Goal: Task Accomplishment & Management: Manage account settings

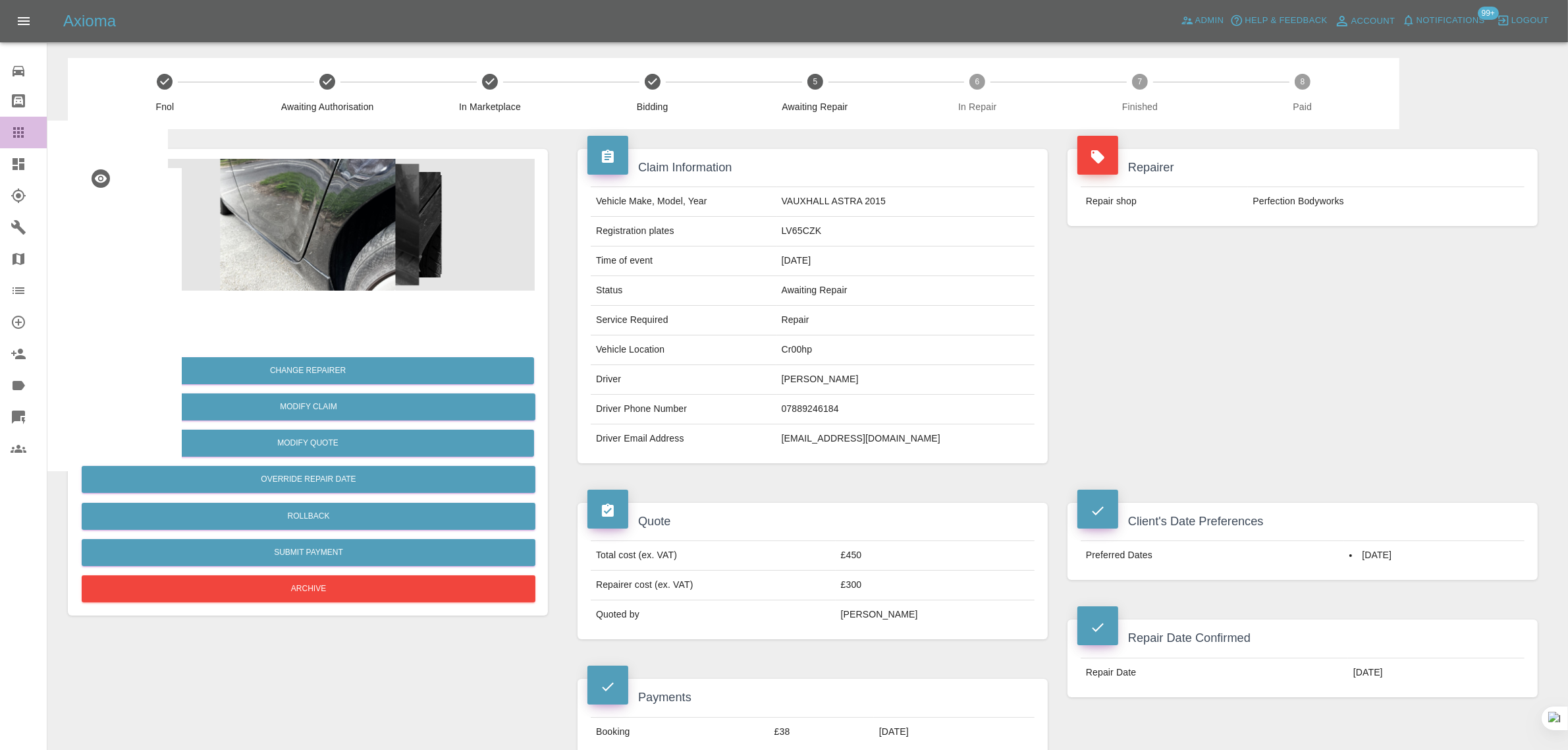
click at [28, 132] on div at bounding box center [29, 132] width 37 height 16
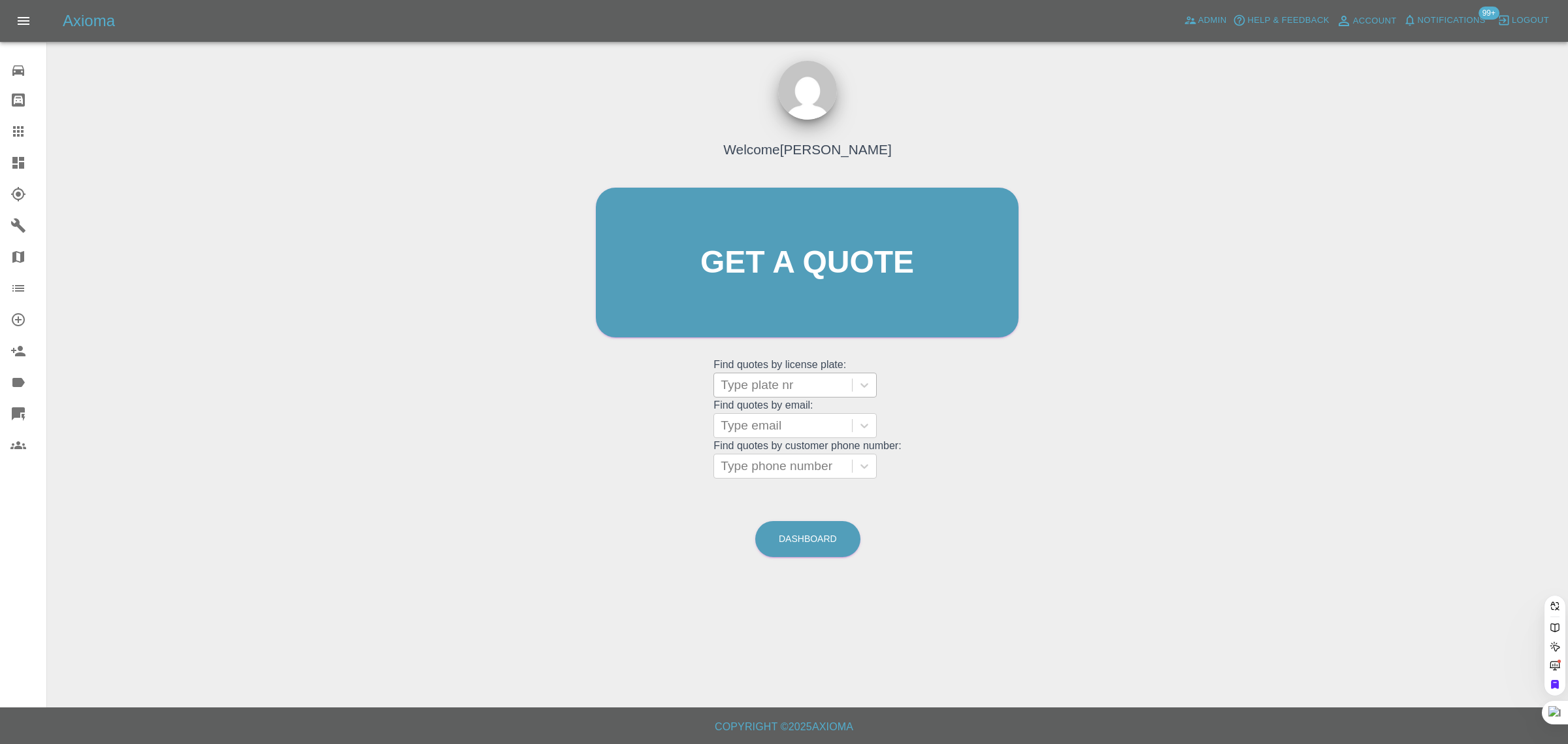
click at [775, 381] on div at bounding box center [783, 385] width 125 height 18
paste input "FH64GDA"
type input "FH64GDA"
click at [753, 420] on div "FH64GDA, Finished" at bounding box center [794, 418] width 163 height 26
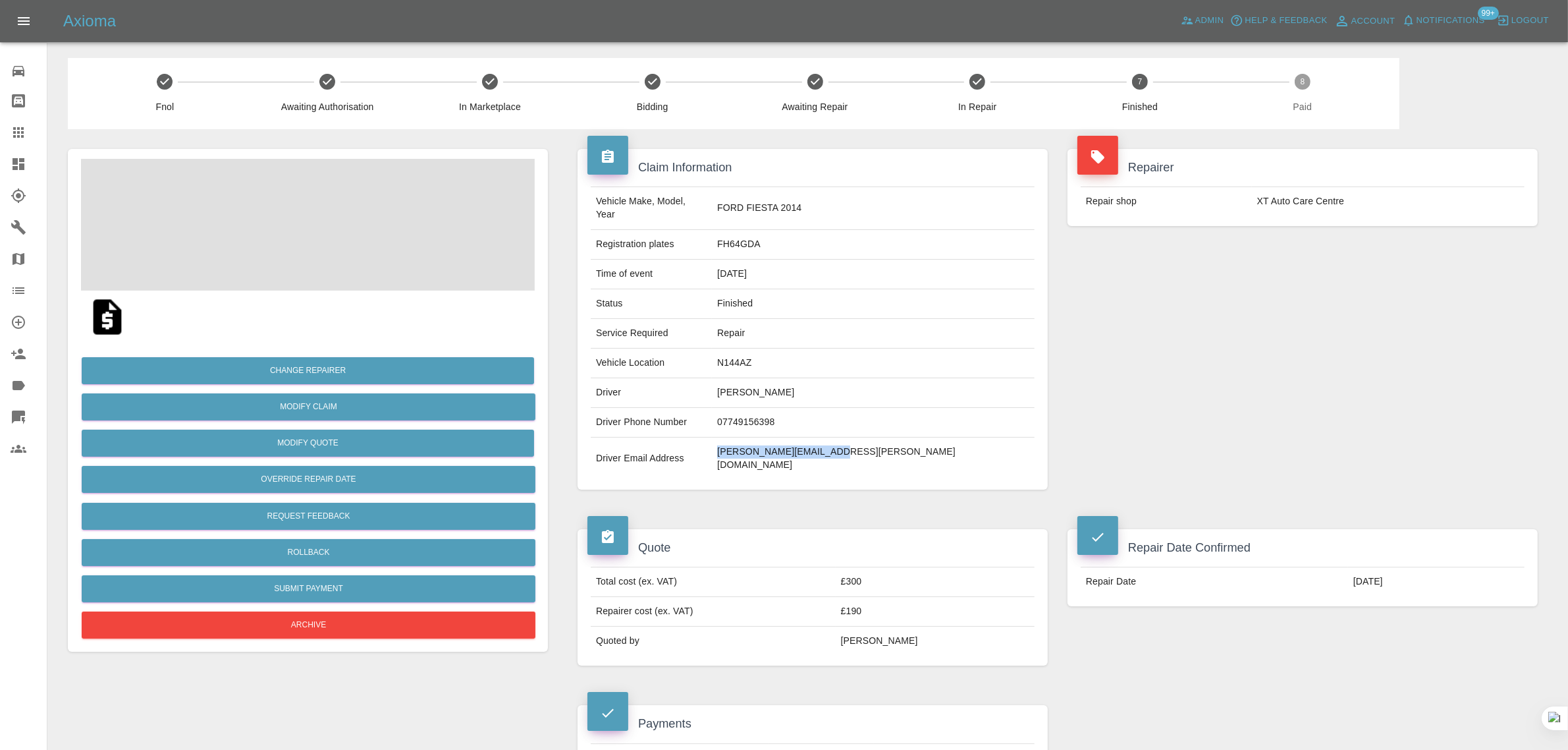
drag, startPoint x: 831, startPoint y: 442, endPoint x: 950, endPoint y: 440, distance: 119.0
click at [950, 440] on td "[PERSON_NAME][EMAIL_ADDRESS][PERSON_NAME][DOMAIN_NAME]" at bounding box center [873, 459] width 323 height 42
copy td "[PERSON_NAME][EMAIL_ADDRESS][PERSON_NAME][DOMAIN_NAME]"
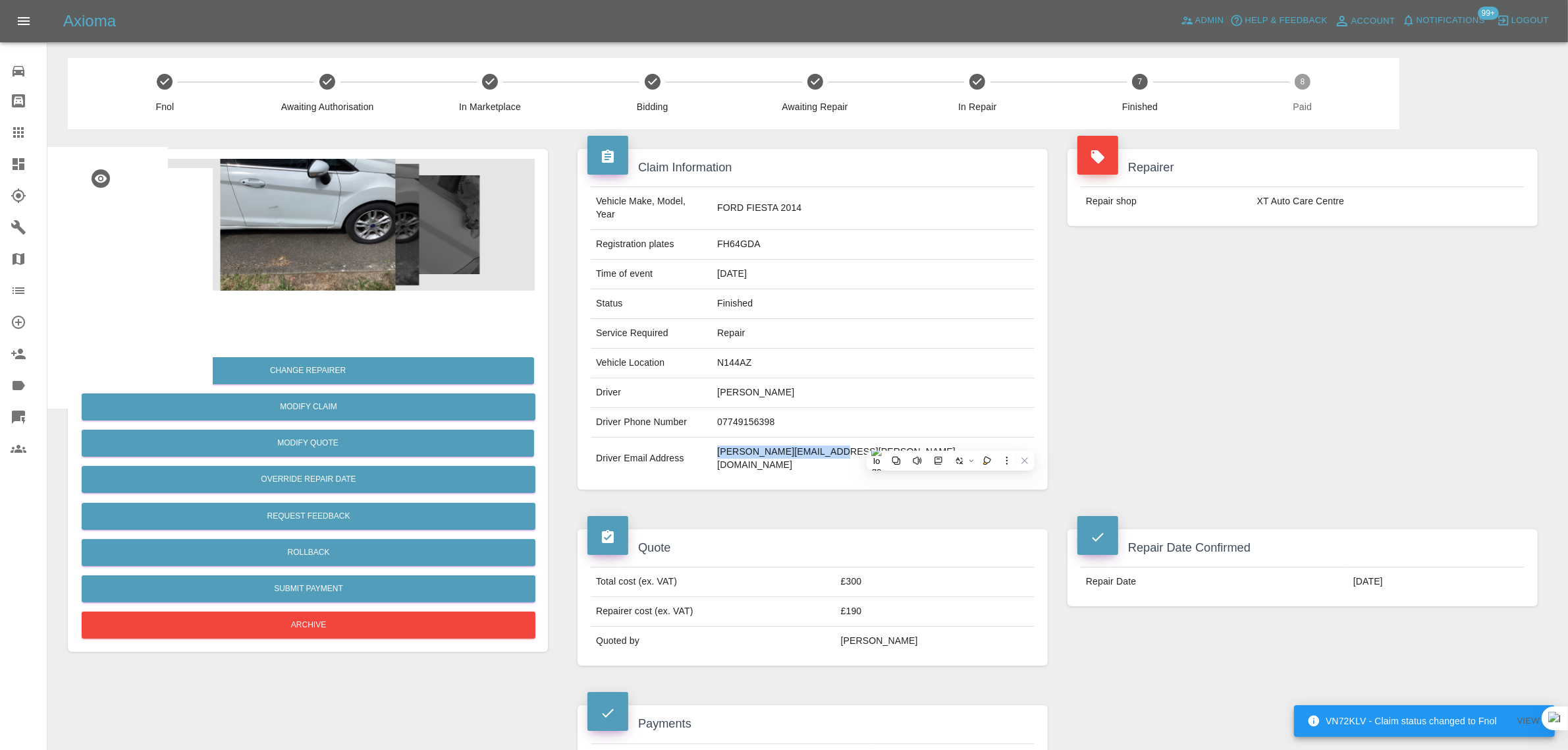
click at [24, 134] on icon at bounding box center [18, 132] width 16 height 16
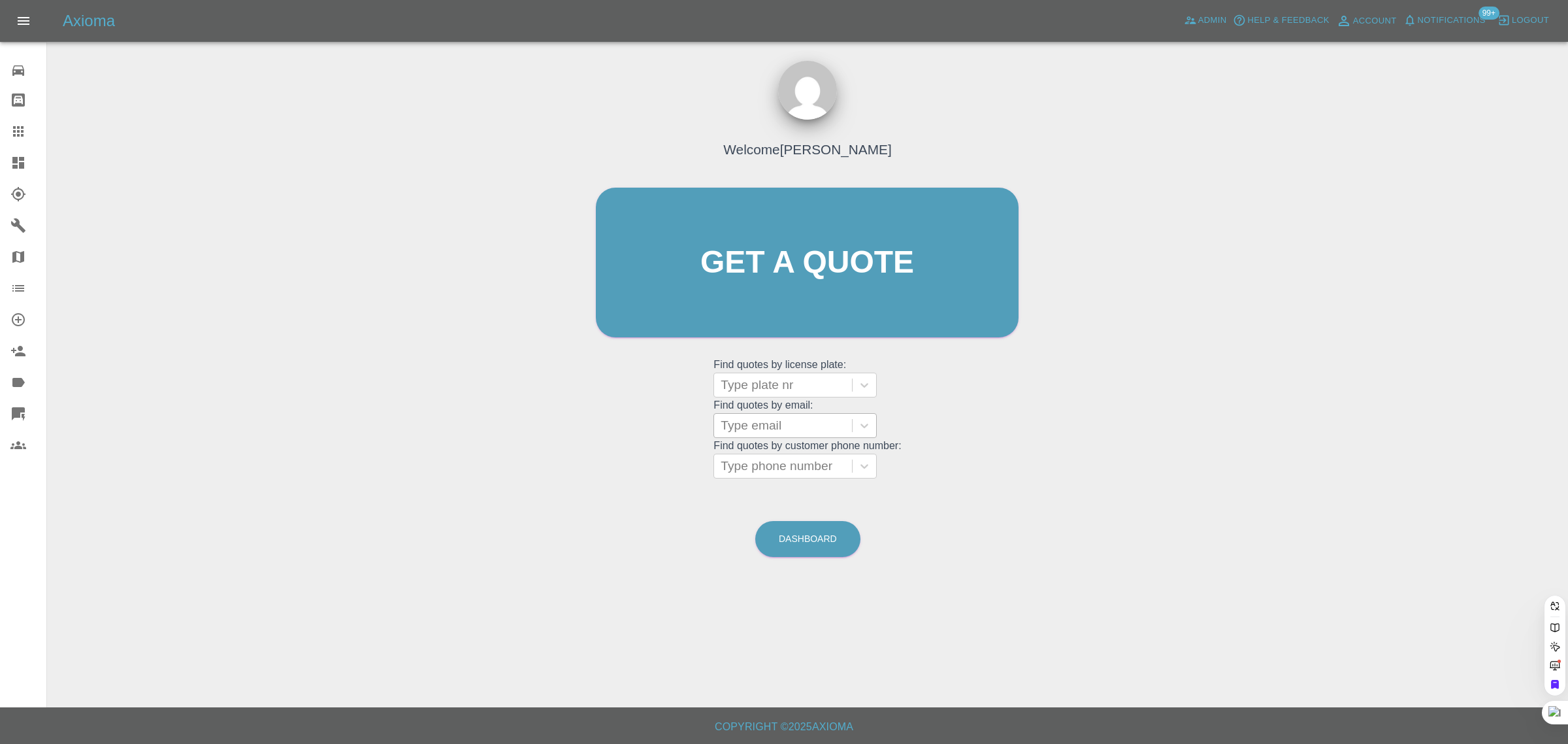
click at [769, 424] on div at bounding box center [783, 425] width 125 height 18
paste input "[EMAIL_ADDRESS][DOMAIN_NAME]"
type input "[EMAIL_ADDRESS][DOMAIN_NAME]"
click at [789, 455] on div "FT51FER, Awaiting Authorisation" at bounding box center [794, 466] width 163 height 42
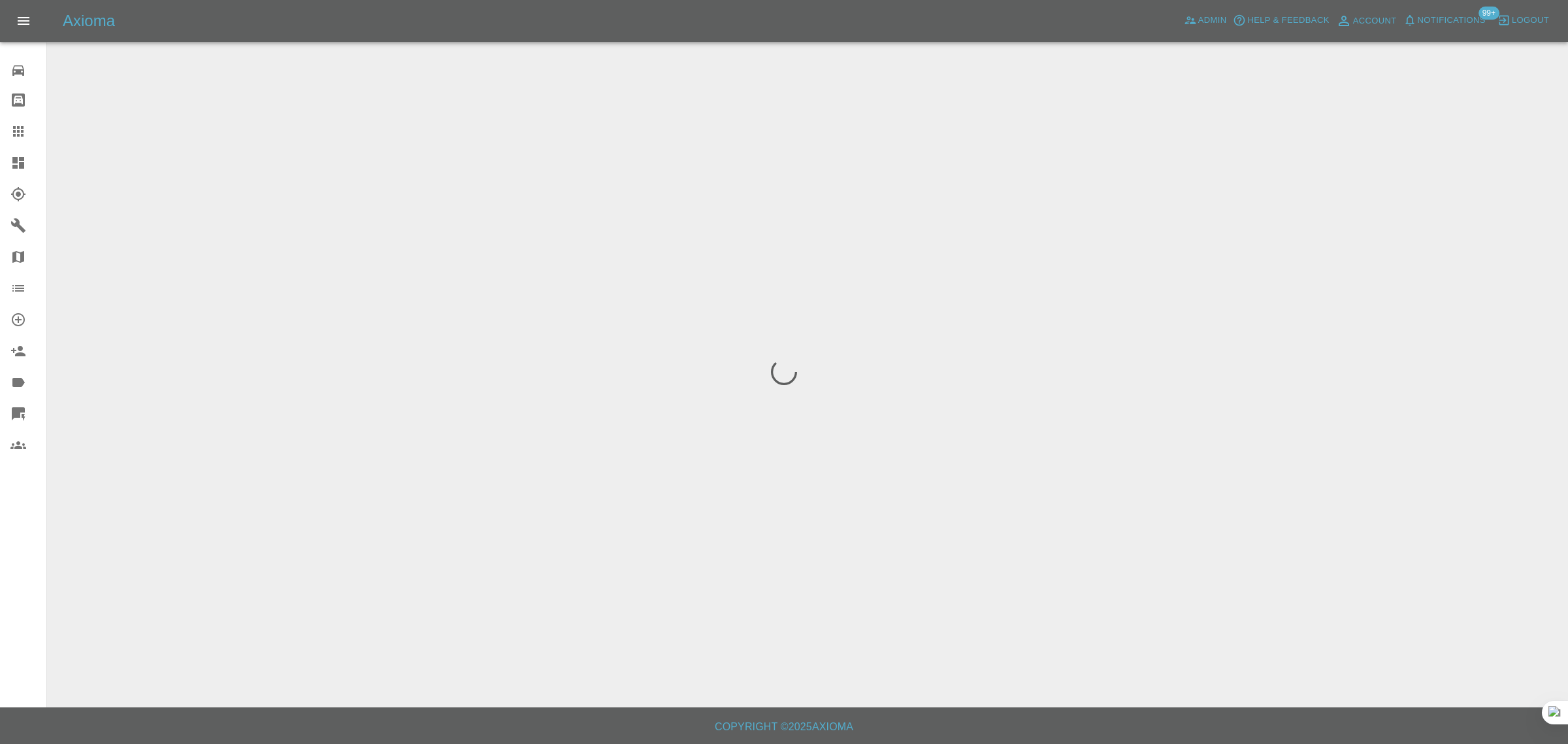
click at [11, 521] on div "0 Repair home Bodyshop home Claims Dashboard Explorer Garages Map Organization …" at bounding box center [24, 372] width 47 height 744
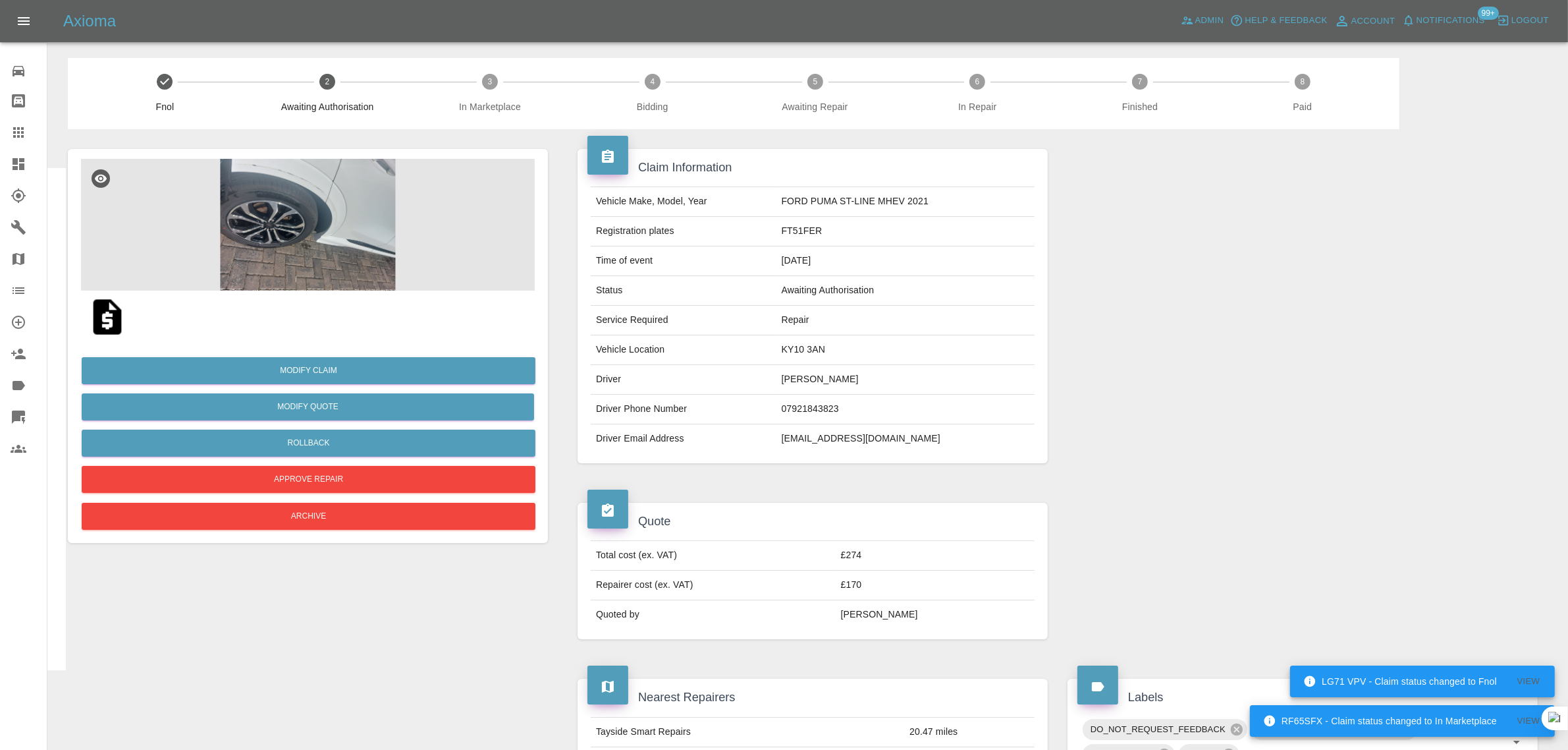
click at [33, 109] on div at bounding box center [29, 100] width 37 height 16
click at [27, 125] on div at bounding box center [29, 132] width 37 height 16
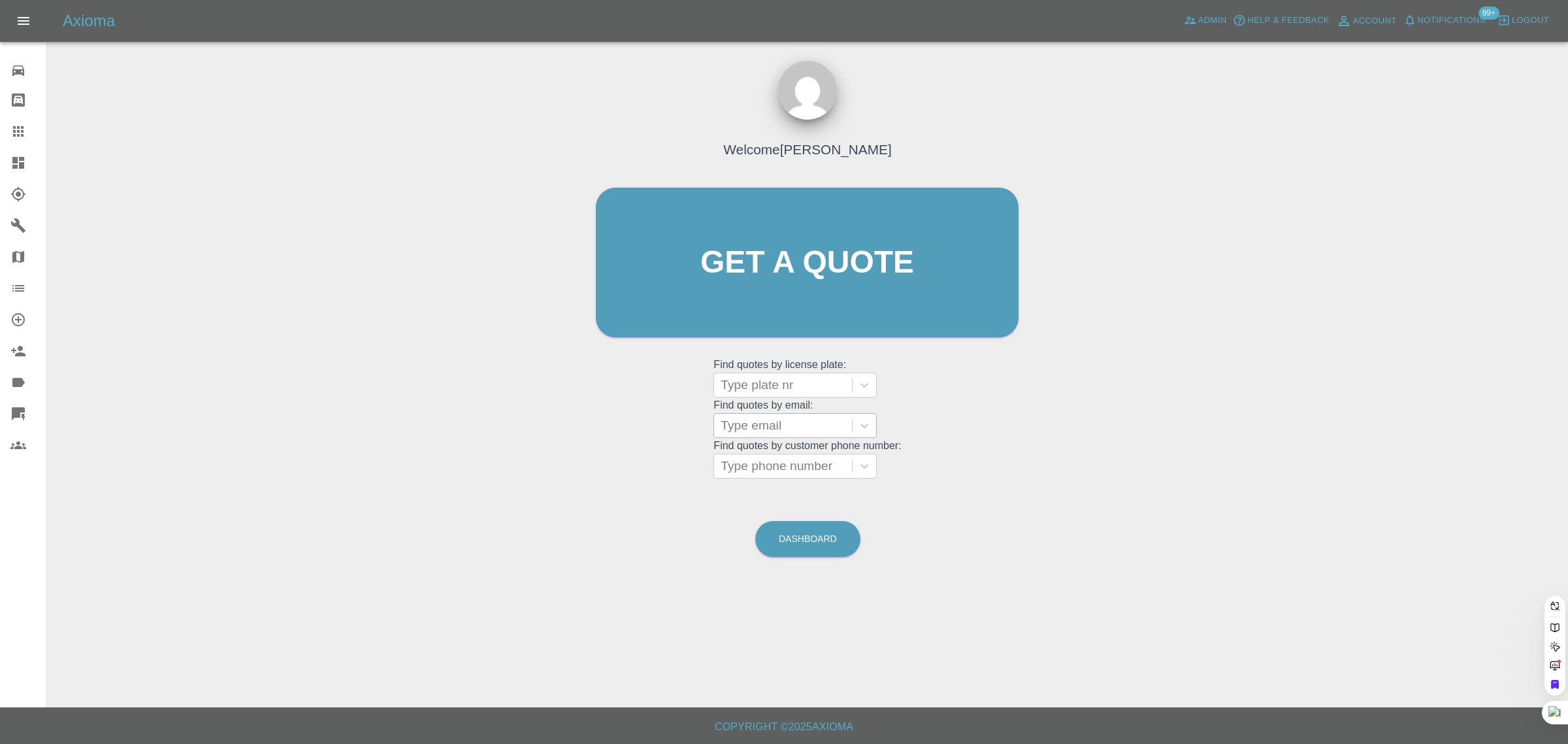
click at [786, 429] on div at bounding box center [783, 425] width 125 height 18
paste input "[EMAIL_ADDRESS][DOMAIN_NAME]"
type input "[EMAIL_ADDRESS][DOMAIN_NAME]"
click at [789, 461] on div "WG18WXJ, Bidding" at bounding box center [794, 458] width 163 height 26
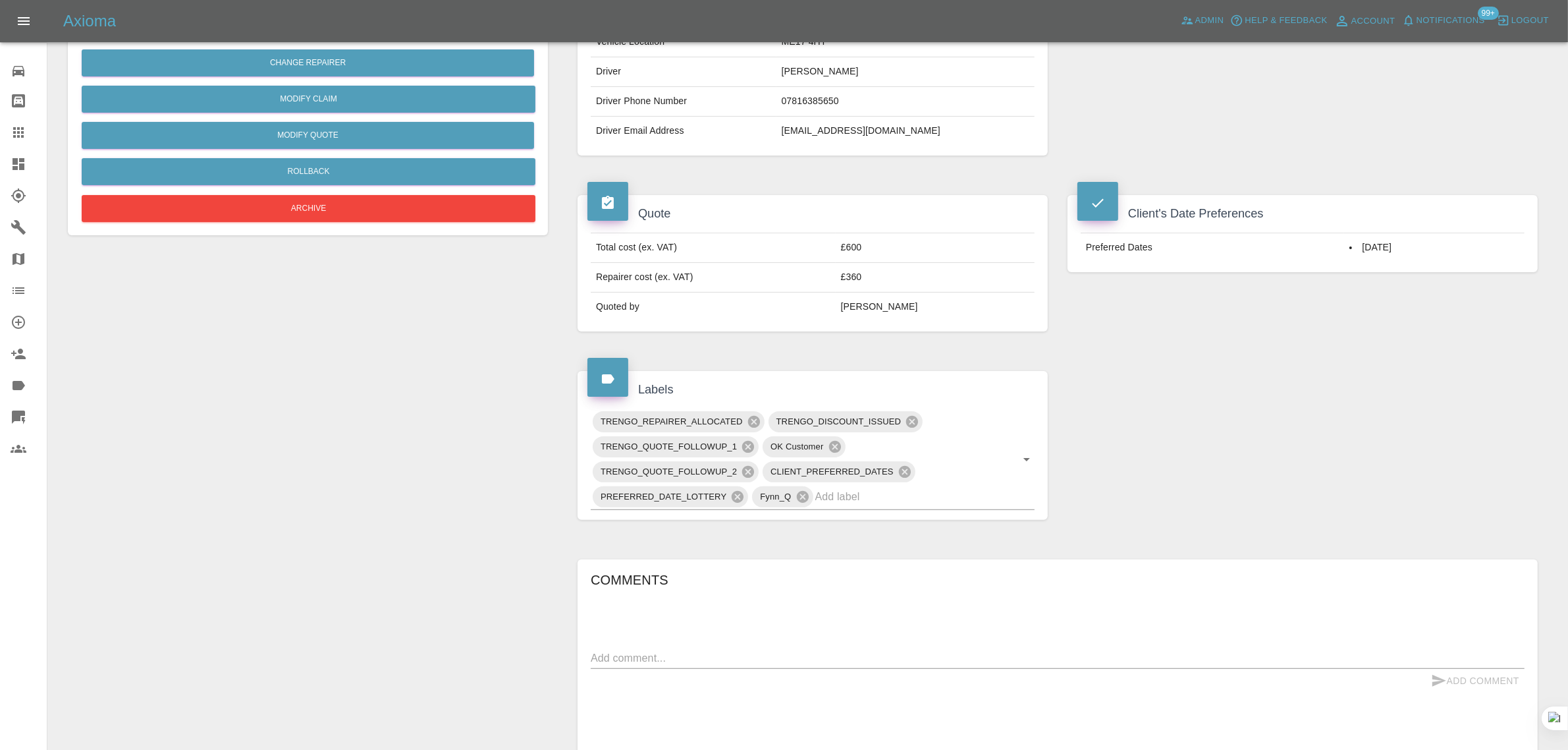
scroll to position [659, 0]
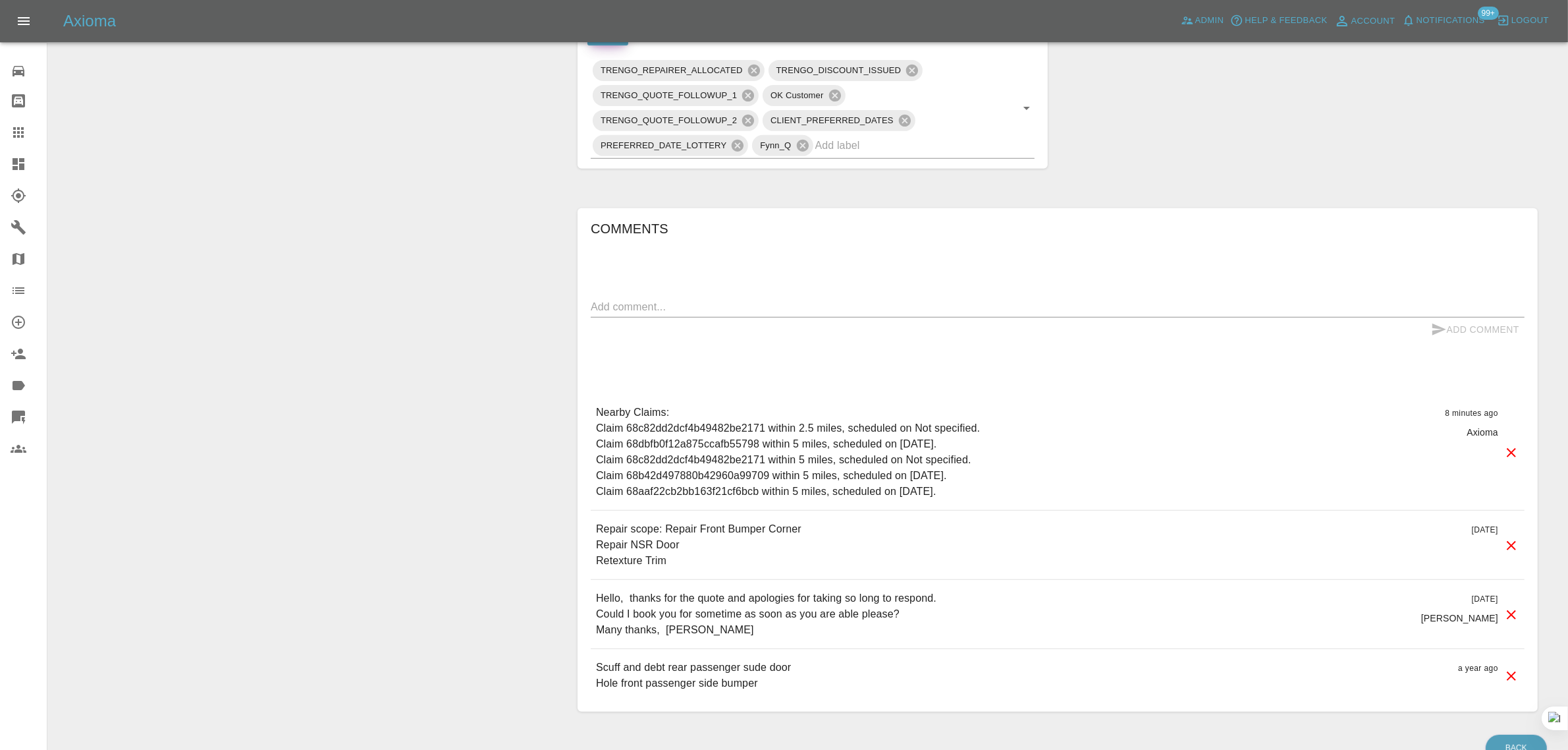
drag, startPoint x: 831, startPoint y: 307, endPoint x: 844, endPoint y: 306, distance: 13.0
click at [831, 306] on textarea at bounding box center [1057, 306] width 934 height 15
paste textarea "Hello, can I ask if you have finance payment options like [PERSON_NAME] please?…"
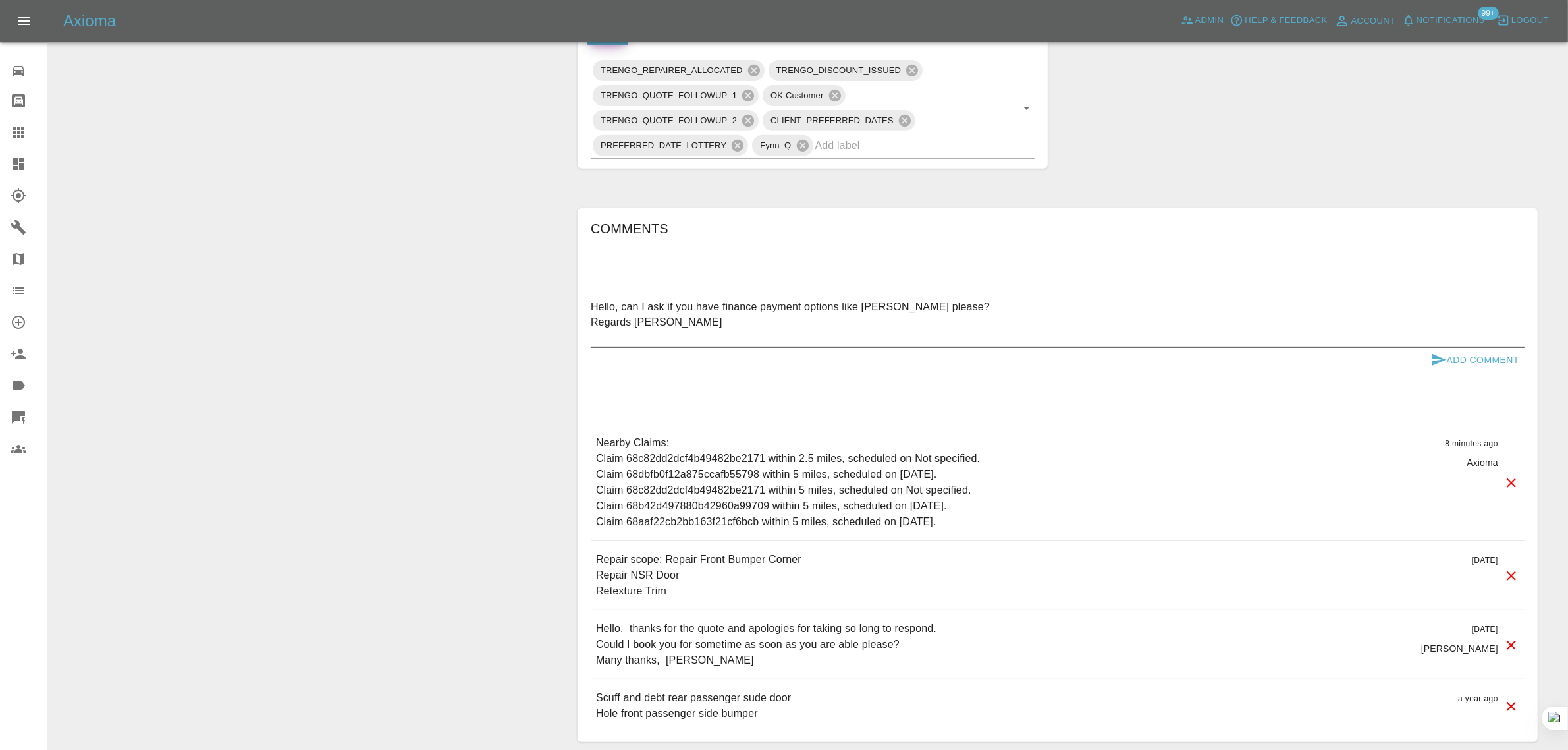
type textarea "Hello, can I ask if you have finance payment options like [PERSON_NAME] please?…"
click at [1507, 360] on button "Add Comment" at bounding box center [1475, 360] width 99 height 25
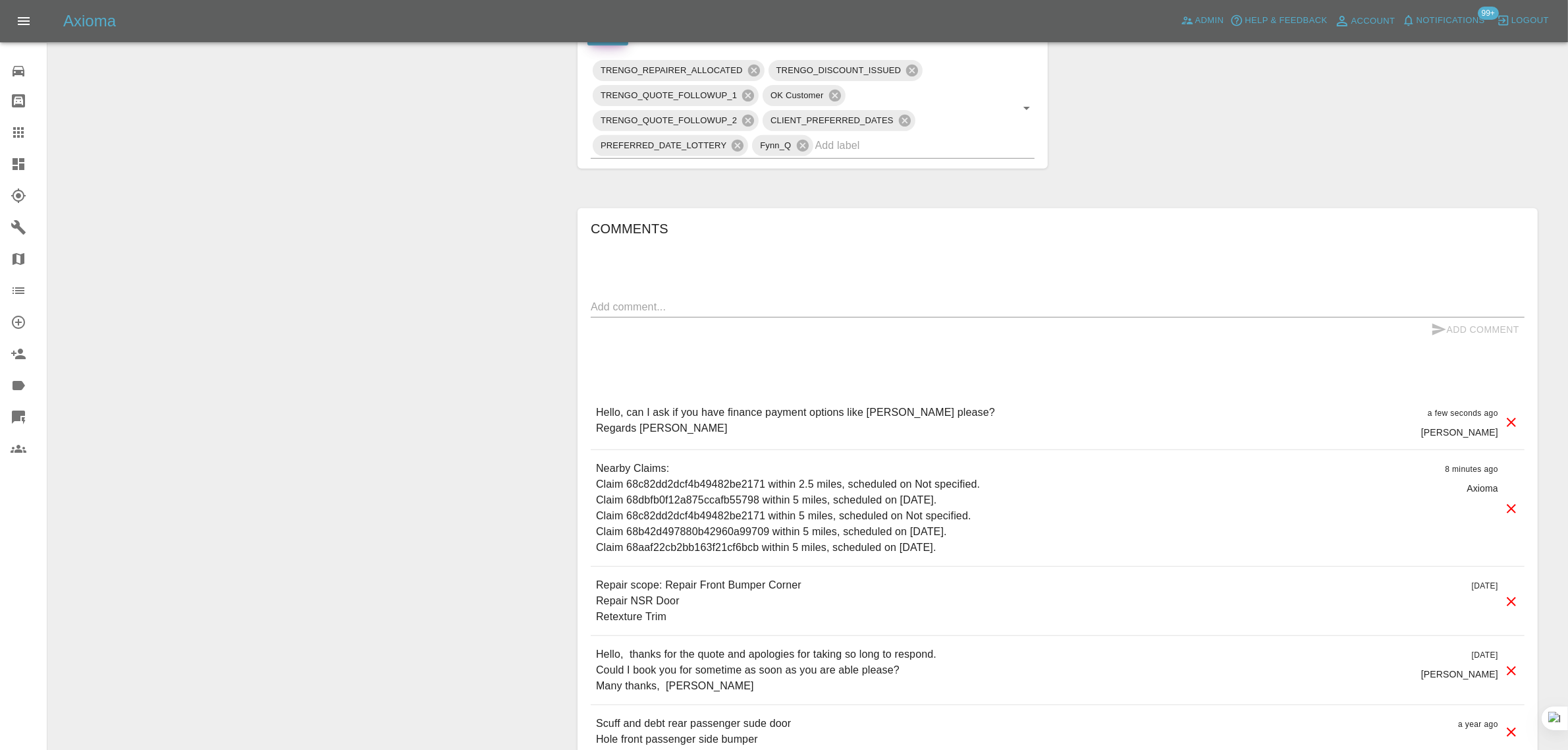
click at [10, 133] on icon at bounding box center [18, 132] width 16 height 16
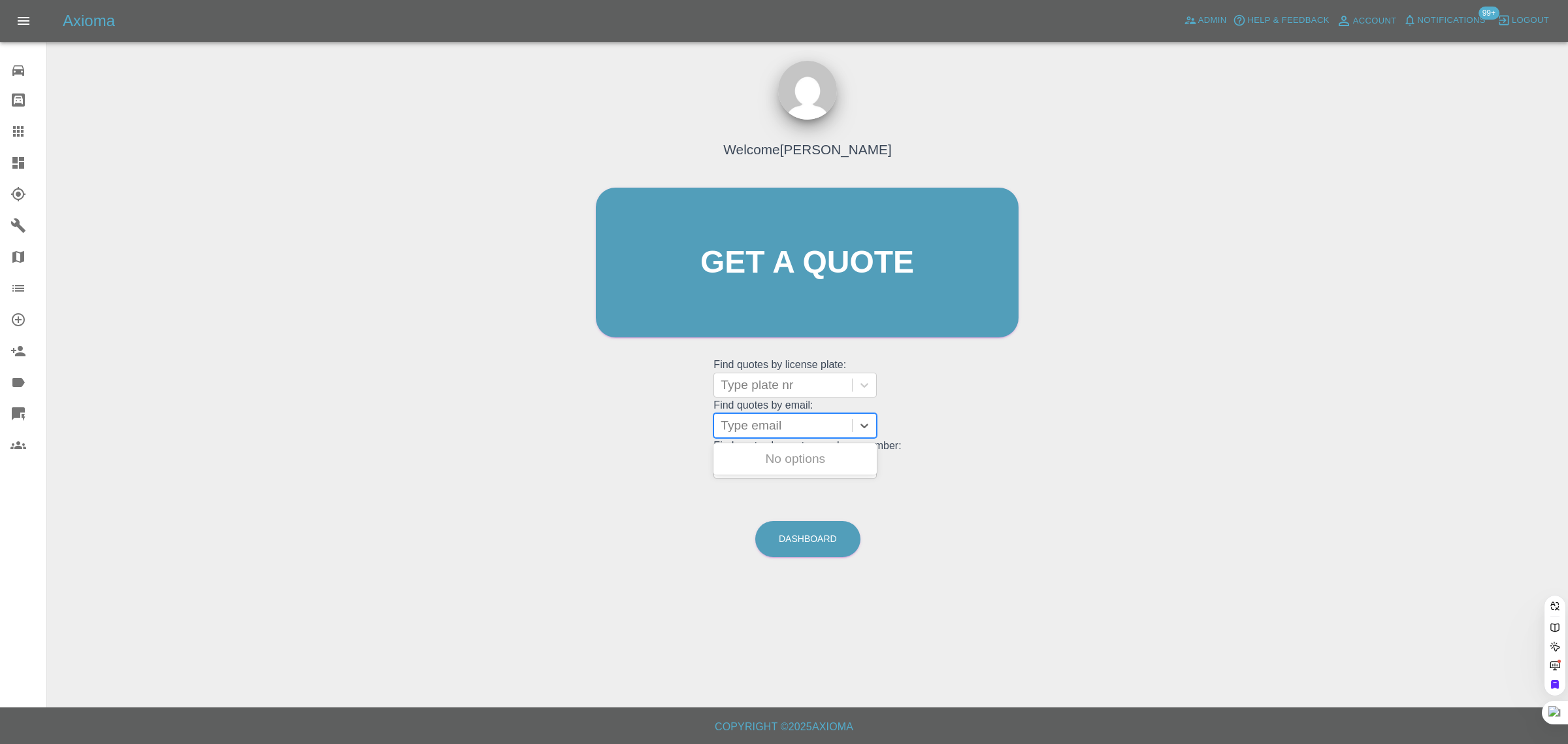
click at [752, 431] on div at bounding box center [783, 425] width 125 height 18
paste input "[EMAIL_ADDRESS][DOMAIN_NAME]"
type input "NickDyer@visual-vibe.co.u"
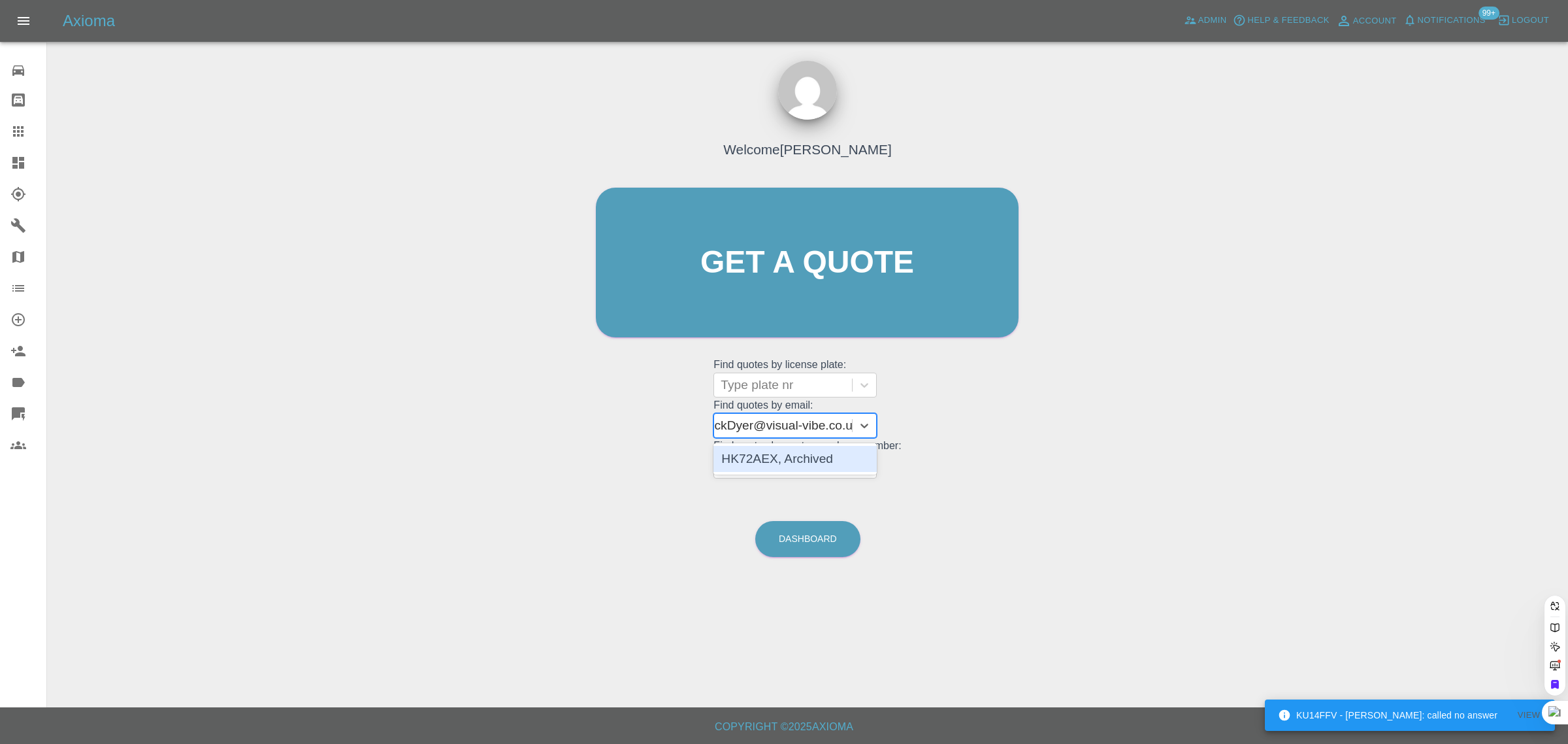
click at [797, 462] on div "HK72AEX, Archived" at bounding box center [794, 458] width 163 height 26
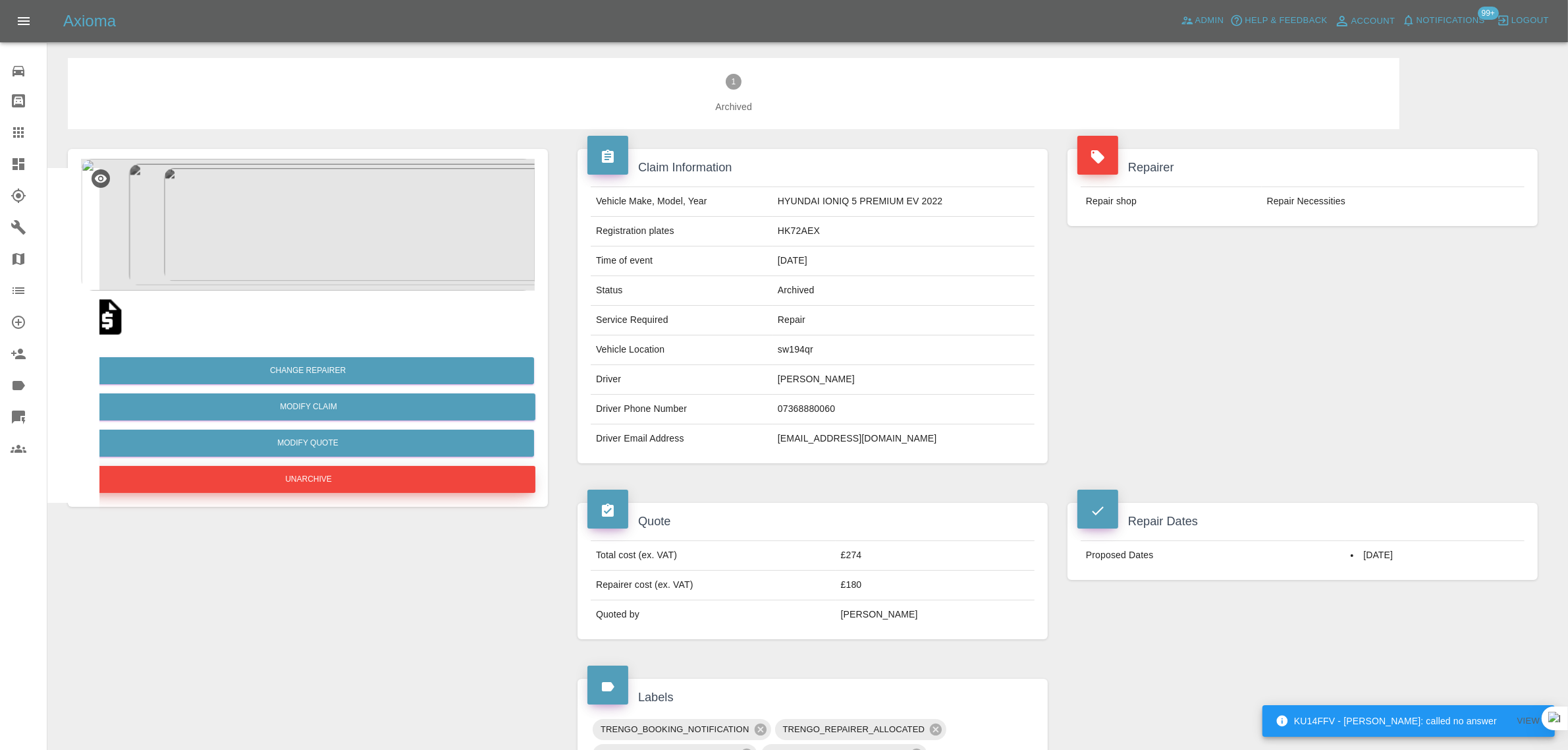
click at [410, 485] on button "Unarchive" at bounding box center [308, 480] width 454 height 27
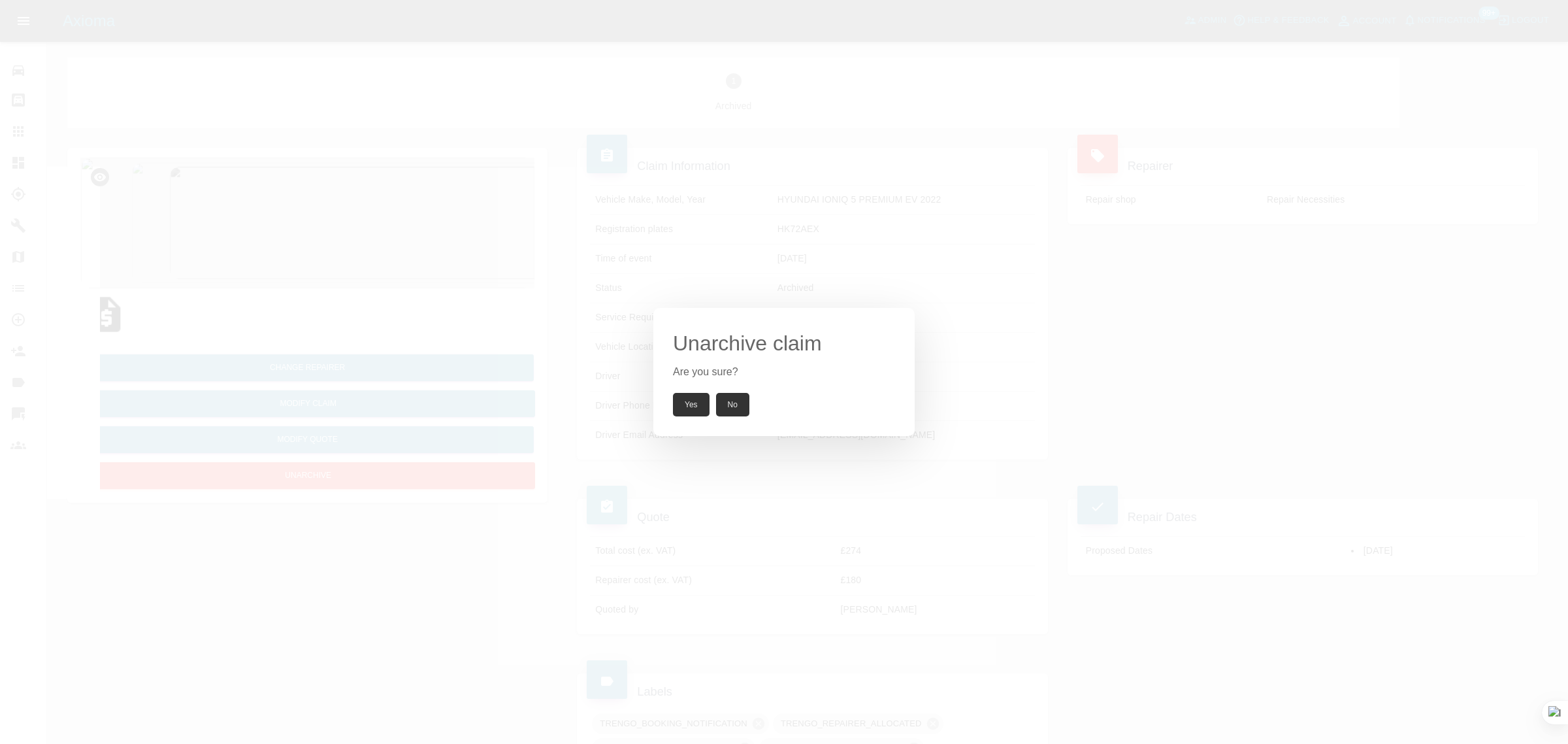
click at [686, 404] on button "Yes" at bounding box center [691, 404] width 37 height 24
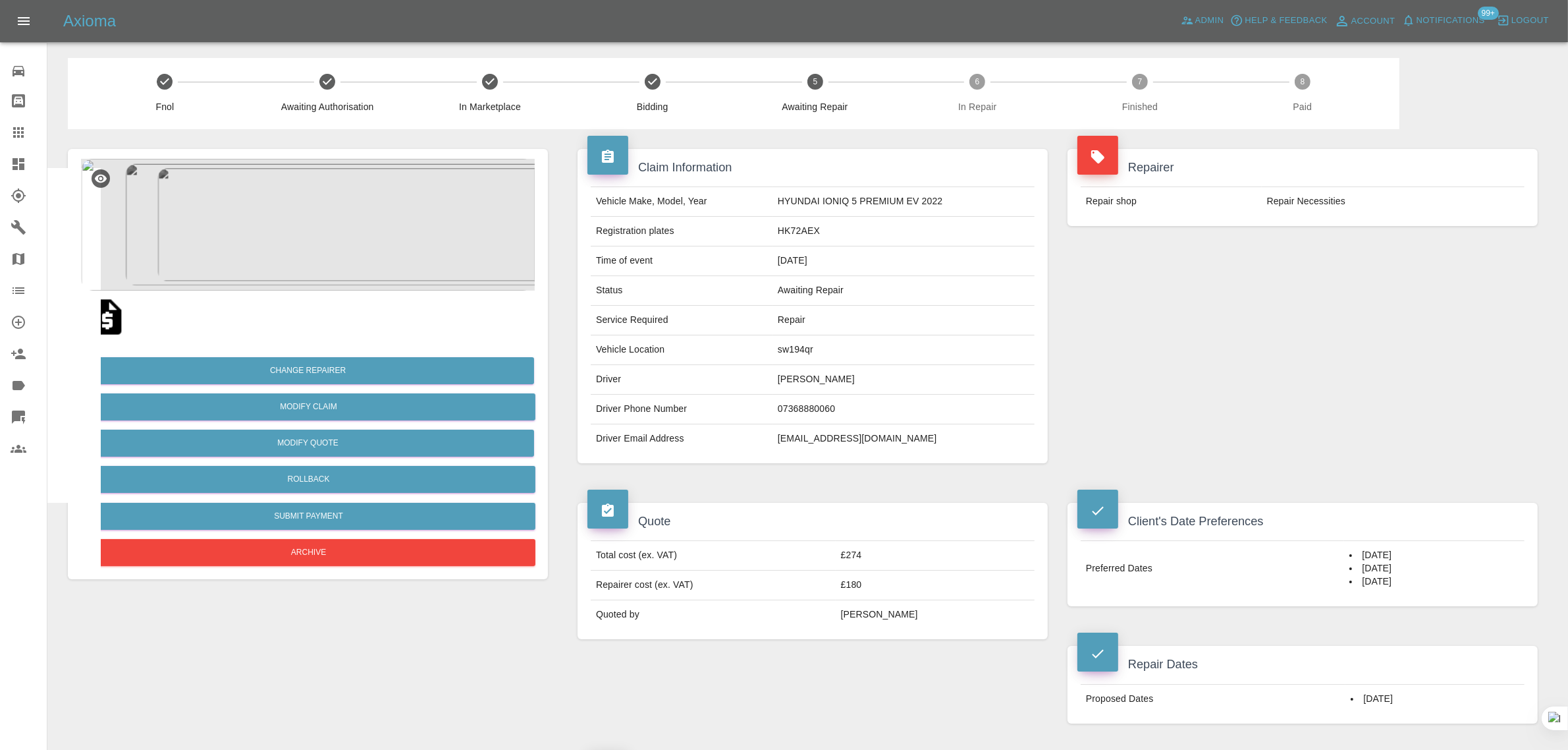
scroll to position [412, 0]
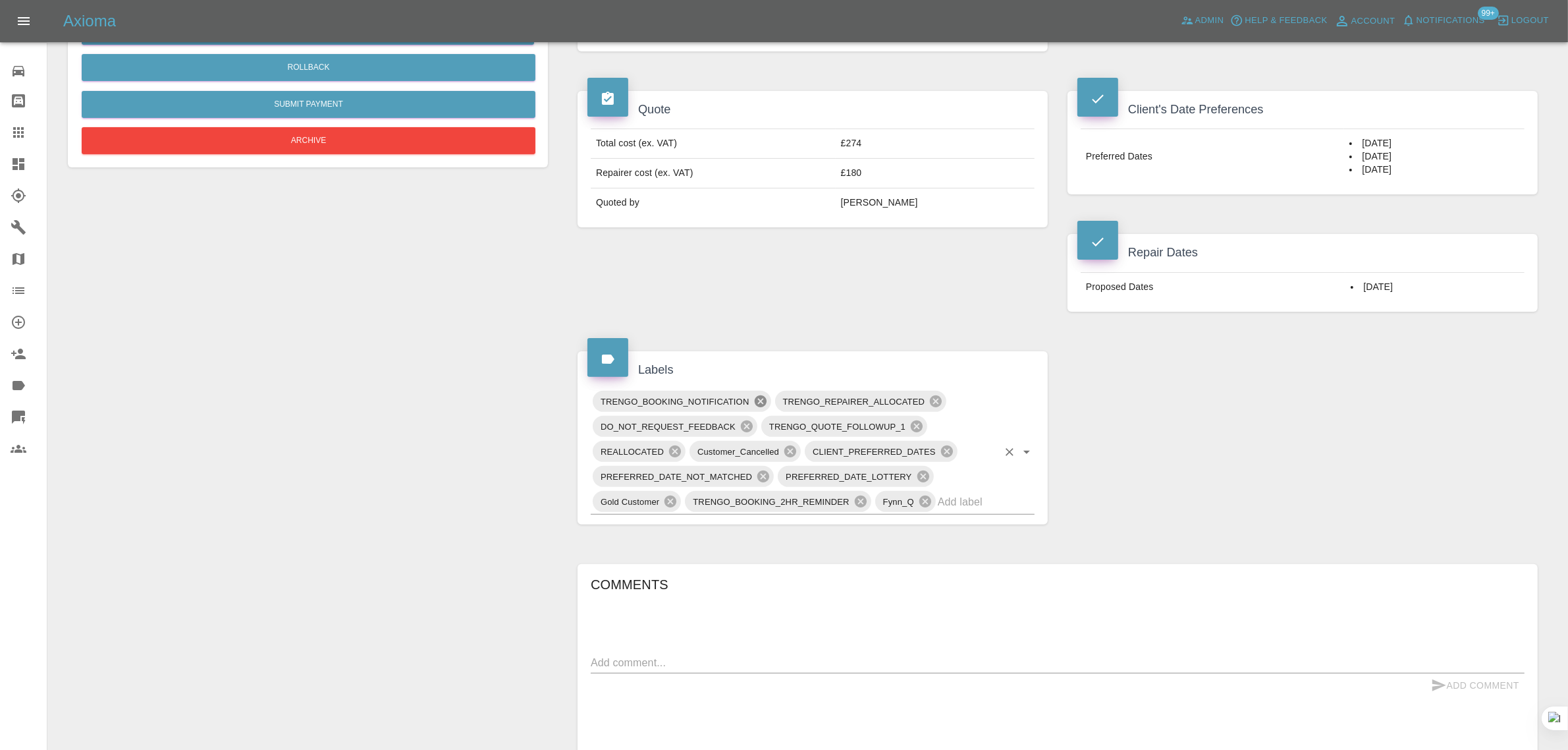
click at [760, 405] on icon at bounding box center [760, 401] width 12 height 12
click at [768, 502] on icon at bounding box center [767, 501] width 14 height 14
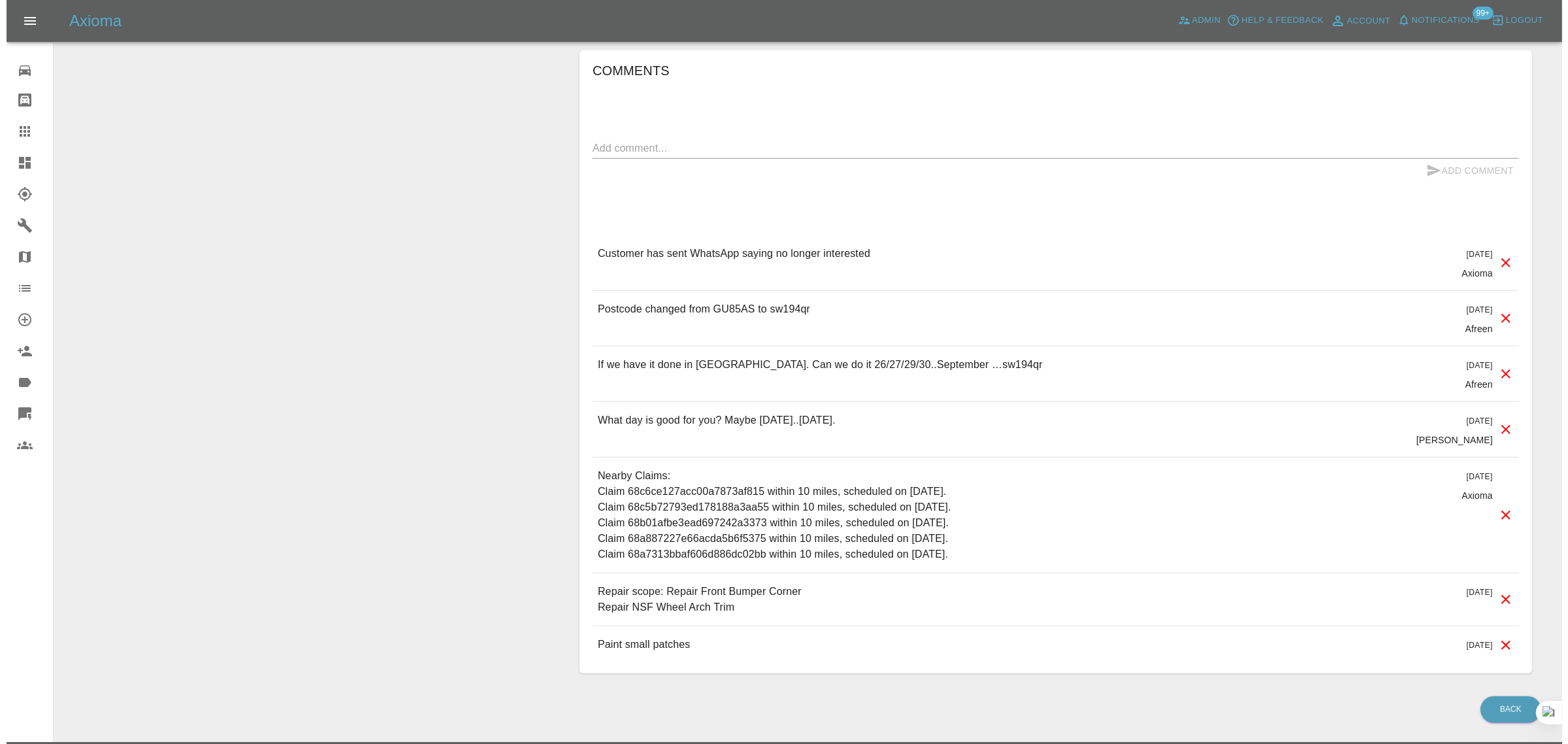
scroll to position [899, 0]
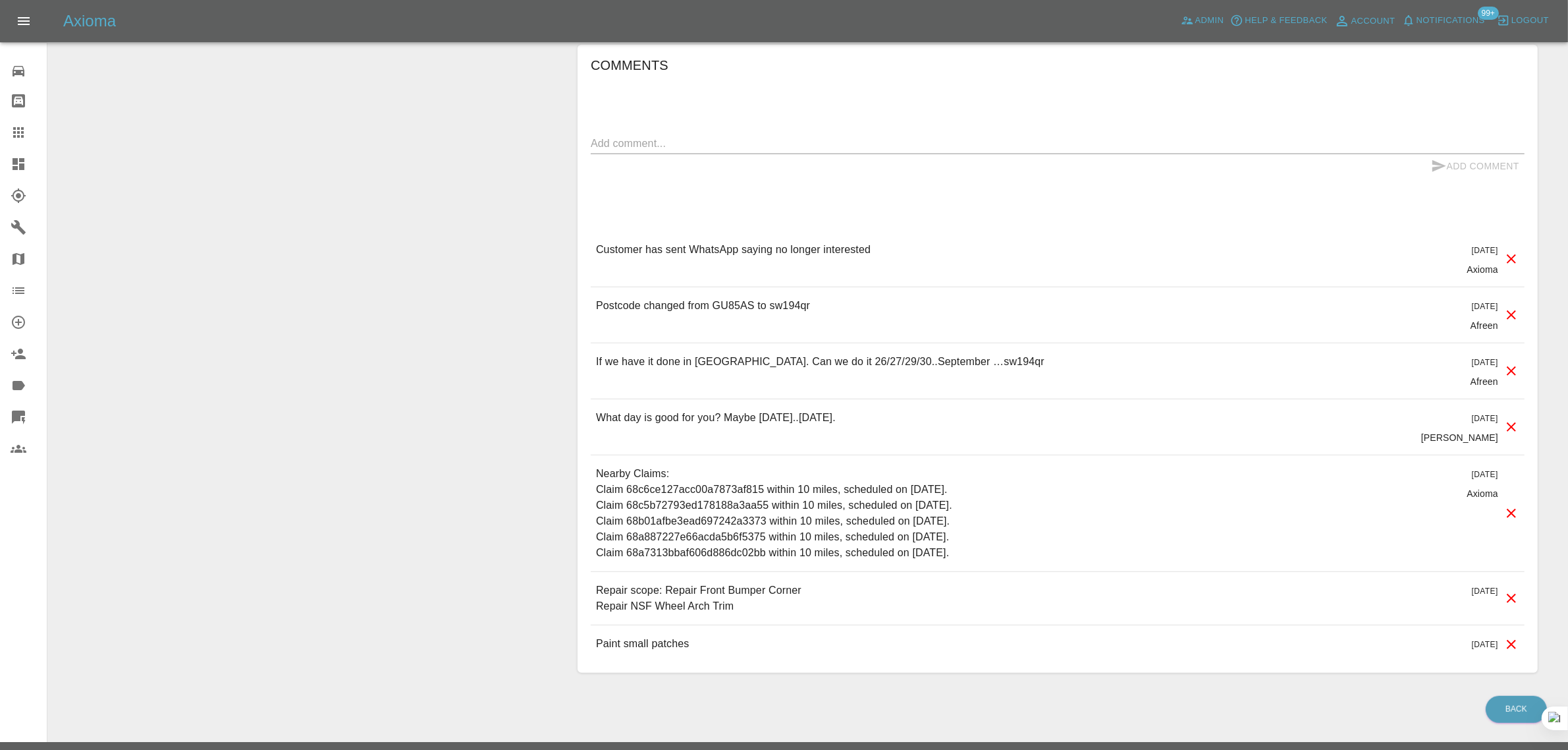
click at [1513, 258] on icon at bounding box center [1511, 259] width 10 height 10
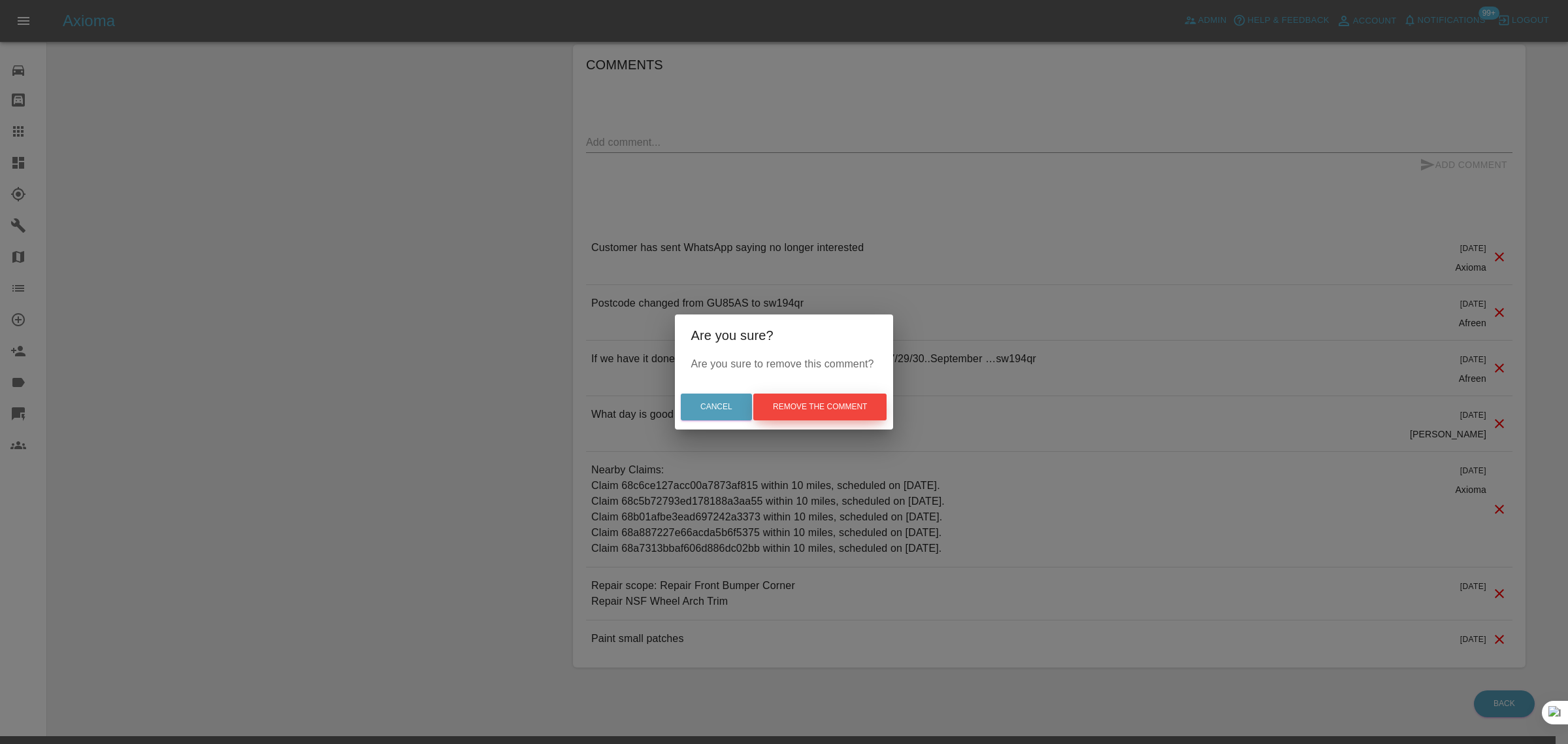
click at [848, 401] on button "Remove the comment" at bounding box center [820, 407] width 133 height 27
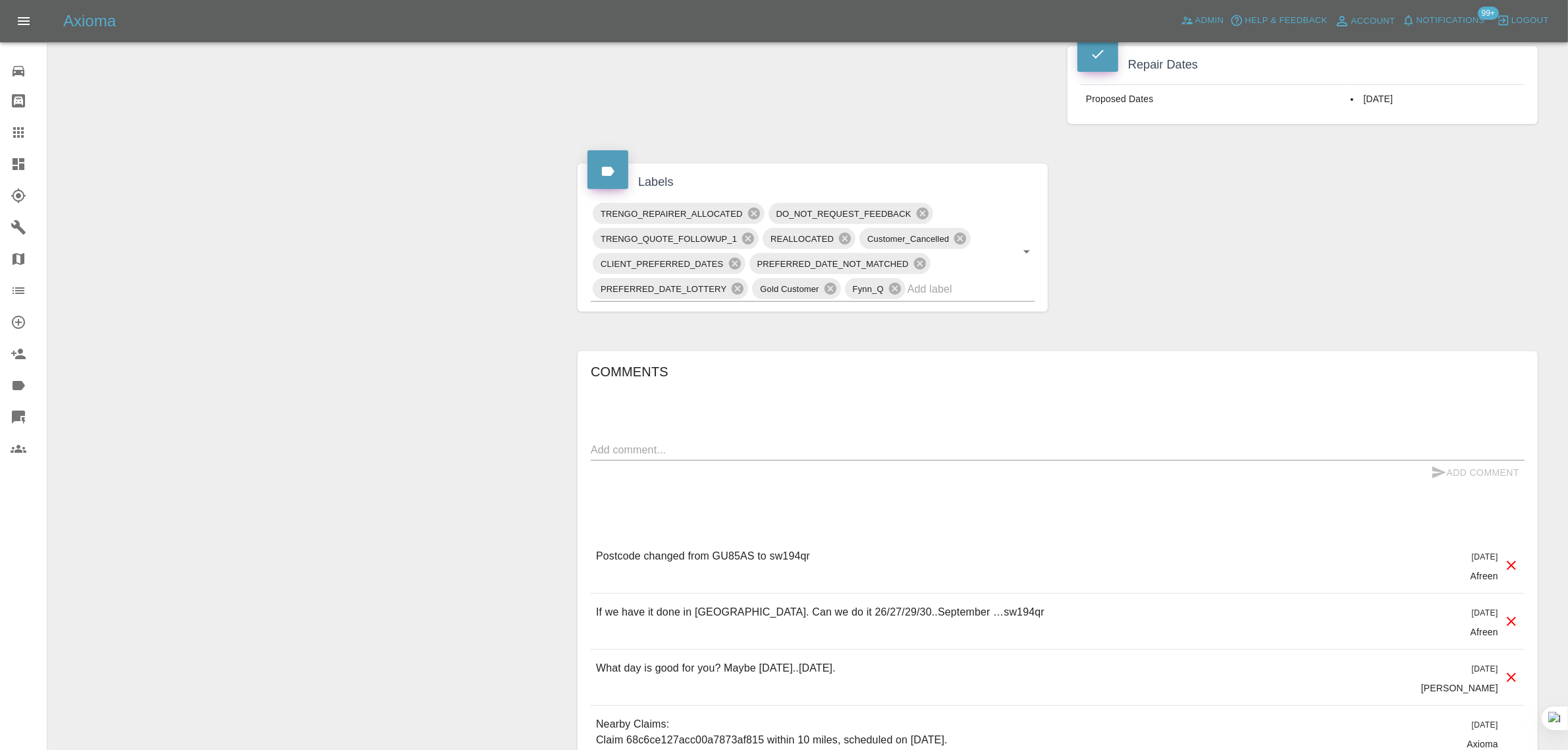
scroll to position [551, 0]
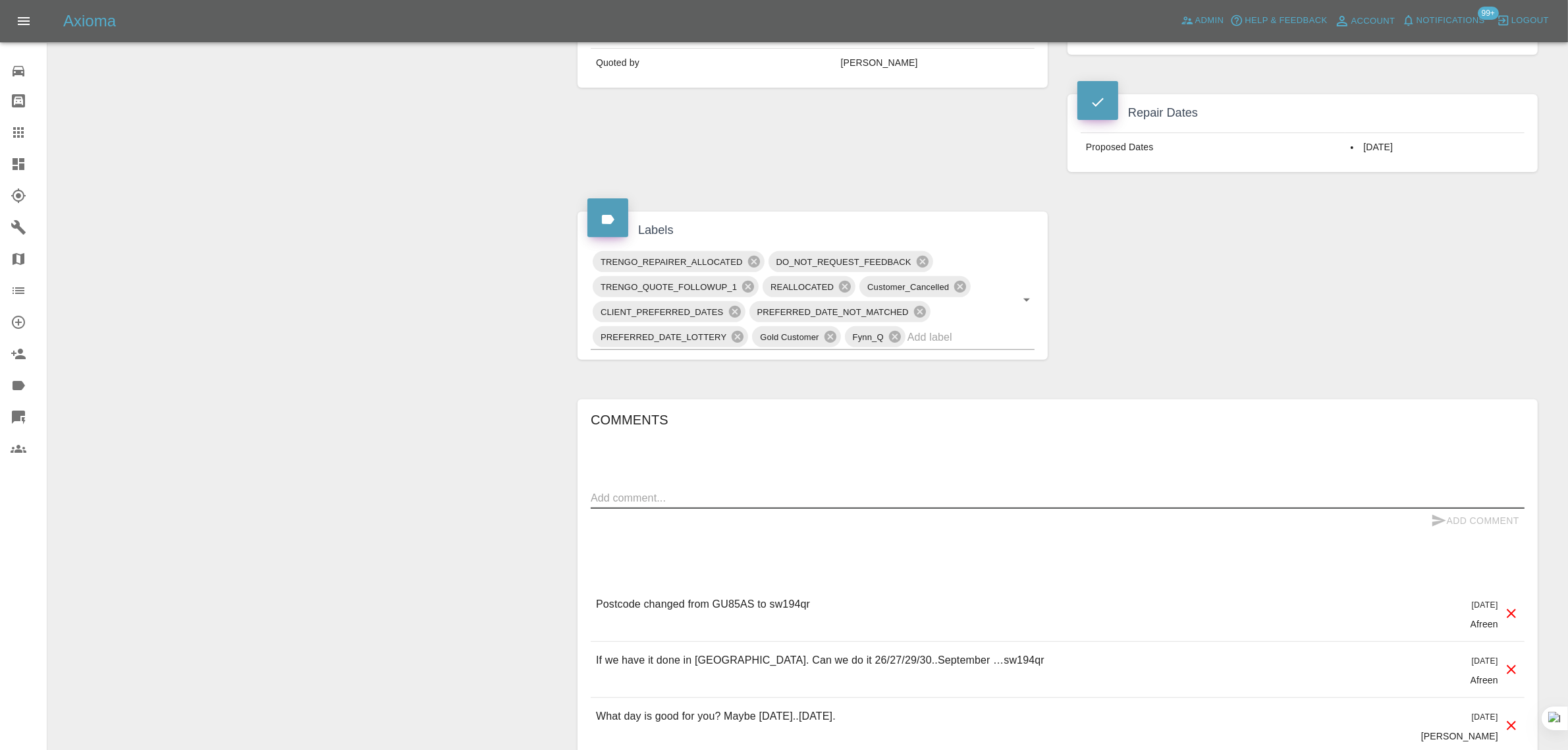
click at [695, 498] on textarea at bounding box center [1057, 497] width 934 height 15
paste textarea "Hi Please can u give some dates to do the repair"
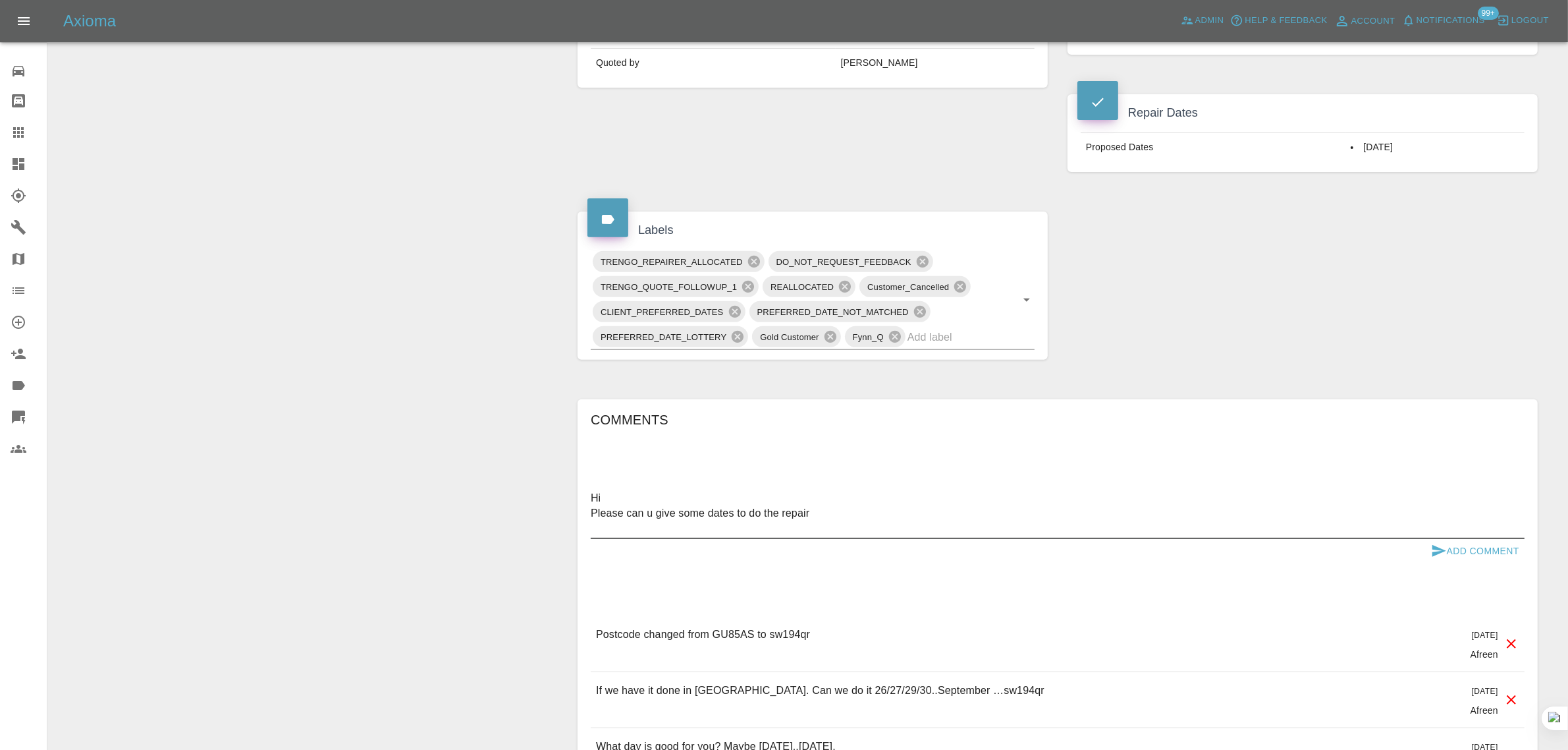
type textarea "Hi Please can u give some dates to do the repair"
click at [1454, 547] on button "Add Comment" at bounding box center [1475, 551] width 99 height 25
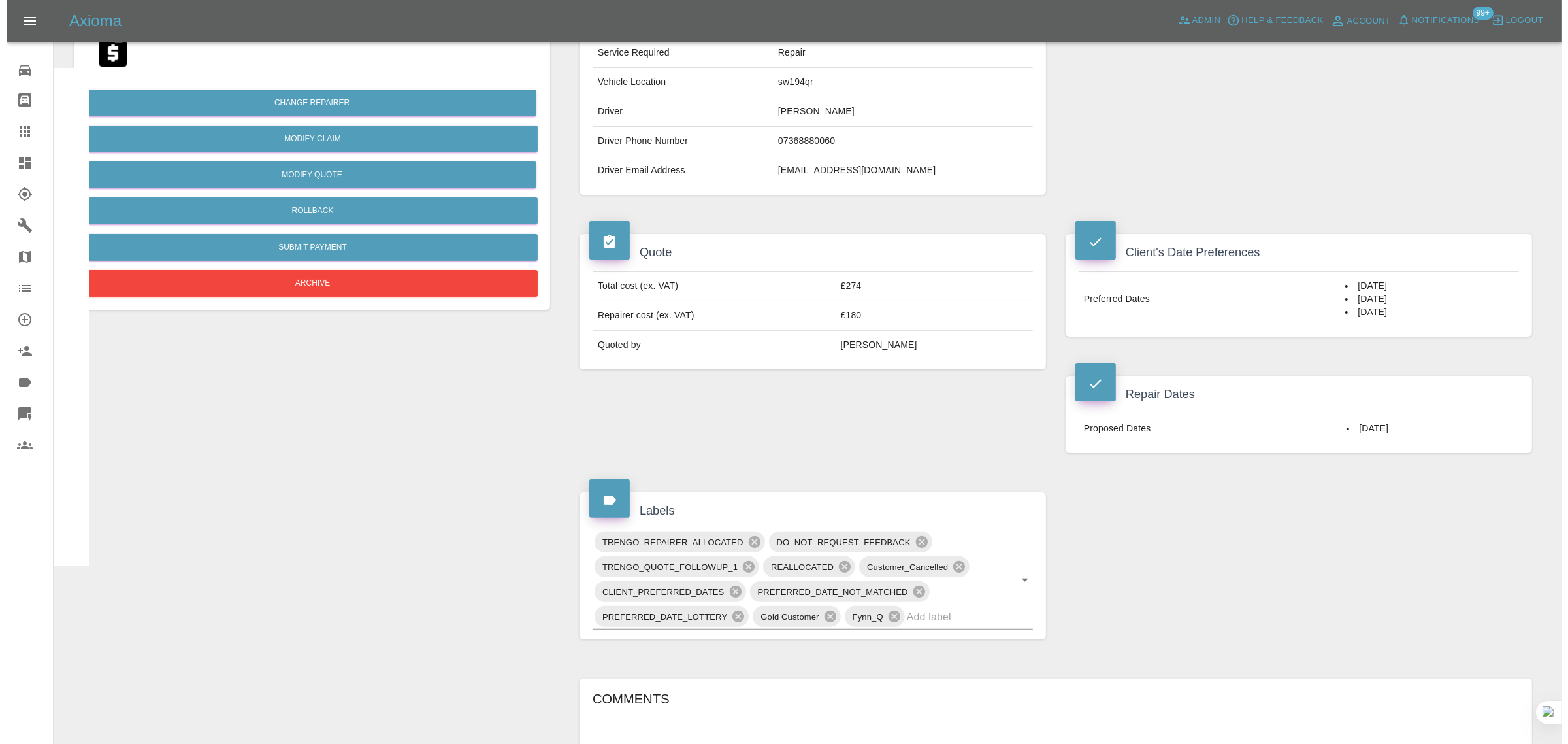
scroll to position [0, 0]
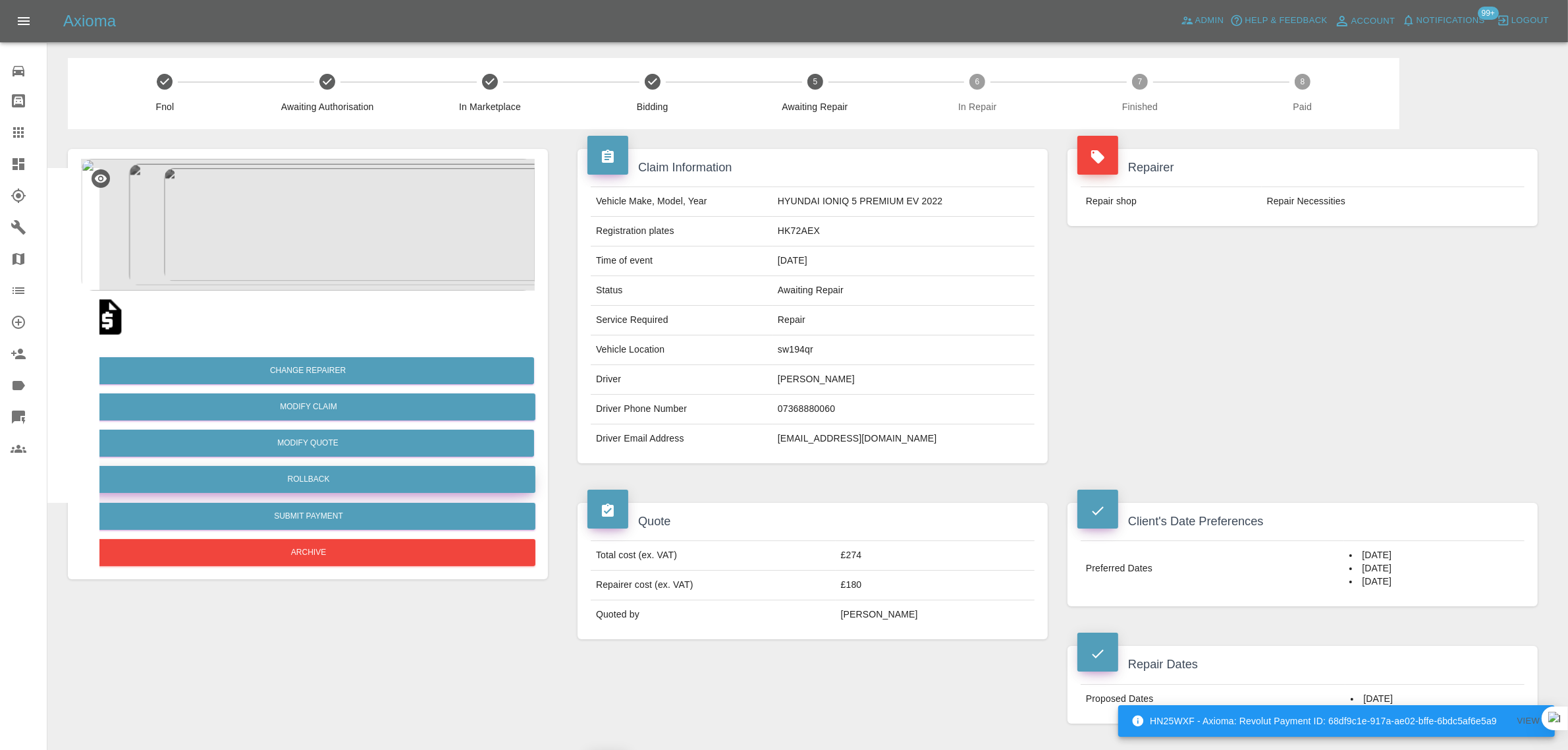
click at [323, 478] on button "Rollback" at bounding box center [308, 480] width 454 height 27
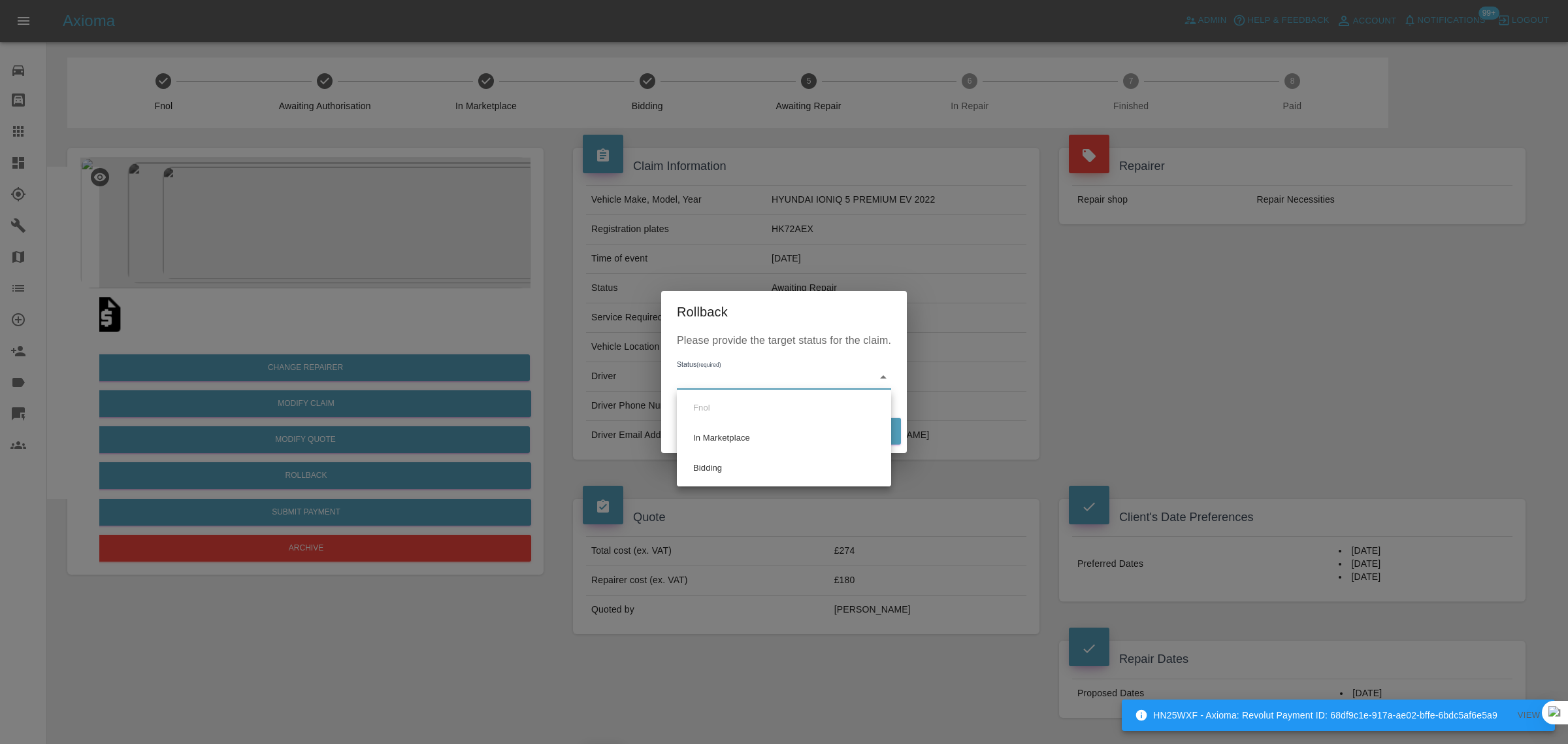
click at [701, 462] on li "Bidding" at bounding box center [784, 468] width 208 height 30
type input "bidding"
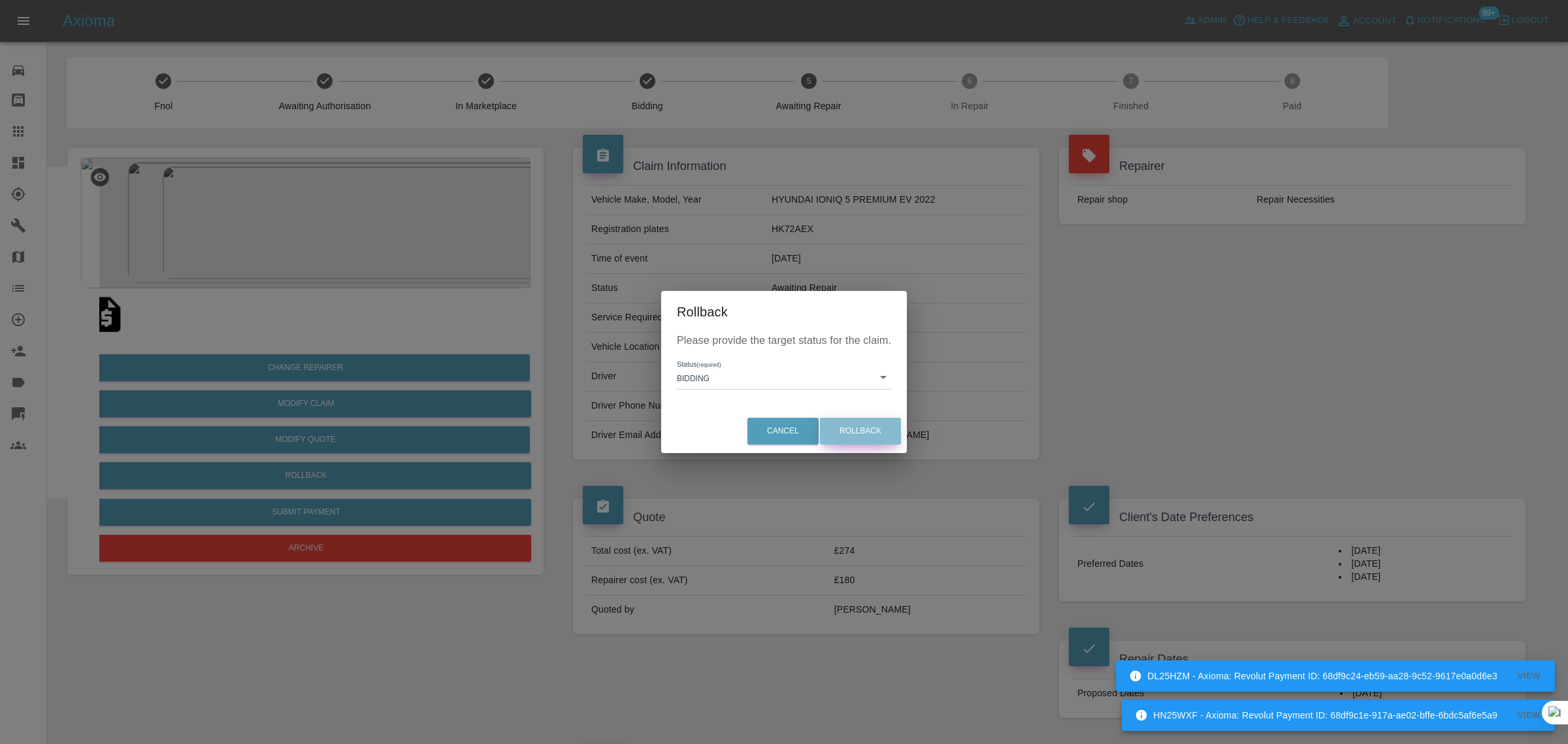
click at [882, 435] on button "Rollback" at bounding box center [861, 431] width 81 height 27
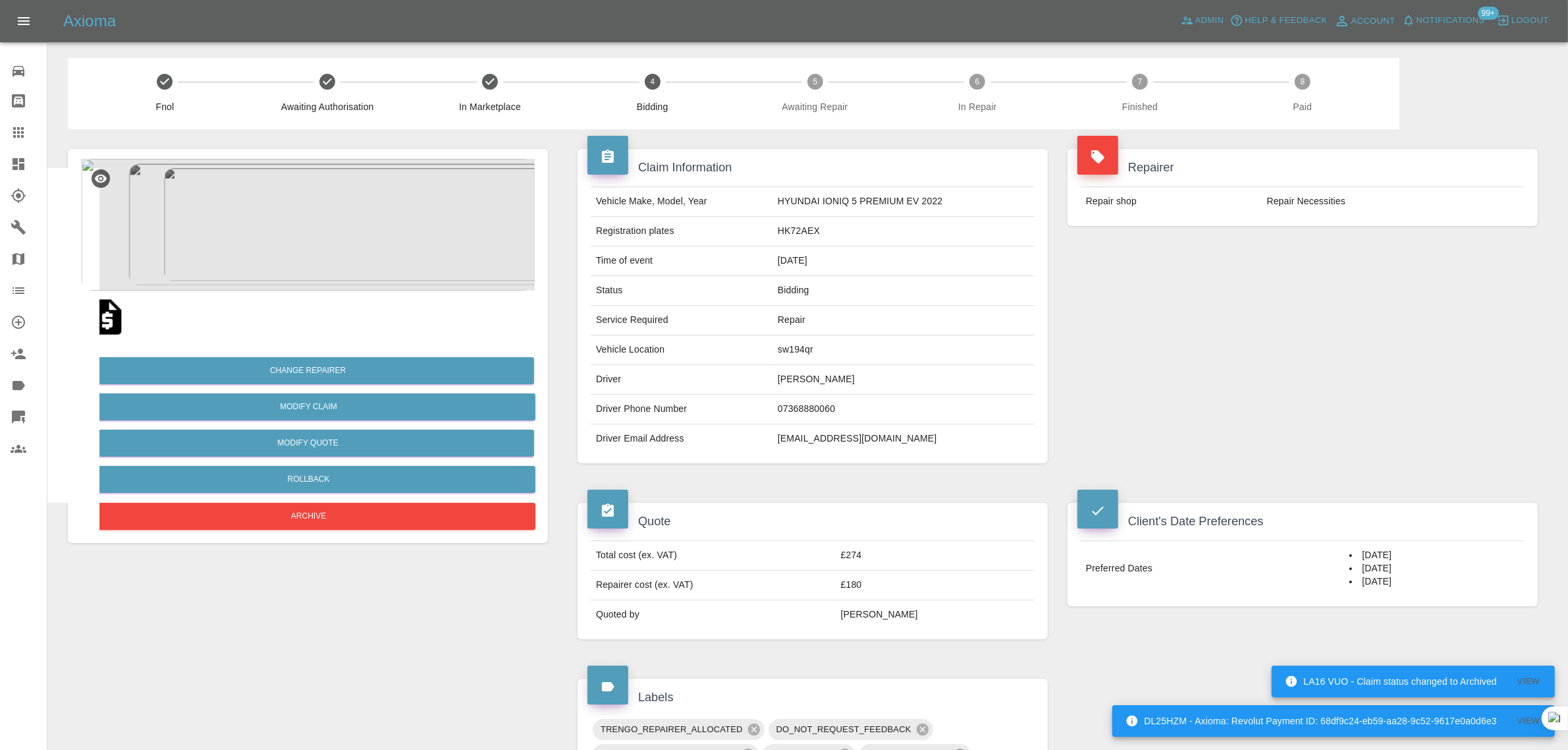
click at [13, 137] on icon at bounding box center [18, 132] width 10 height 10
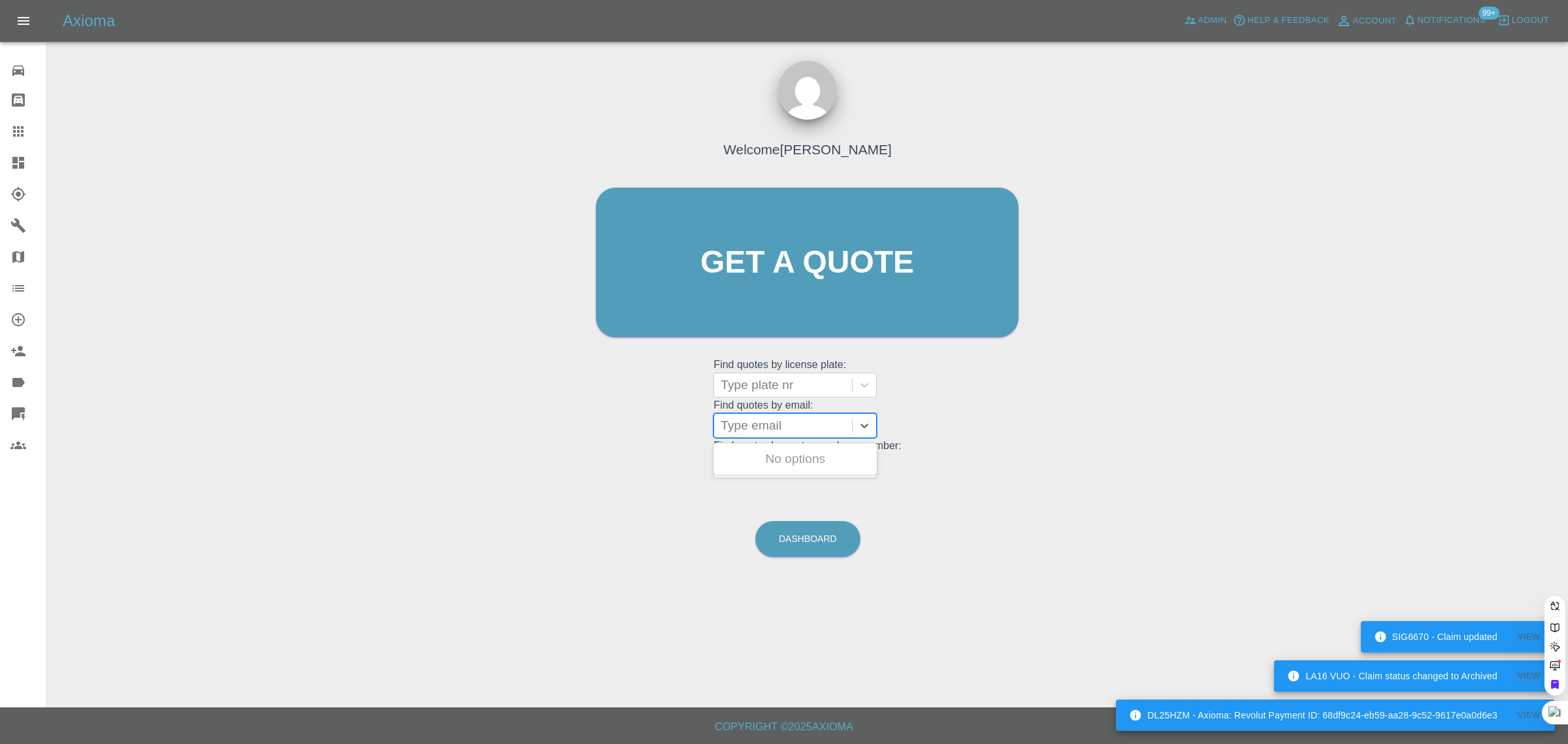
drag, startPoint x: 805, startPoint y: 437, endPoint x: 794, endPoint y: 433, distance: 11.7
click at [802, 437] on div "Type email" at bounding box center [783, 425] width 138 height 24
click at [794, 433] on div at bounding box center [783, 425] width 125 height 18
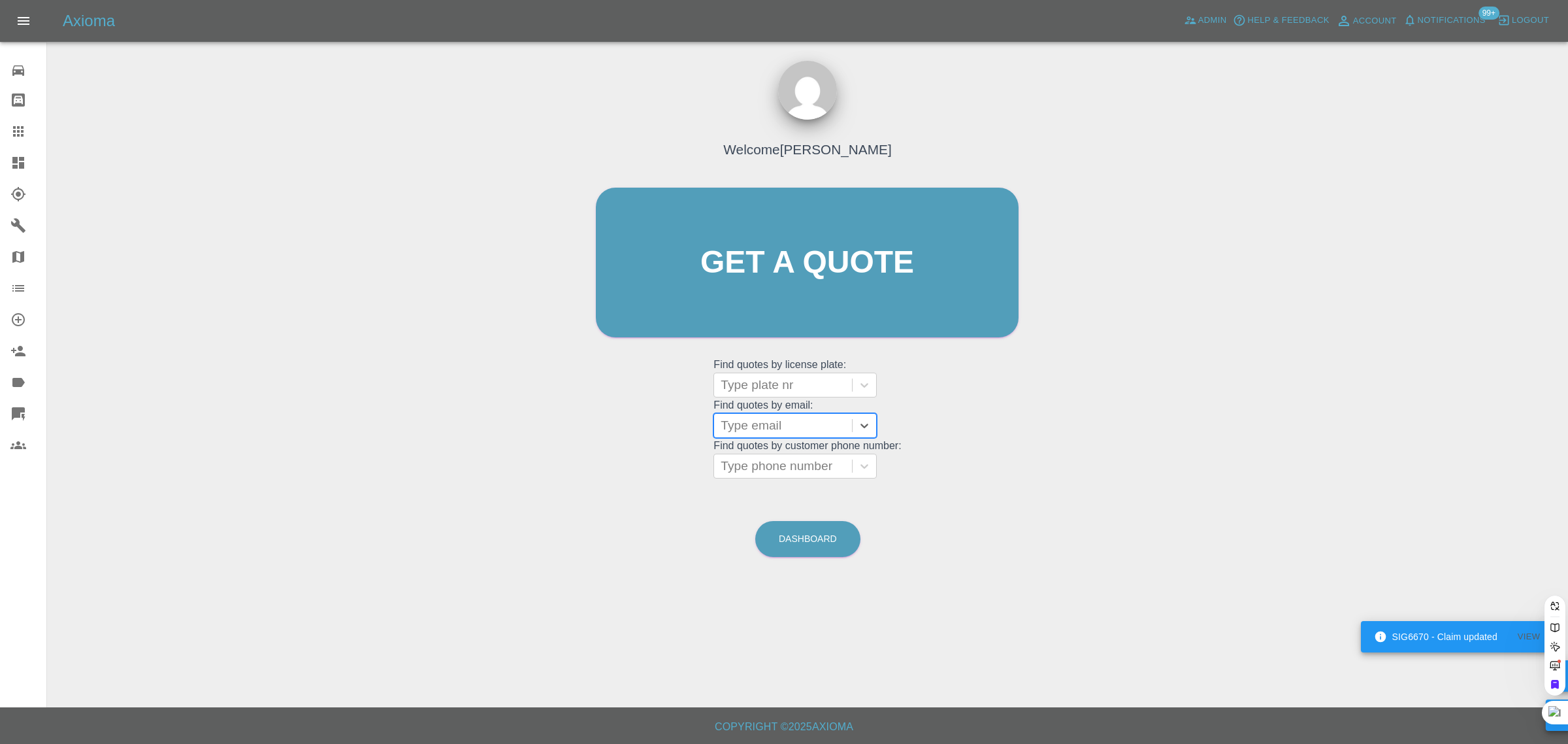
paste input "[PERSON_NAME][EMAIL_ADDRESS][DOMAIN_NAME]"
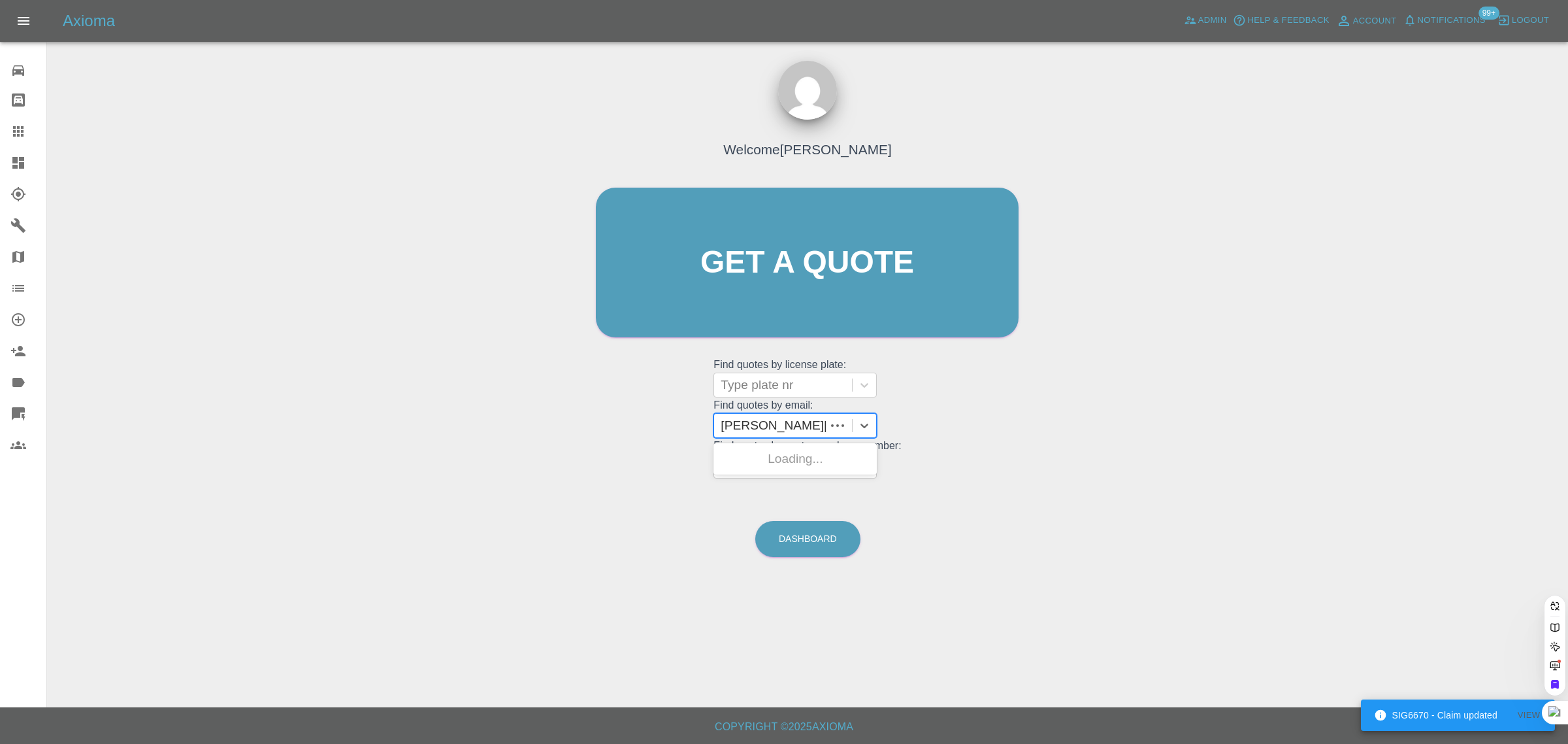
type input "[PERSON_NAME]@mwvc.co.u"
click at [776, 472] on div "F22JTH, Awaiting Authorisation" at bounding box center [794, 466] width 163 height 42
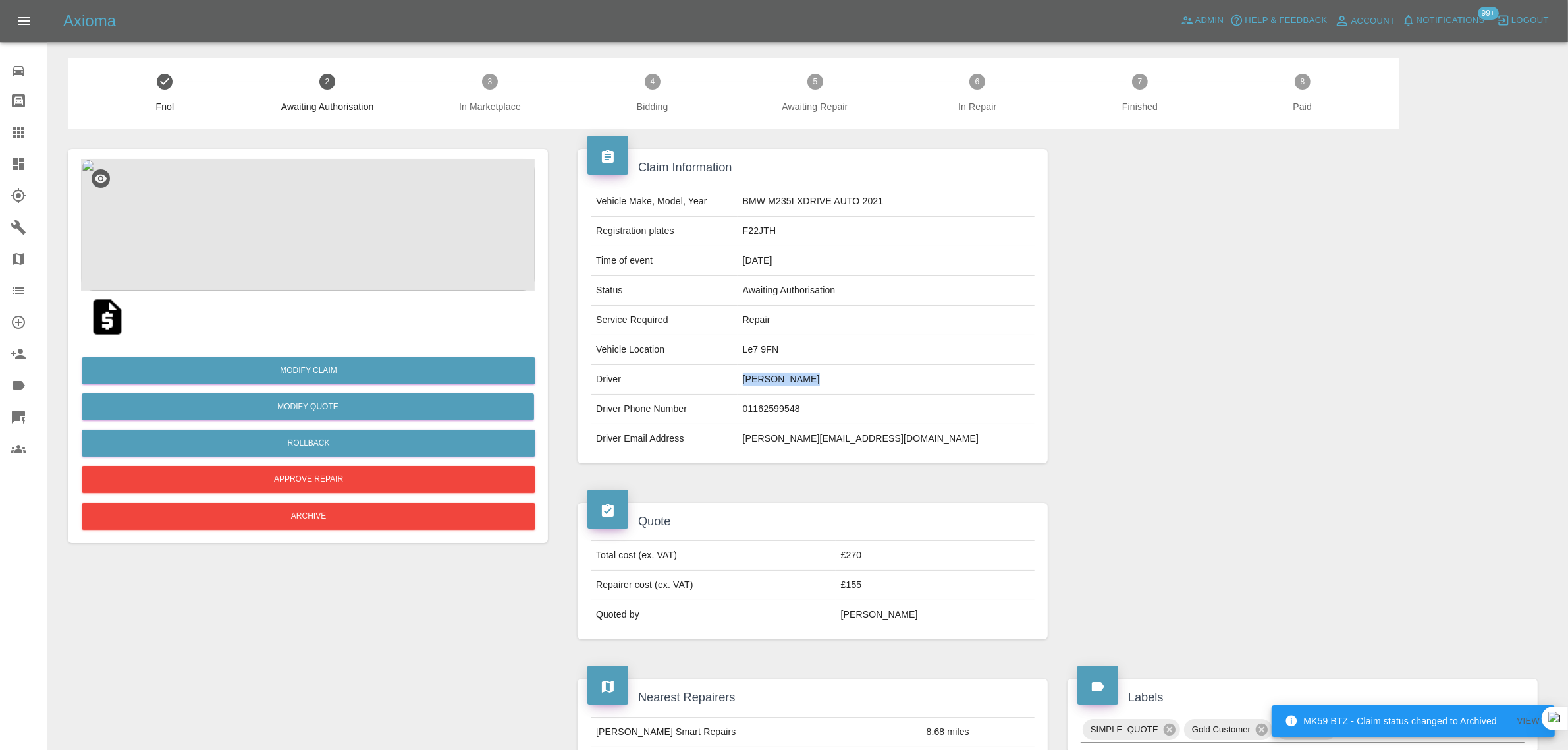
drag, startPoint x: 786, startPoint y: 384, endPoint x: 887, endPoint y: 379, distance: 101.1
click at [887, 379] on tr "Driver [PERSON_NAME]" at bounding box center [812, 379] width 444 height 29
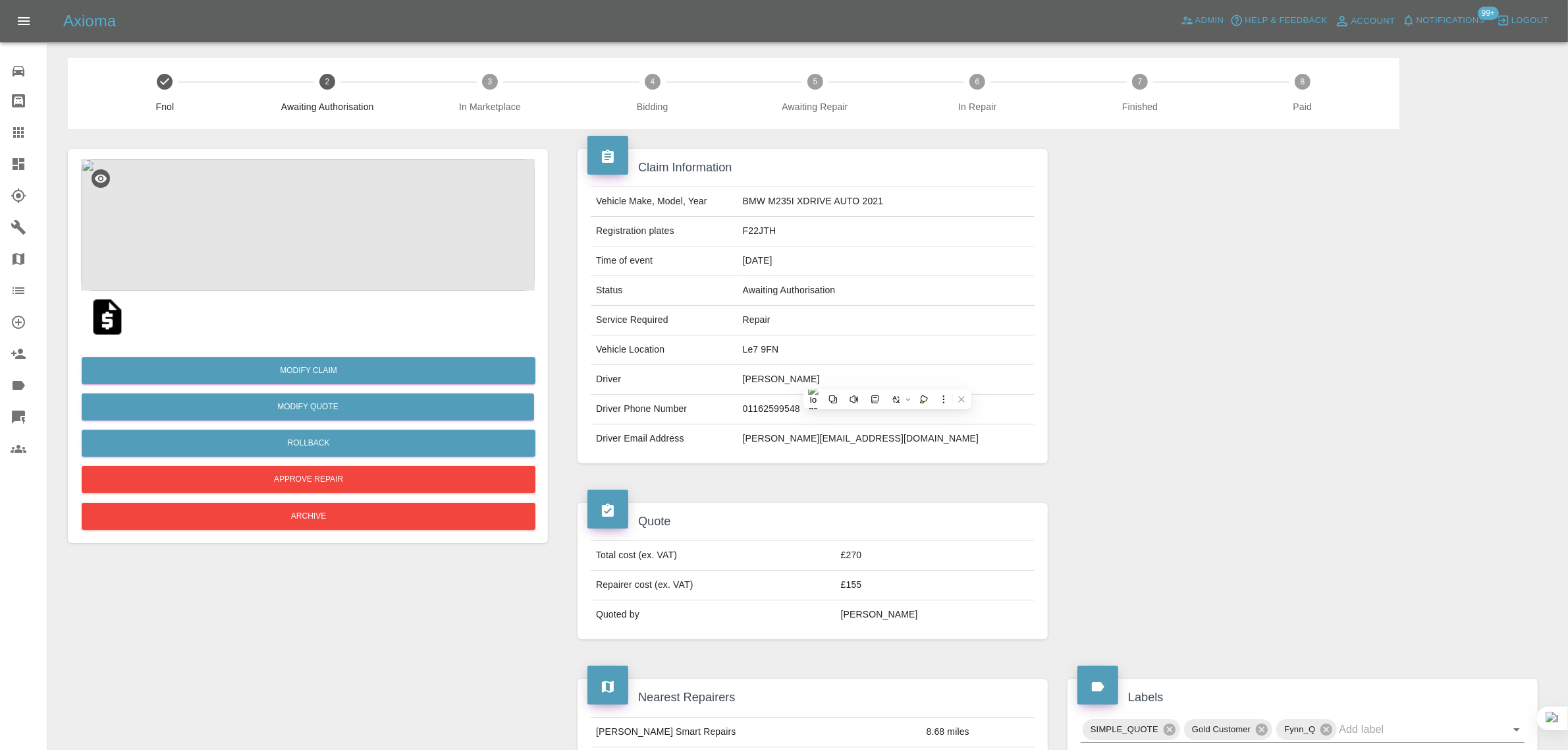
click at [804, 470] on div "Claim Information Vehicle Make, Model, Year BMW M235I XDRIVE AUTO 2021 Registra…" at bounding box center [812, 306] width 490 height 354
drag, startPoint x: 793, startPoint y: 444, endPoint x: 893, endPoint y: 445, distance: 100.0
click at [893, 445] on td "[PERSON_NAME][EMAIL_ADDRESS][DOMAIN_NAME]" at bounding box center [885, 439] width 297 height 29
copy td "[PERSON_NAME][EMAIL_ADDRESS][DOMAIN_NAME]"
drag, startPoint x: 782, startPoint y: 386, endPoint x: 880, endPoint y: 390, distance: 98.1
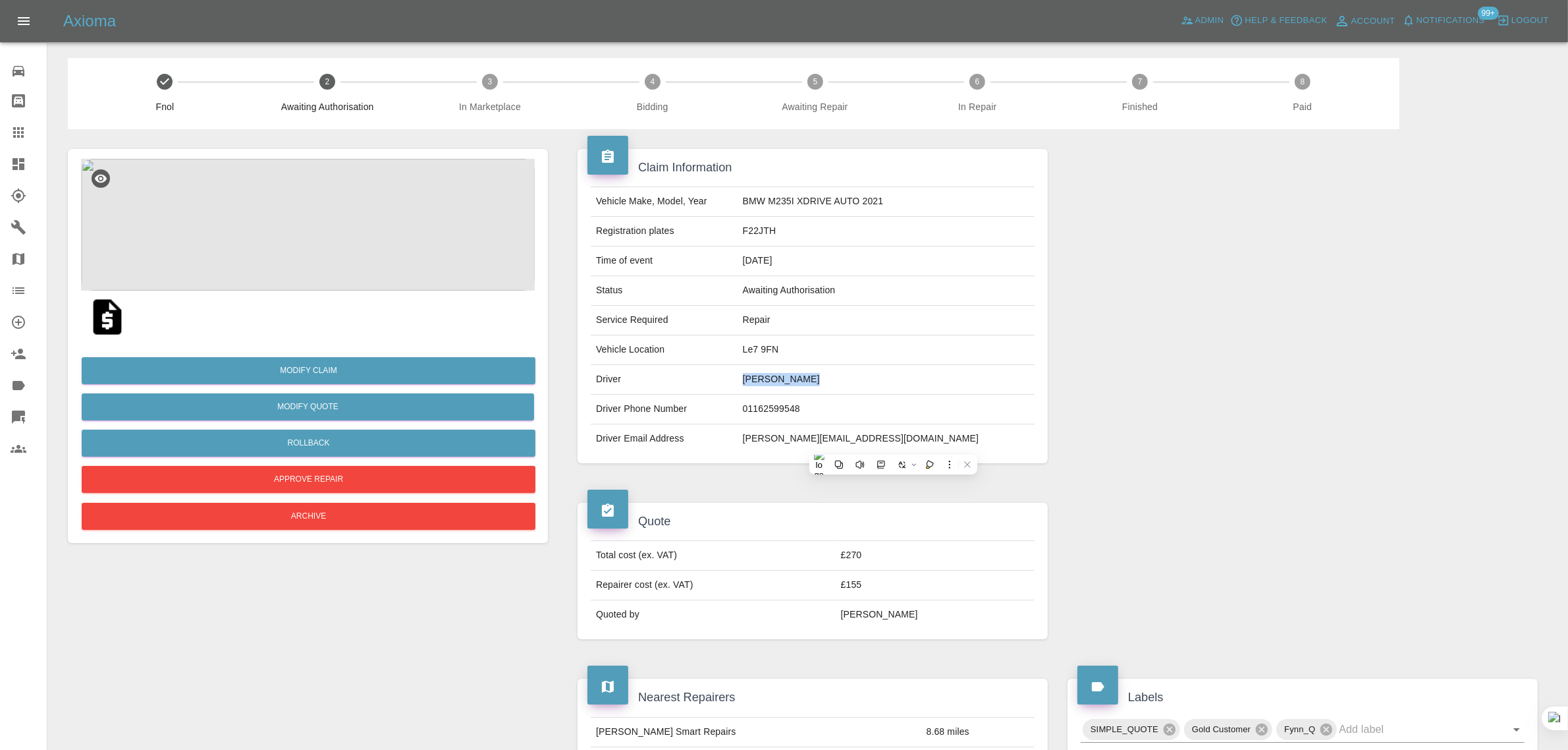
click at [880, 390] on tr "Driver [PERSON_NAME]" at bounding box center [812, 379] width 444 height 29
copy tr "[PERSON_NAME]"
click at [18, 132] on icon at bounding box center [18, 132] width 10 height 10
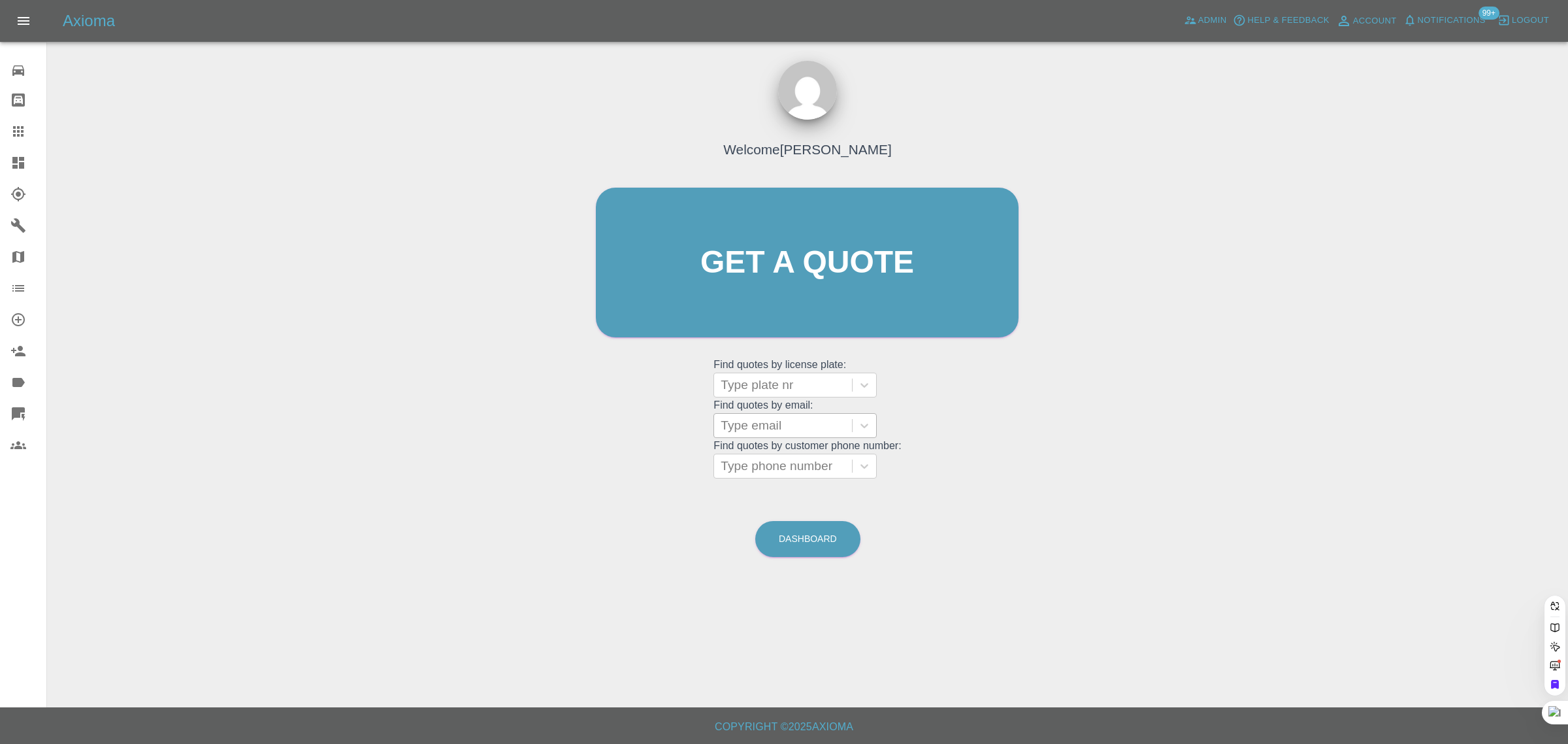
click at [776, 429] on div at bounding box center [783, 425] width 125 height 18
paste input "[EMAIL_ADDRESS][DOMAIN_NAME]"
type input "[EMAIL_ADDRESS][DOMAIN_NAME]"
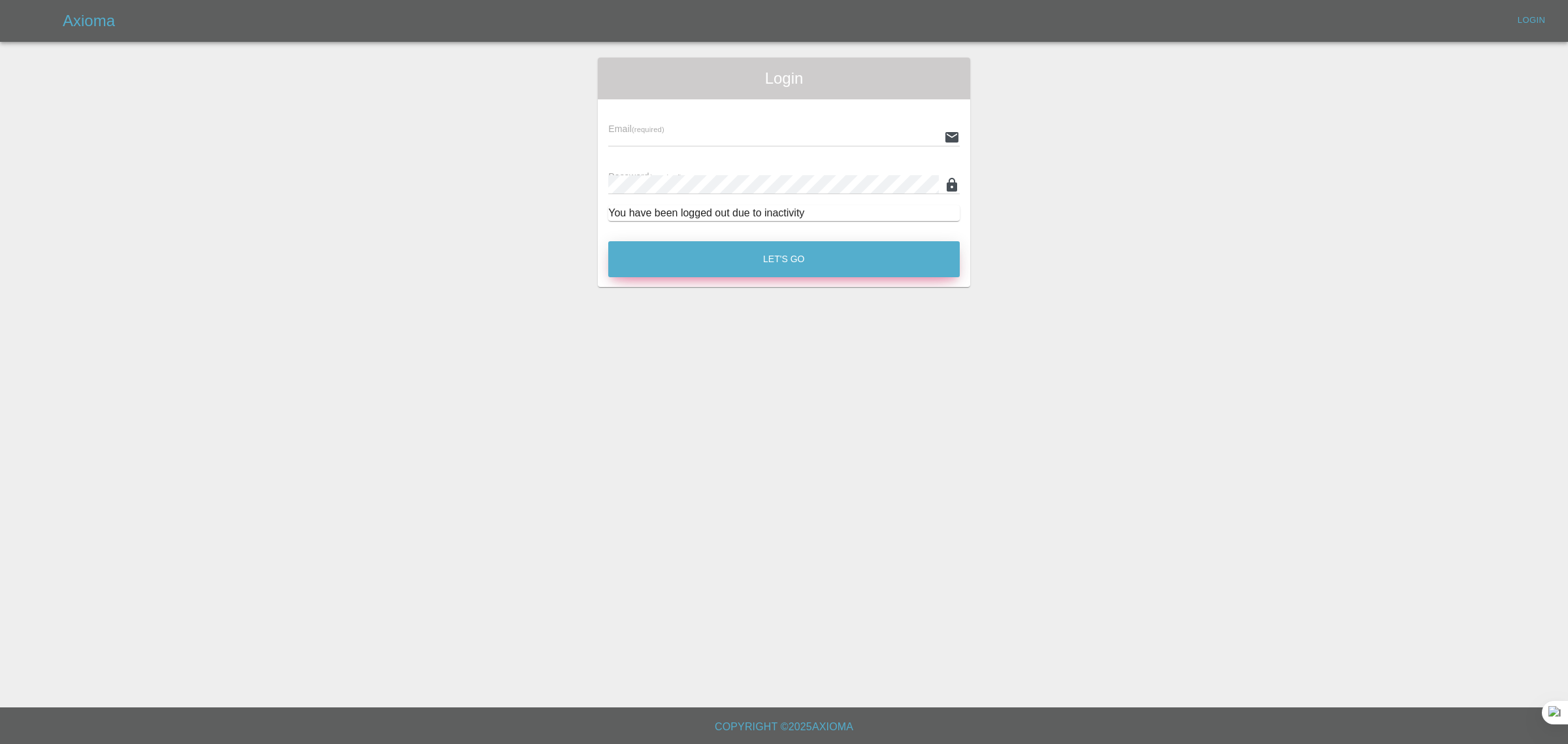
type input "[EMAIL_ADDRESS][DOMAIN_NAME]"
click at [748, 246] on button "Let's Go" at bounding box center [784, 259] width 351 height 36
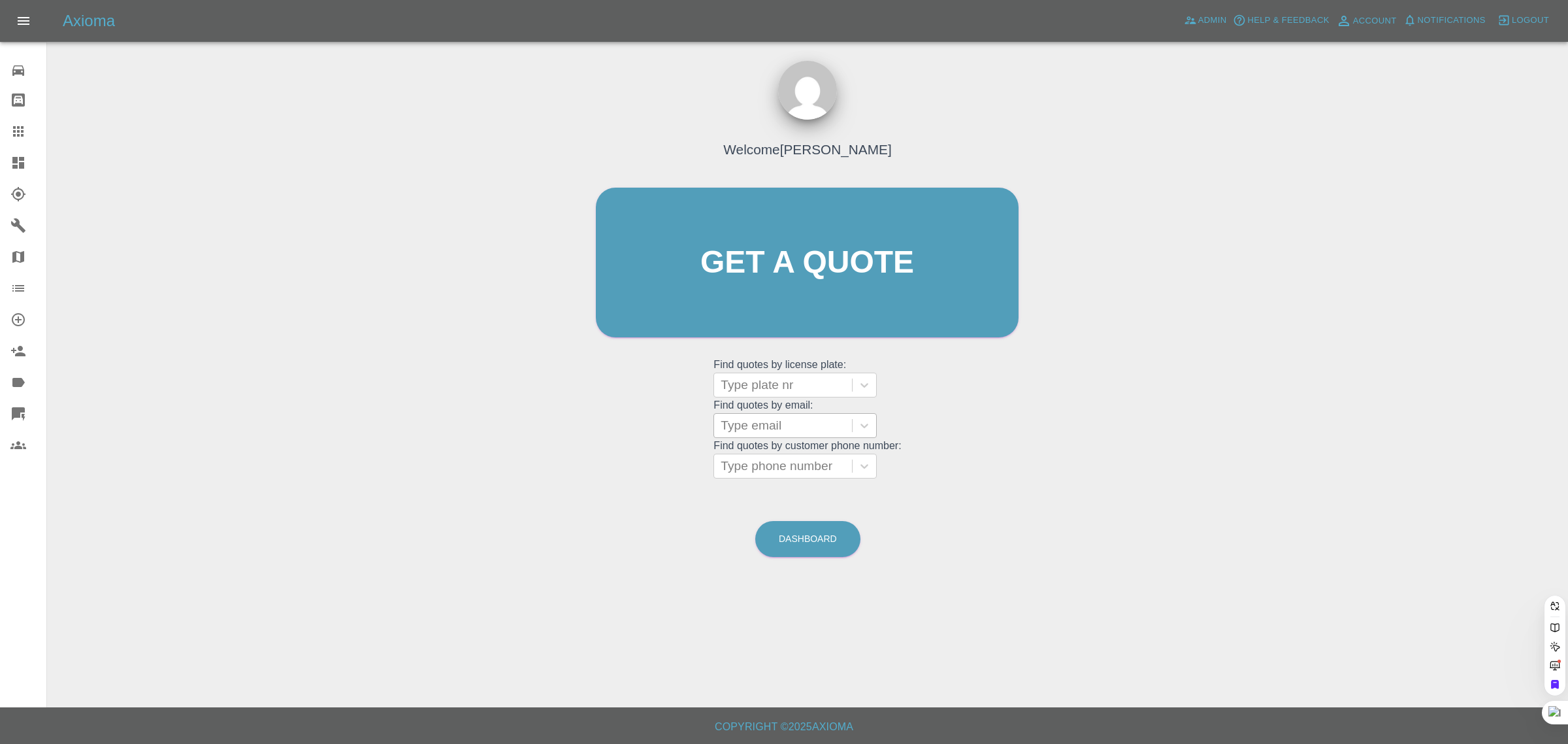
click at [787, 422] on div at bounding box center [783, 425] width 125 height 18
paste input "[EMAIL_ADDRESS][DOMAIN_NAME]"
type input "[EMAIL_ADDRESS][DOMAIN_NAME]"
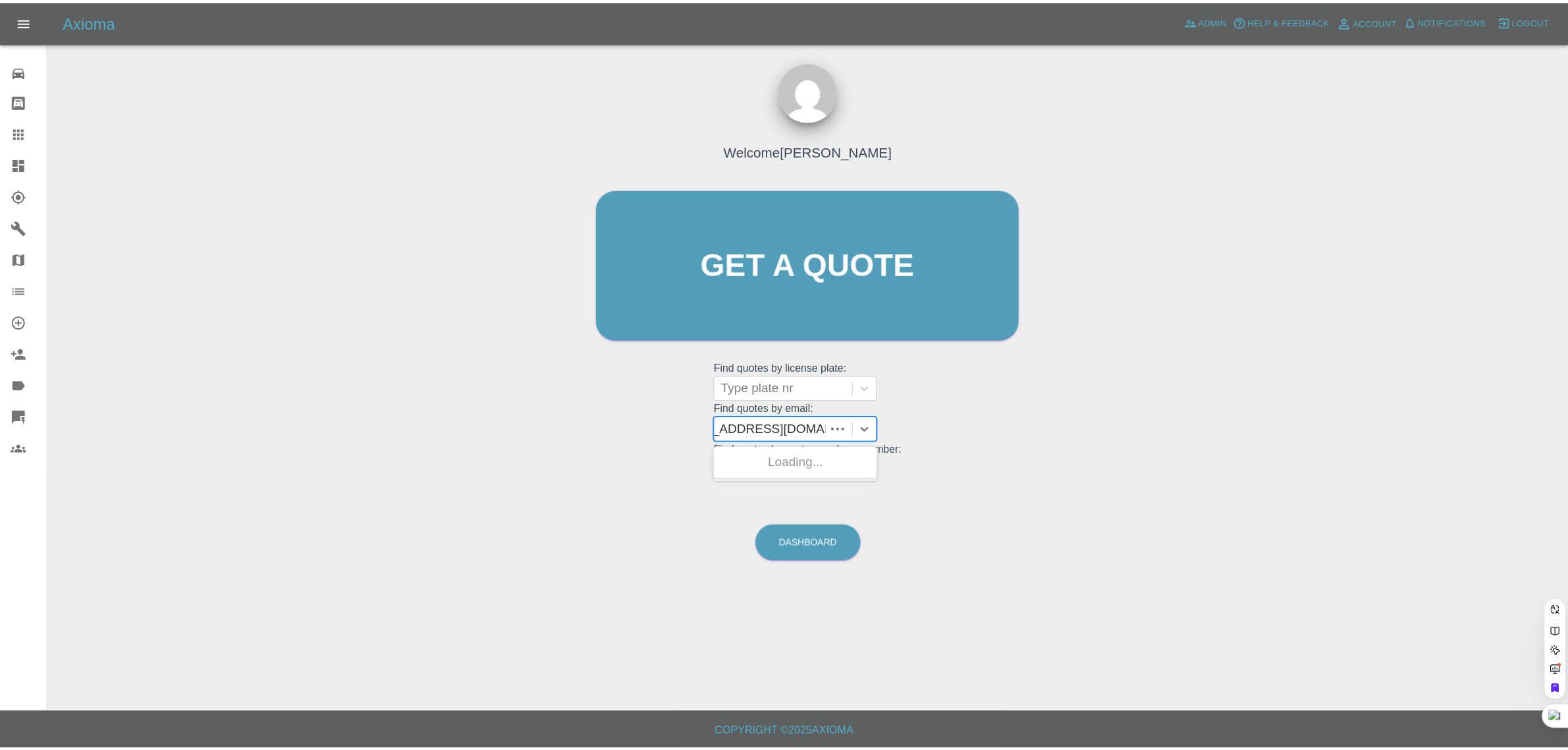
scroll to position [0, 33]
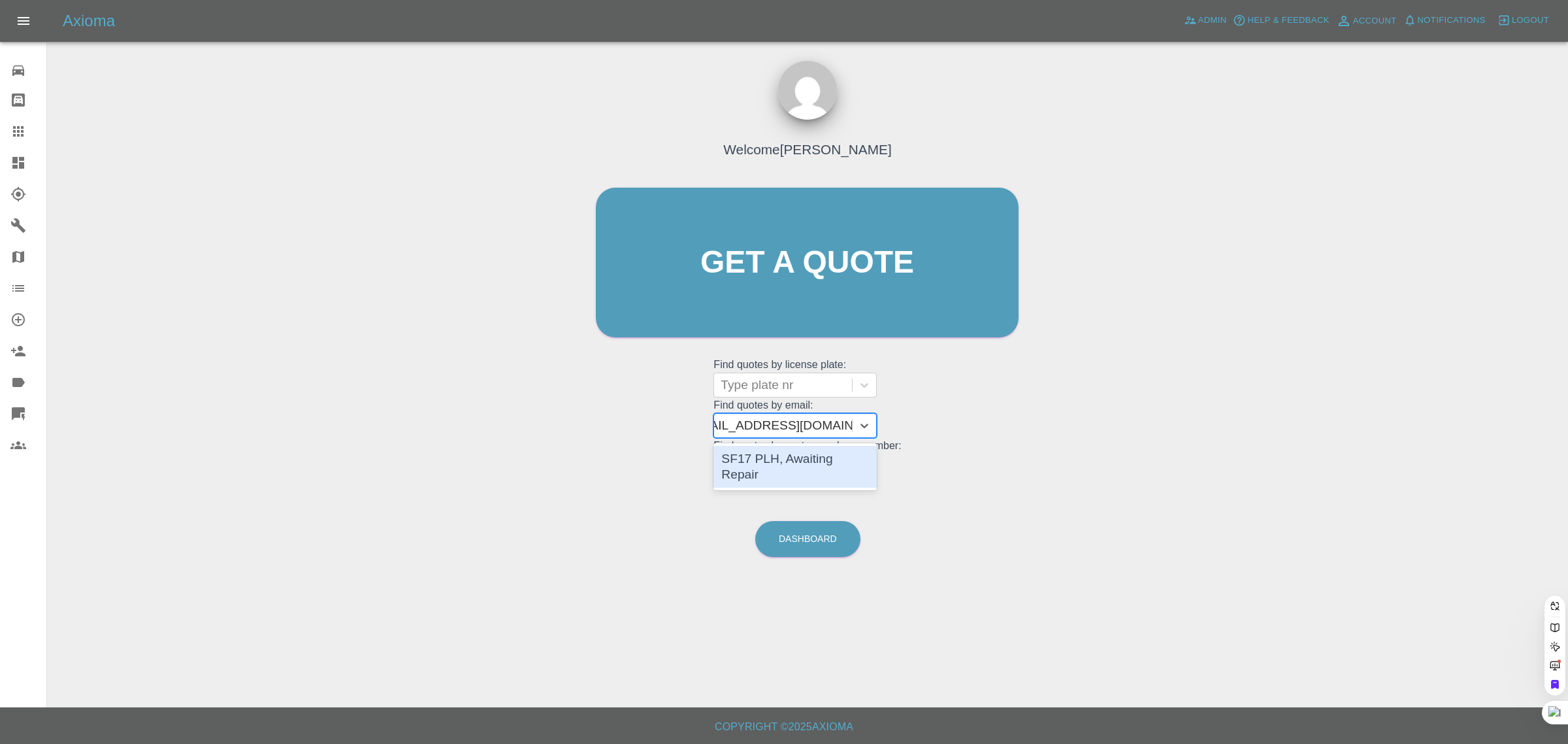
click at [787, 453] on div "SF17 PLH, Awaiting Repair" at bounding box center [794, 466] width 163 height 42
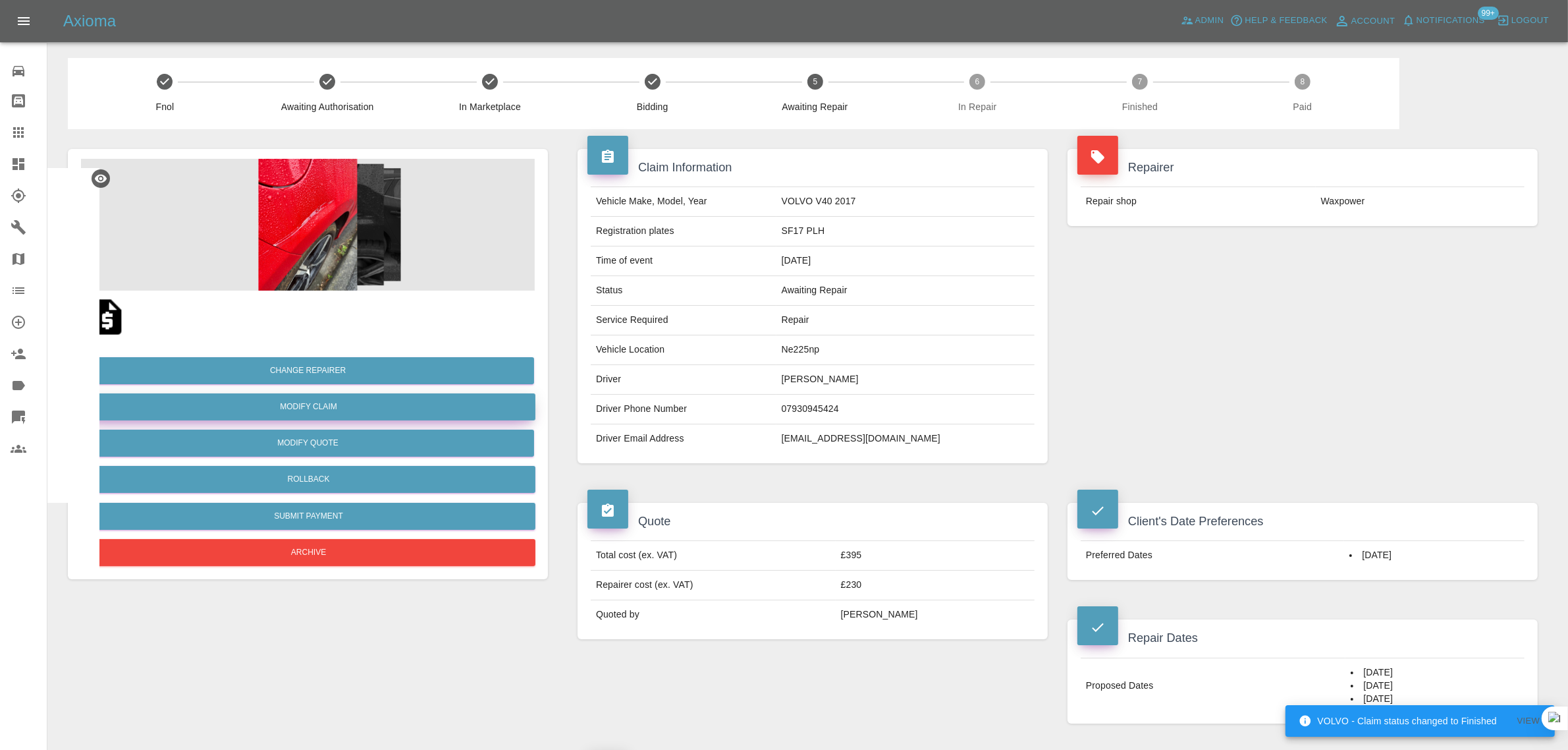
click at [339, 404] on link "Modify Claim" at bounding box center [308, 407] width 454 height 27
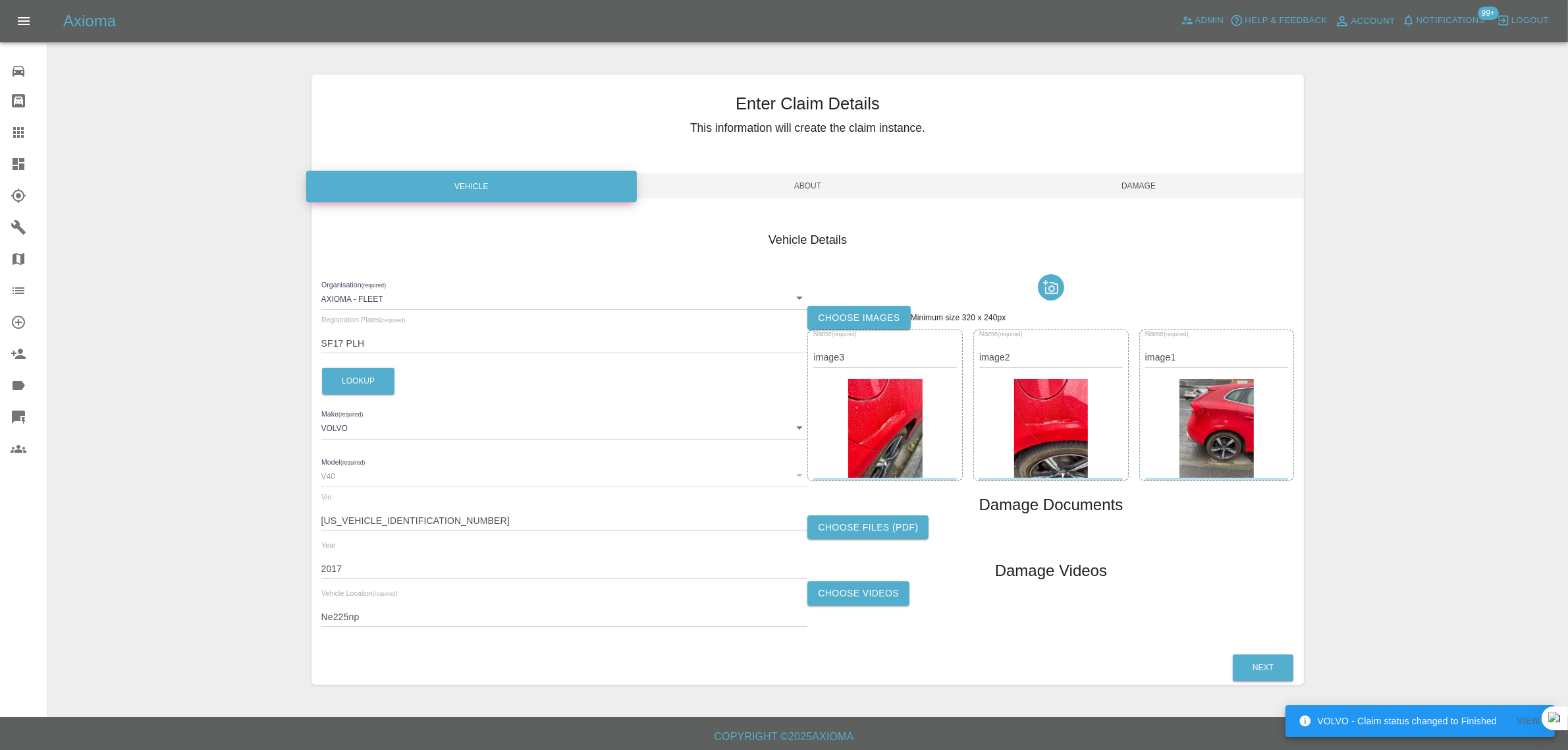
click at [856, 311] on label "Choose images" at bounding box center [859, 318] width 103 height 25
click at [0, 0] on input "Choose images" at bounding box center [0, 0] width 0 height 0
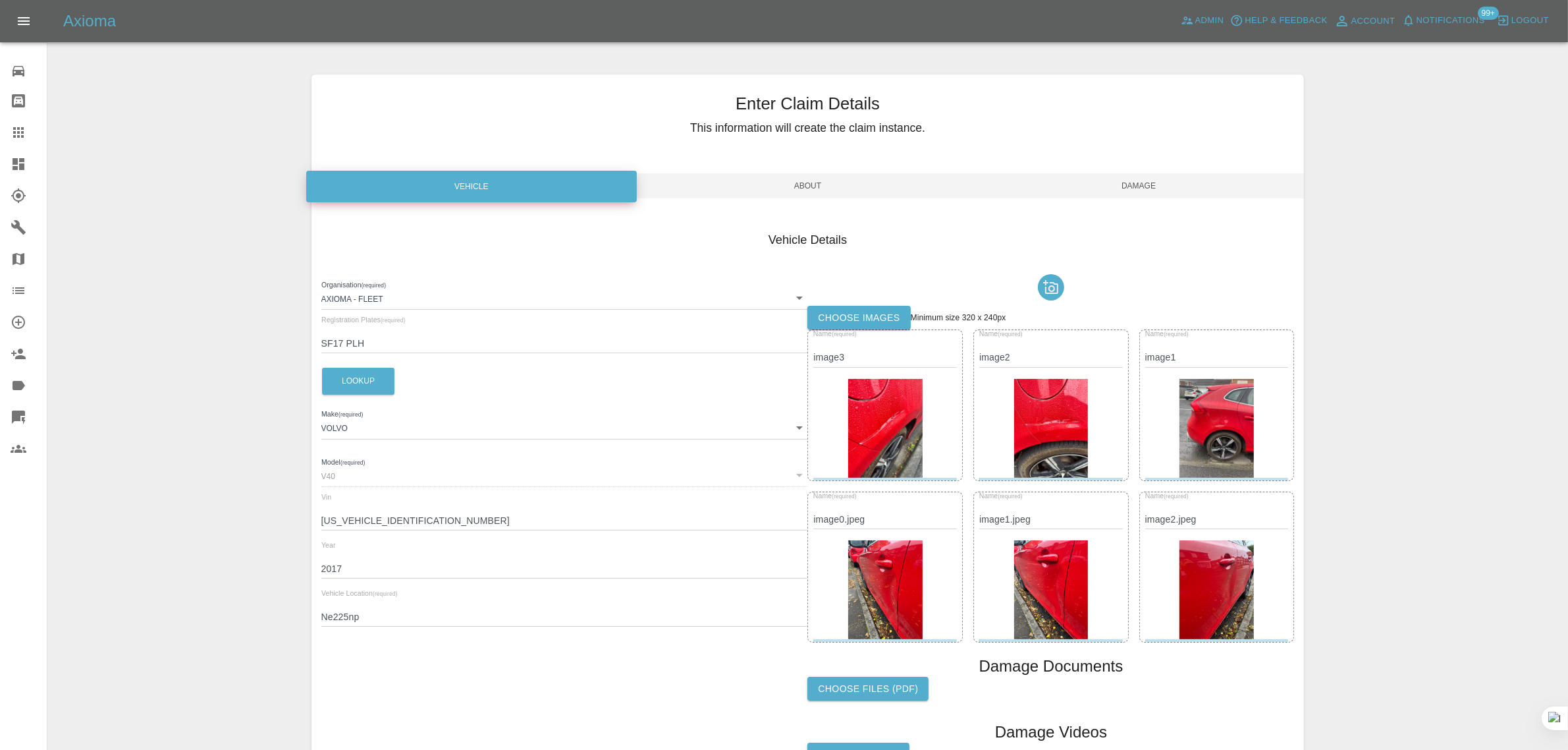
click at [1117, 186] on span "Damage" at bounding box center [1139, 186] width 331 height 25
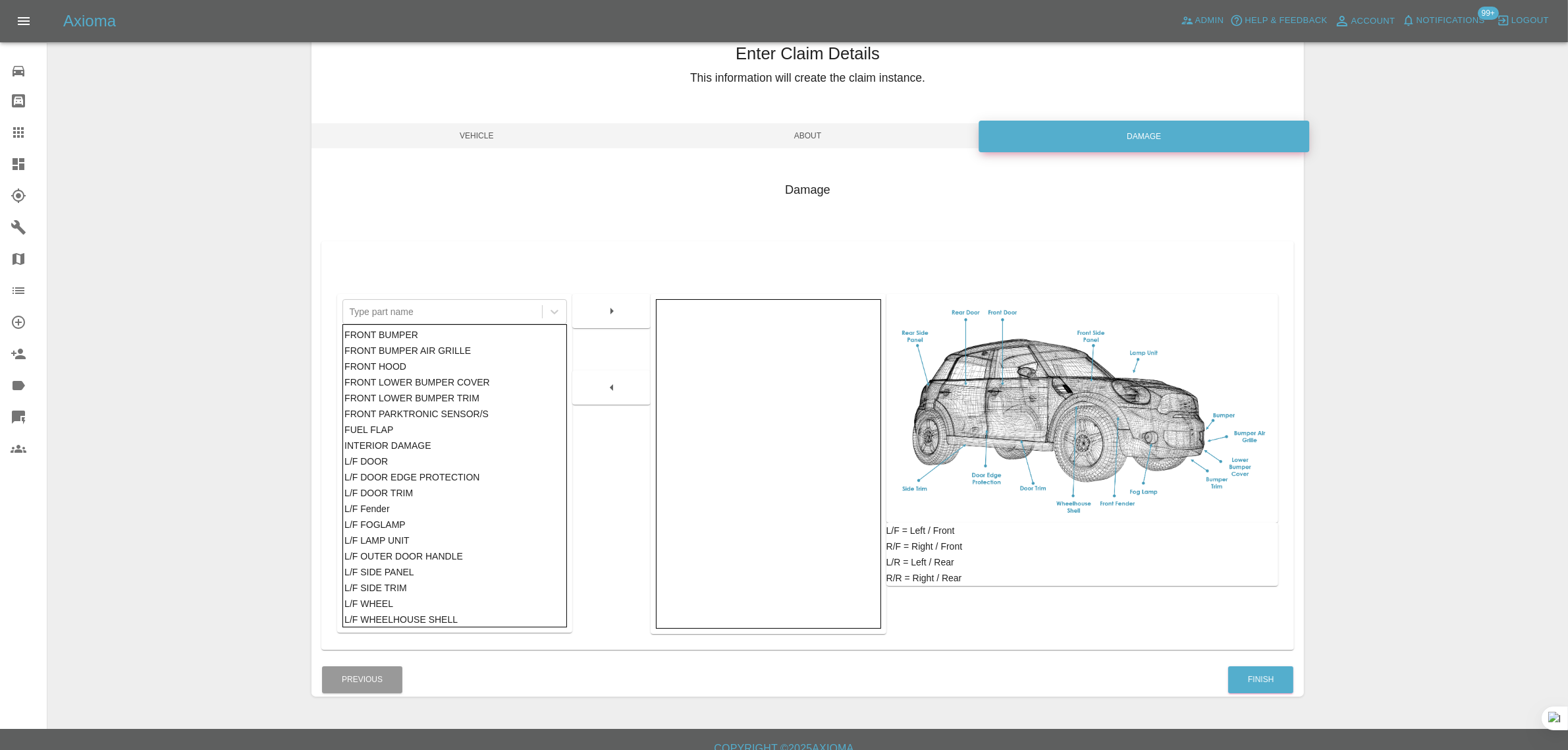
scroll to position [65, 0]
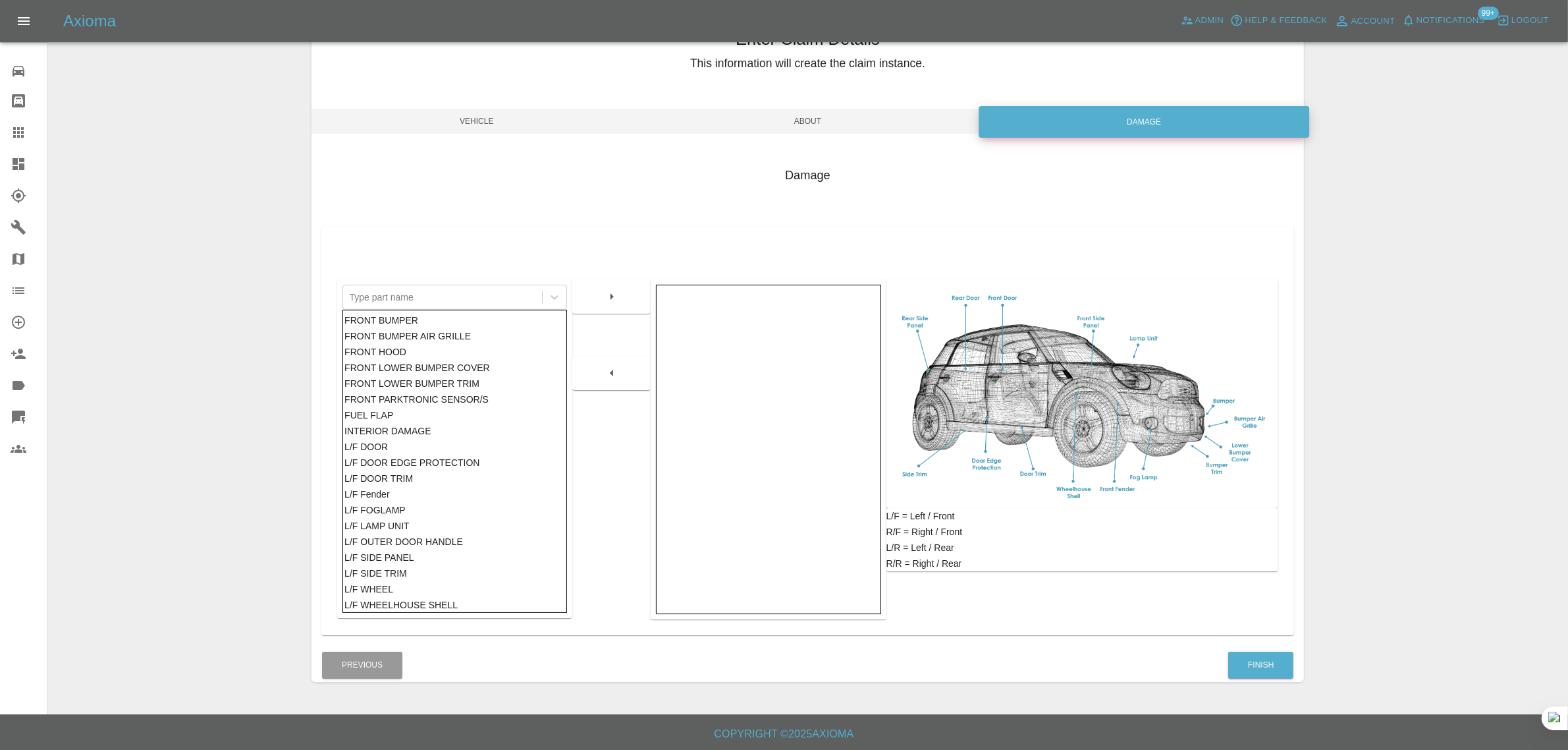
click at [1271, 649] on div "Finish" at bounding box center [1261, 665] width 67 height 33
click at [1269, 657] on button "Finish" at bounding box center [1261, 665] width 65 height 27
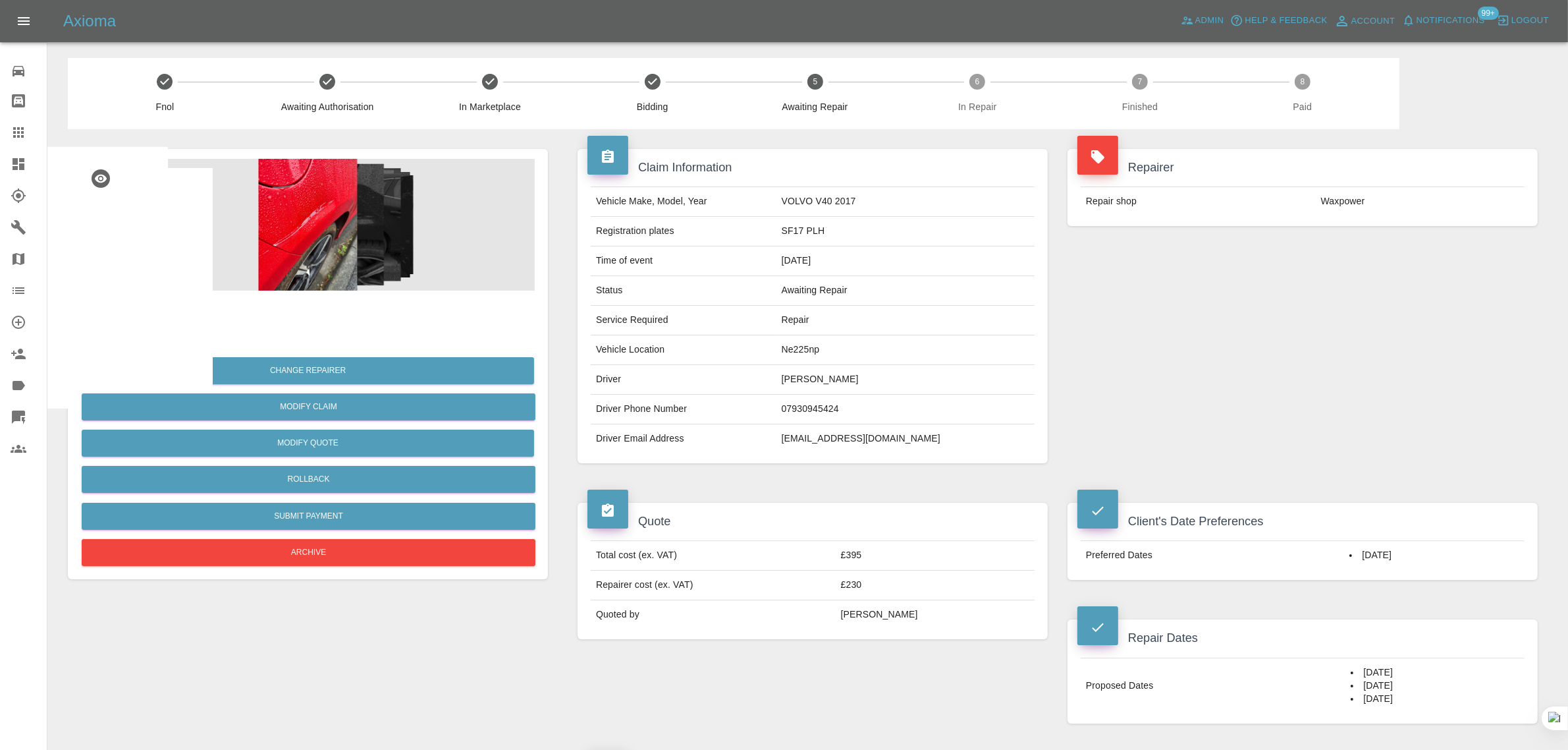
click at [14, 125] on icon at bounding box center [18, 132] width 16 height 16
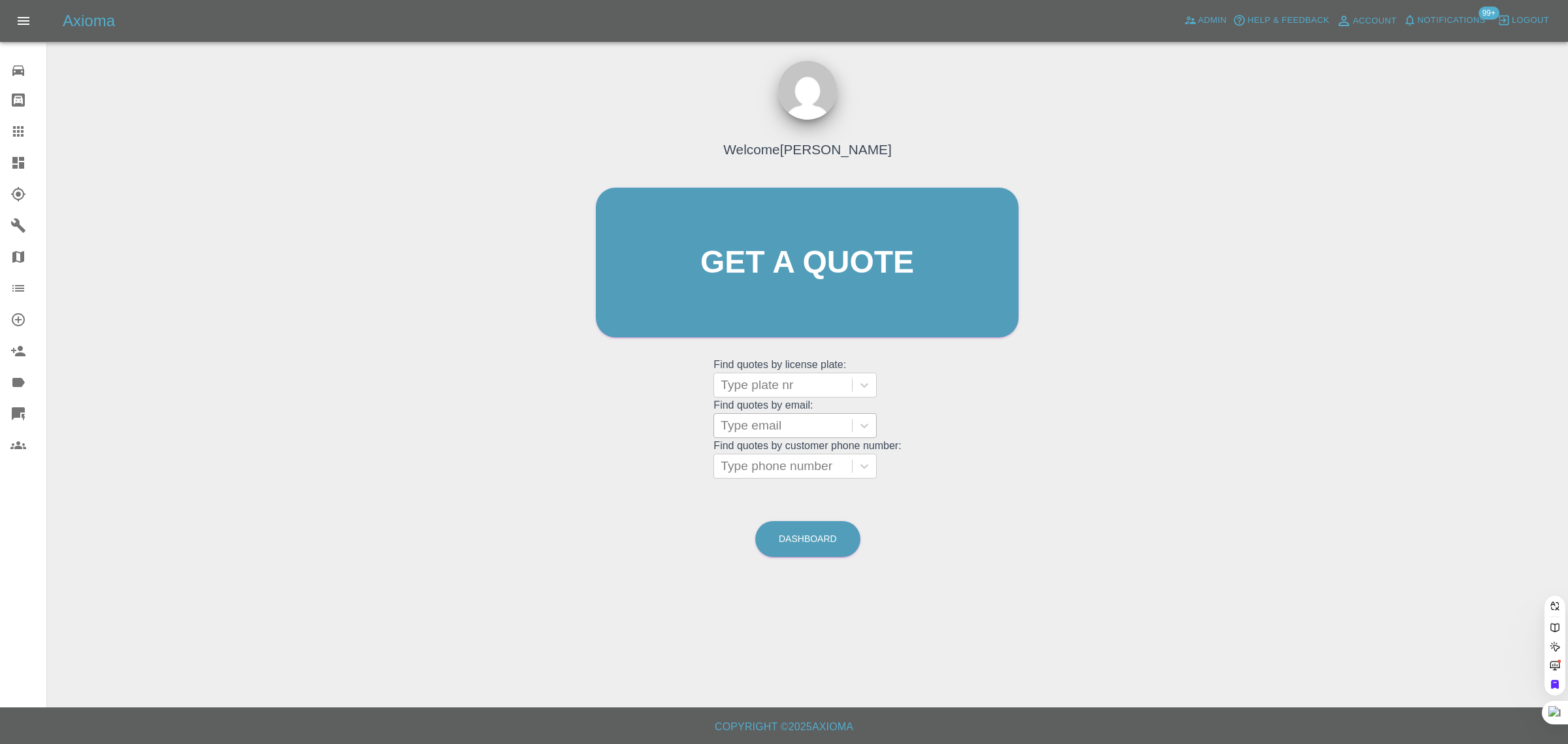
click at [807, 429] on div at bounding box center [783, 425] width 125 height 18
paste input "[EMAIL_ADDRESS][DOMAIN_NAME]"
type input "[EMAIL_ADDRESS][DOMAIN_NAME]"
click at [828, 465] on div "OO04FKH, Awaiting Repair" at bounding box center [794, 466] width 163 height 42
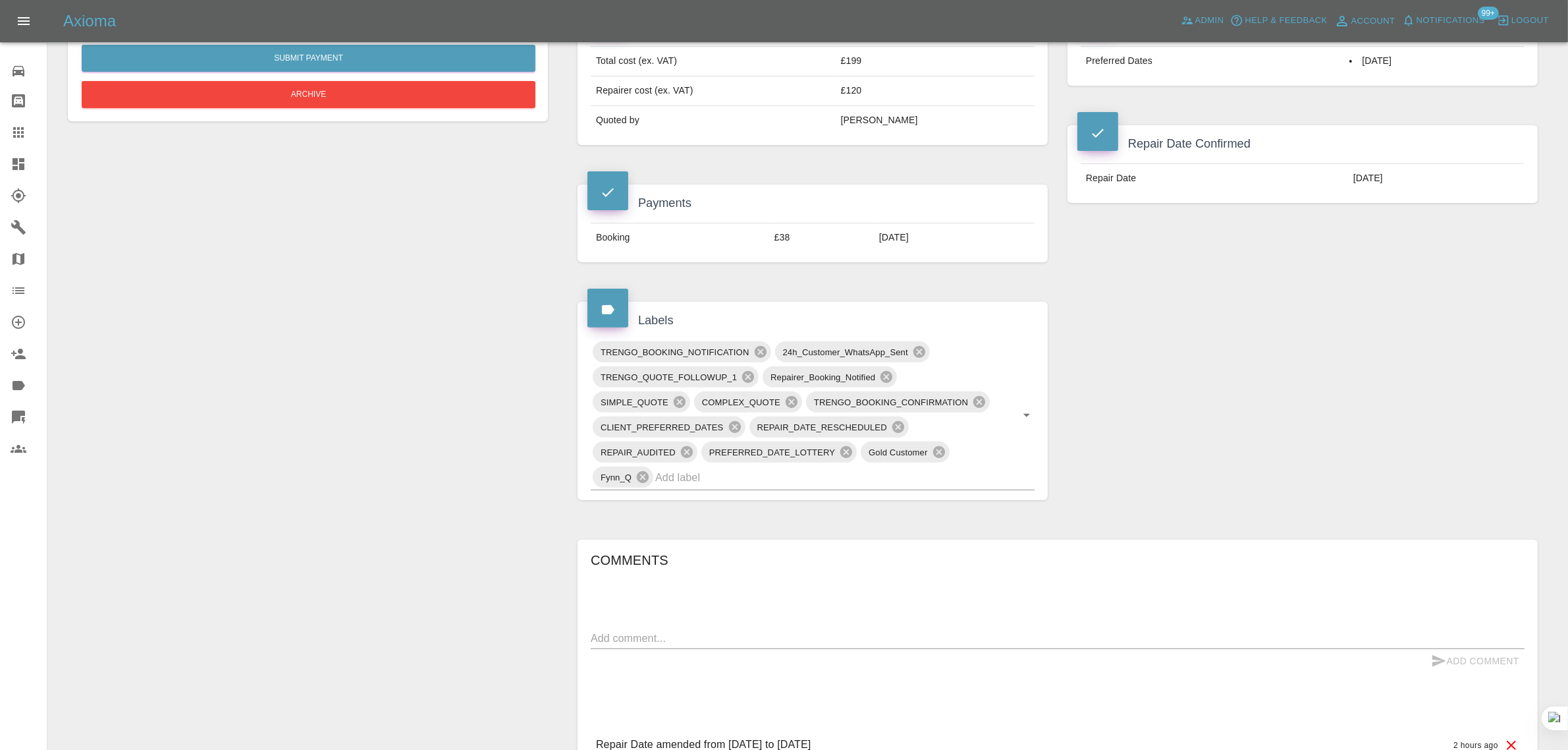
scroll to position [577, 0]
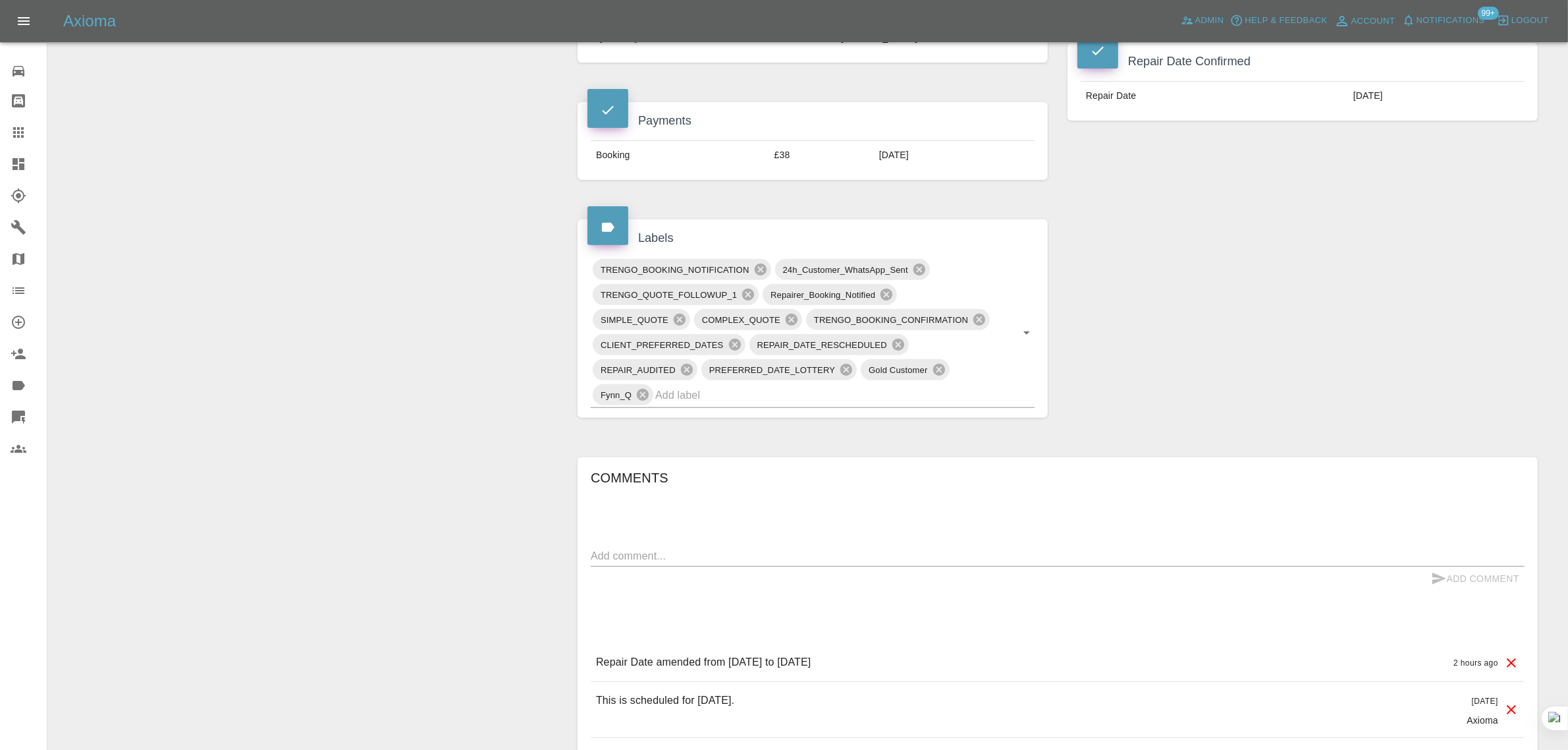
click at [784, 559] on textarea at bounding box center [1057, 556] width 934 height 15
paste textarea "Hi, we have rescheduled for [DATE]. [PERSON_NAME]"
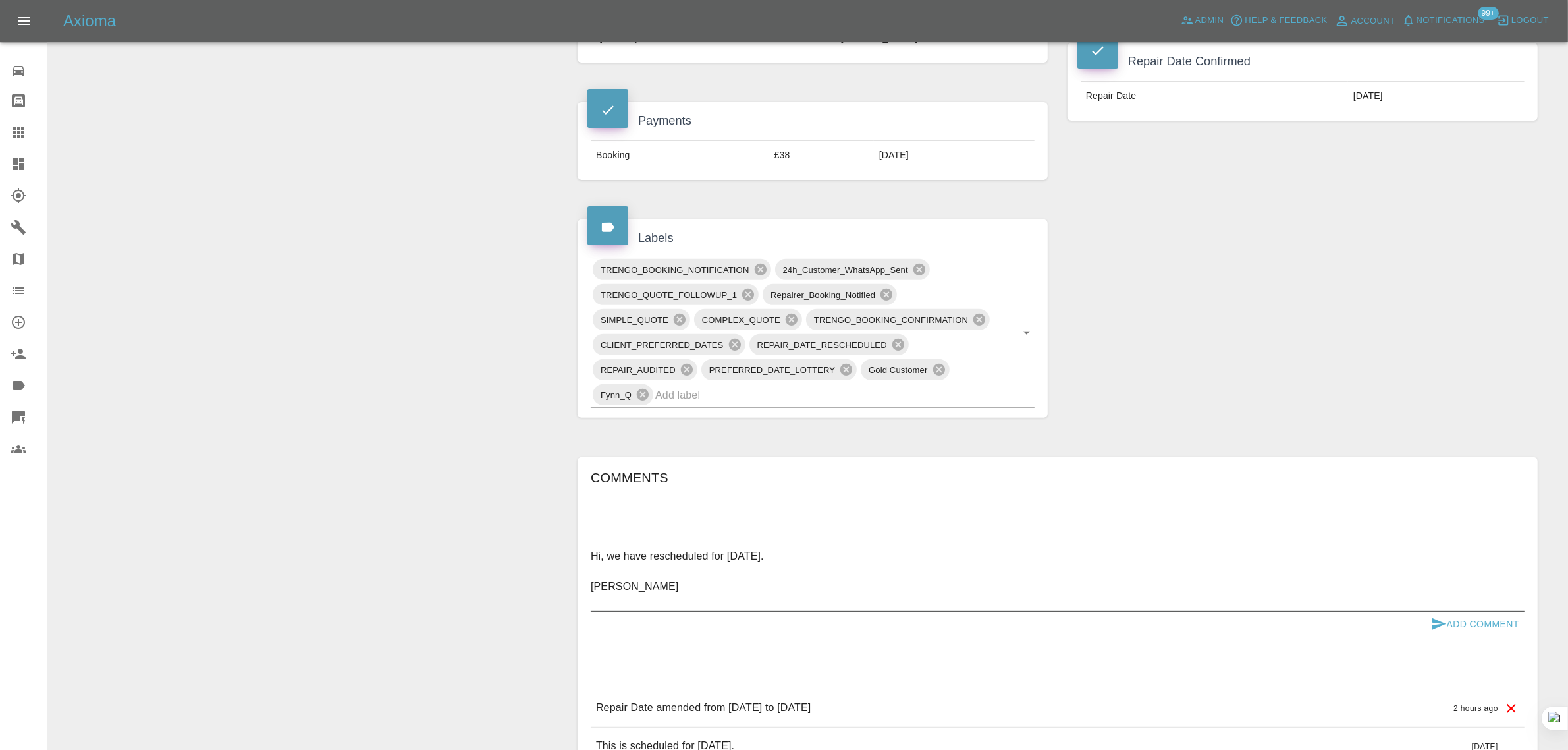
type textarea "Hi, we have rescheduled for [DATE]. [PERSON_NAME]"
click at [1468, 622] on button "Add Comment" at bounding box center [1475, 624] width 99 height 25
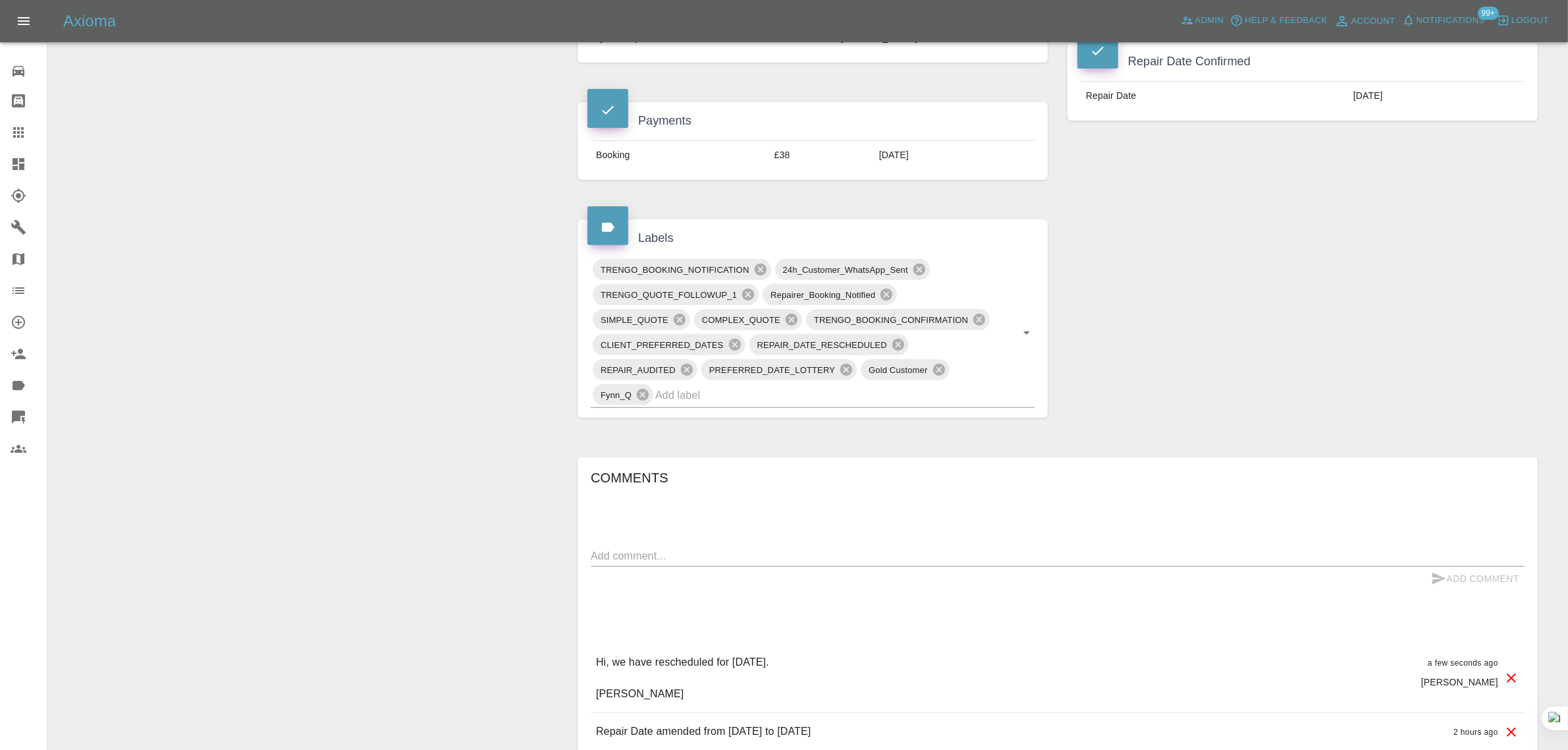
click at [17, 136] on icon at bounding box center [18, 132] width 10 height 10
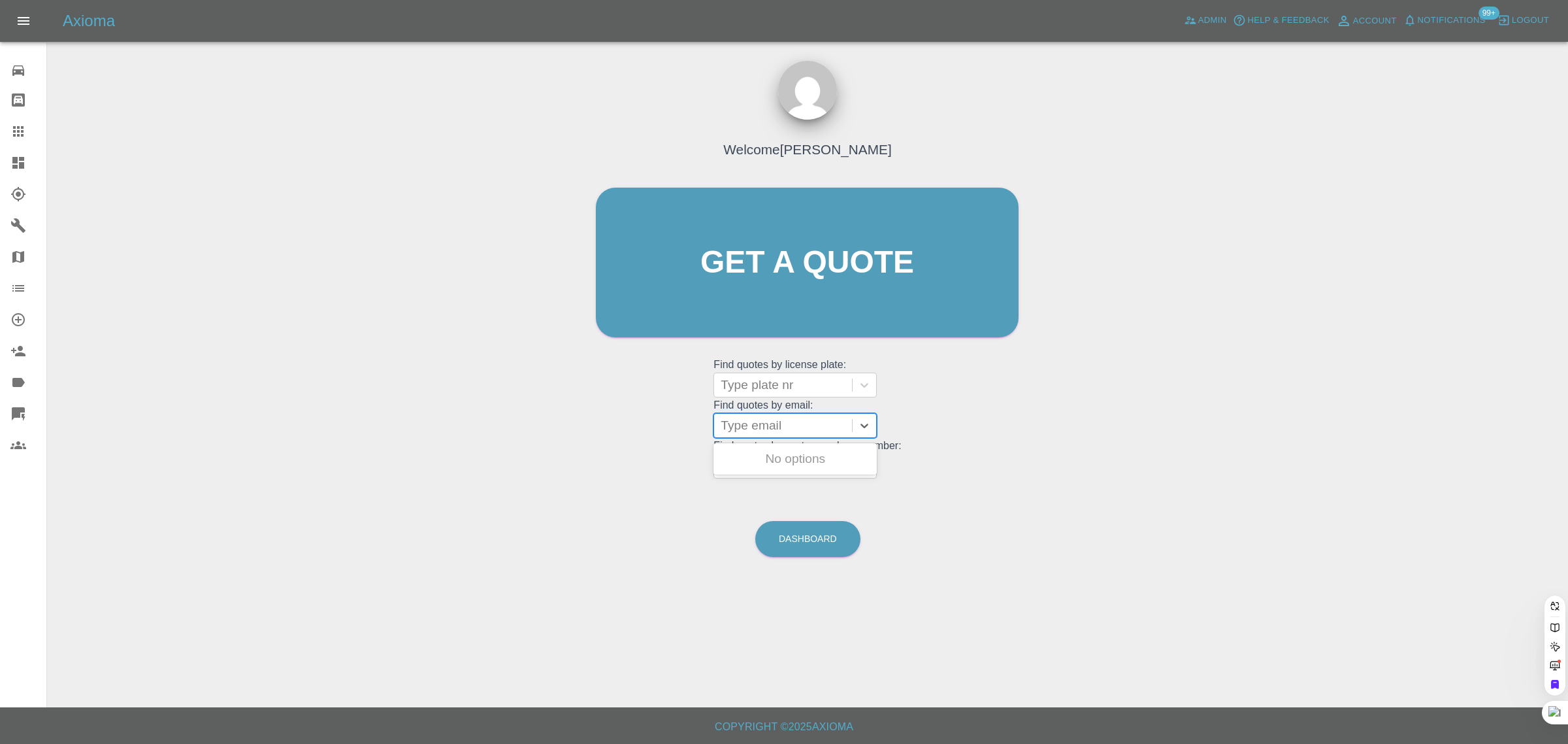
click at [792, 426] on div at bounding box center [783, 425] width 125 height 18
paste input "[EMAIL_ADDRESS][DOMAIN_NAME]"
type input "[EMAIL_ADDRESS][DOMAIN_NAME]"
click at [813, 459] on div "LG23 VWO, Awaiting Repair" at bounding box center [794, 466] width 163 height 42
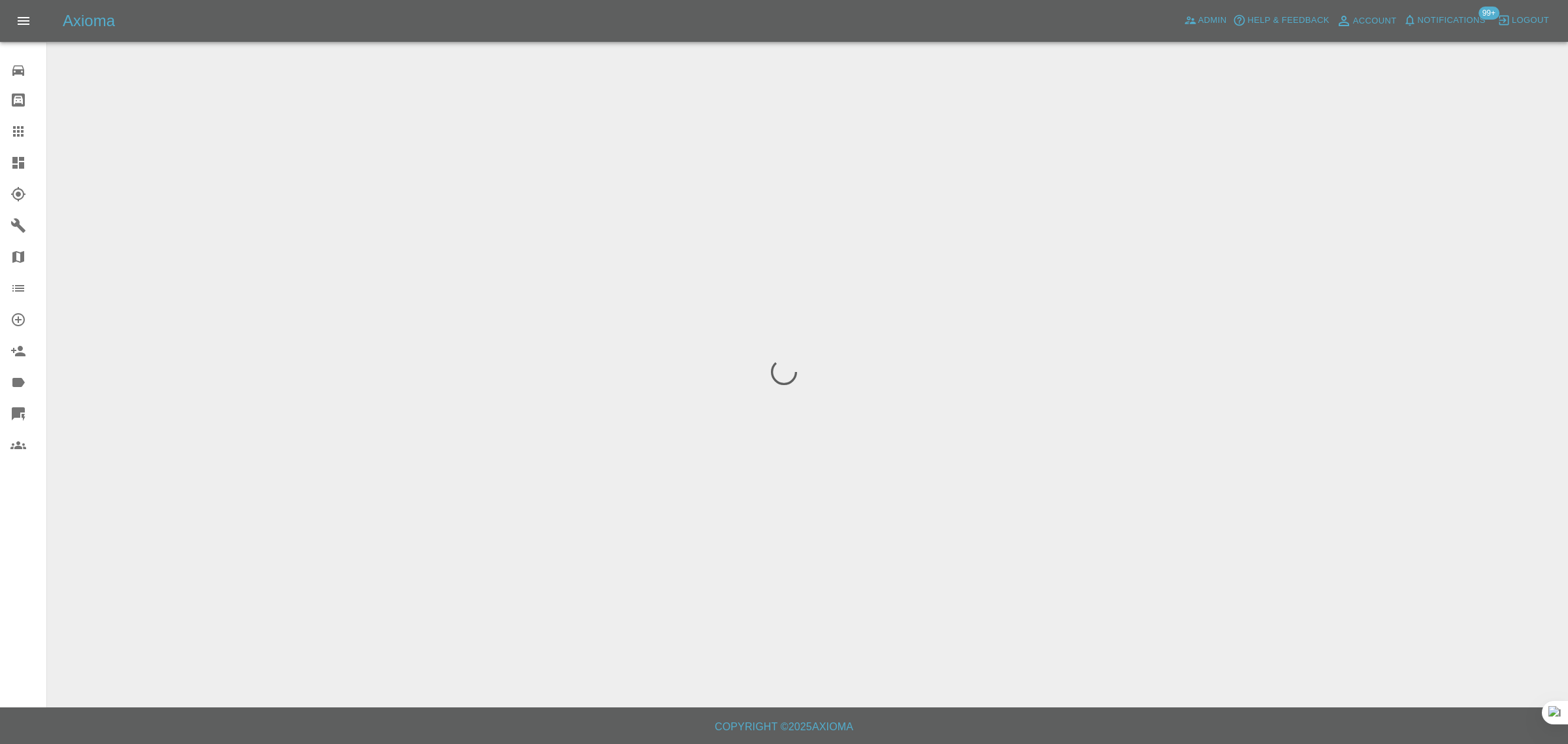
click at [22, 583] on div "0 Repair home Bodyshop home Claims Dashboard Explorer Garages Map Organization …" at bounding box center [24, 372] width 47 height 744
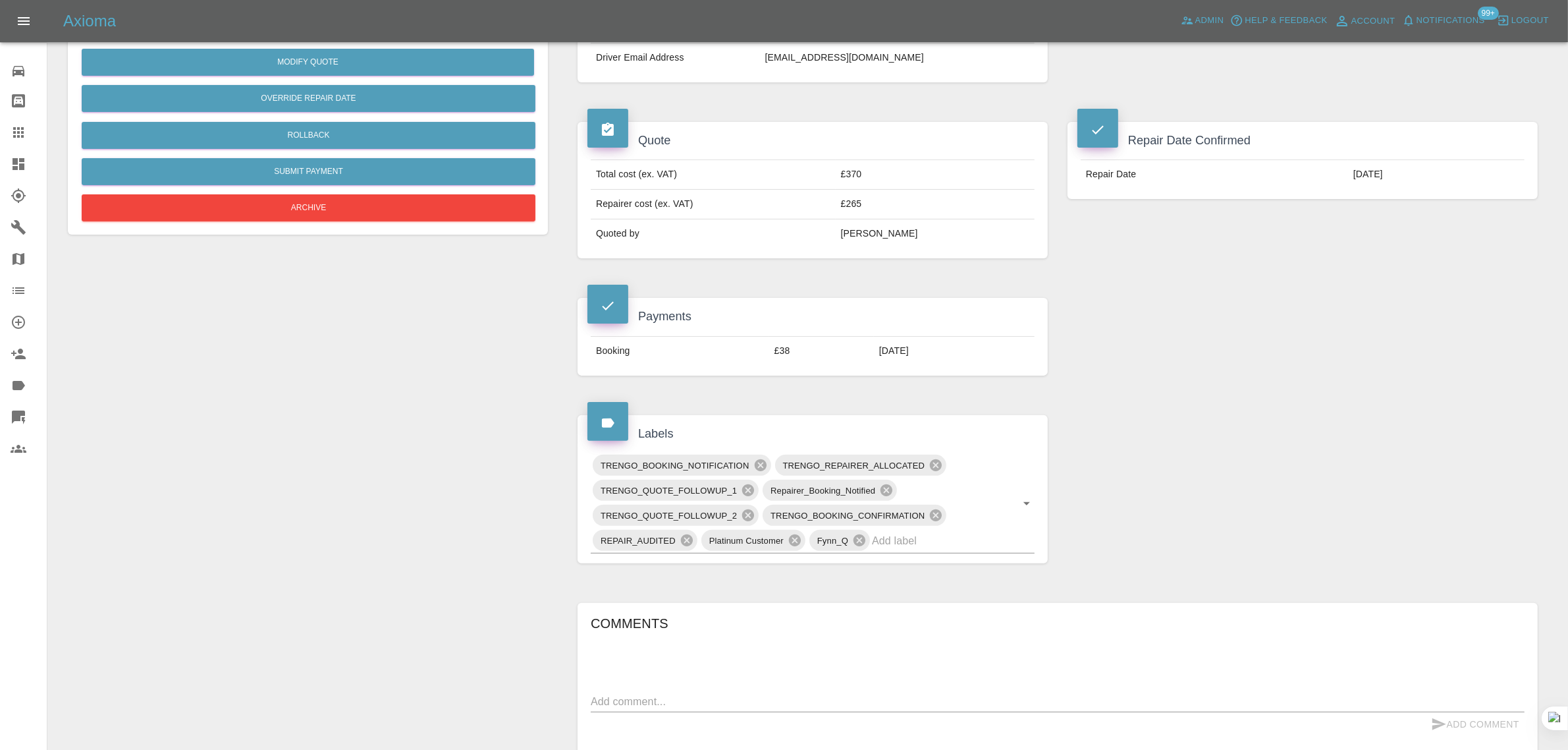
scroll to position [83, 0]
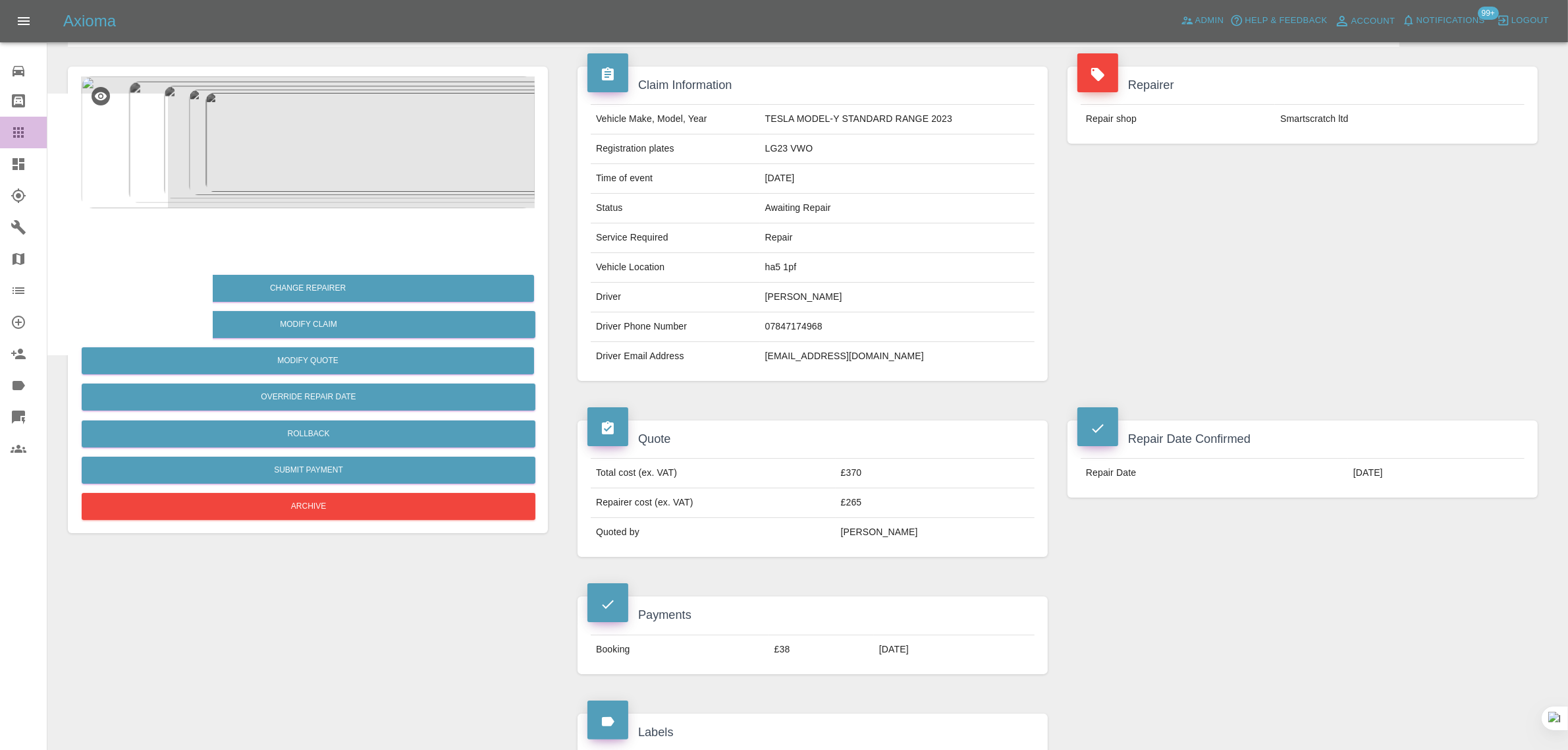
click at [15, 130] on icon at bounding box center [18, 132] width 16 height 16
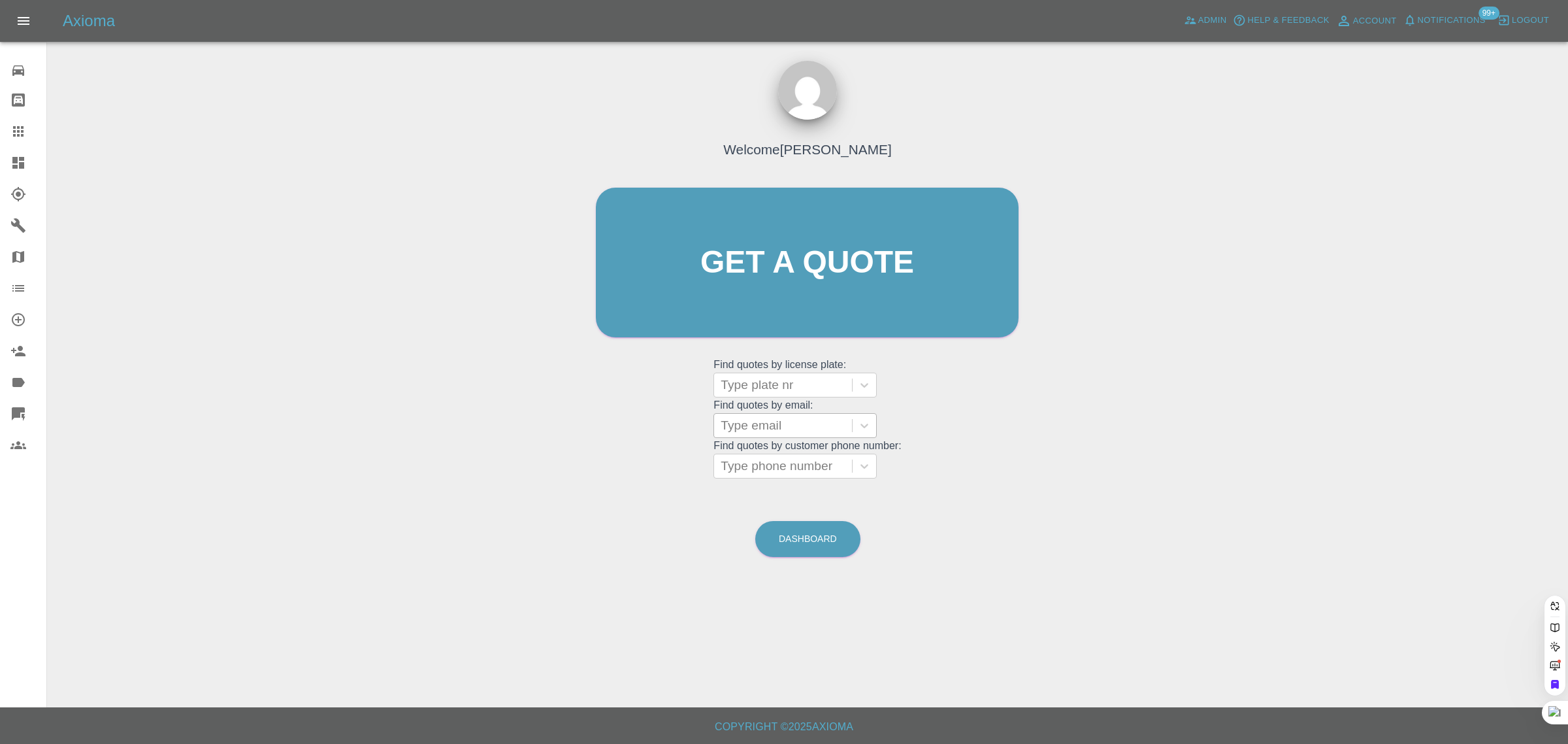
click at [762, 429] on div at bounding box center [783, 425] width 125 height 18
paste input "[EMAIL_ADDRESS][DOMAIN_NAME]"
type input "[EMAIL_ADDRESS][DOMAIN_NAME]"
click at [784, 462] on div "FG70FGA, Awaiting Repair" at bounding box center [794, 466] width 163 height 42
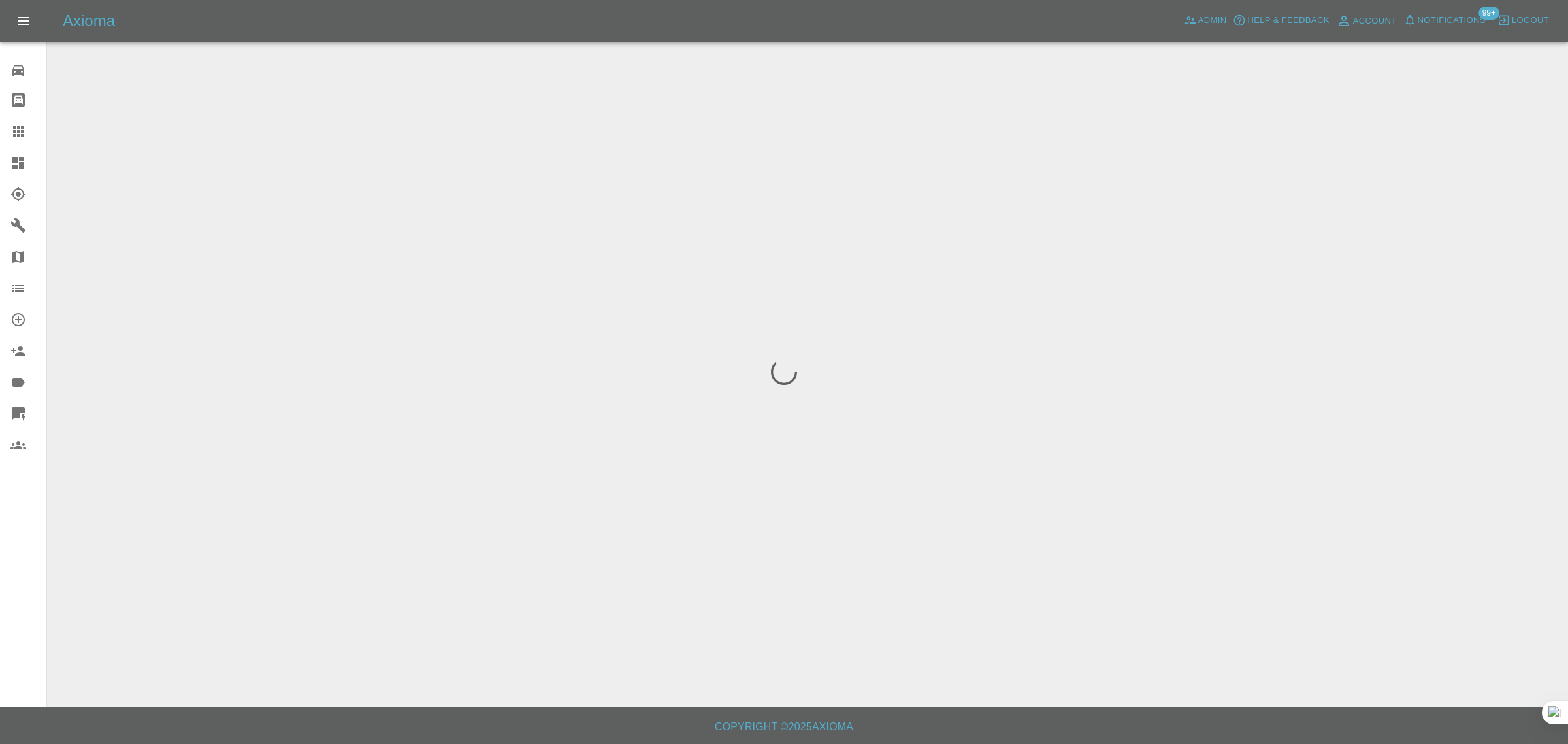
click at [18, 589] on div "0 Repair home Bodyshop home Claims Dashboard Explorer Garages Map Organization …" at bounding box center [24, 372] width 47 height 744
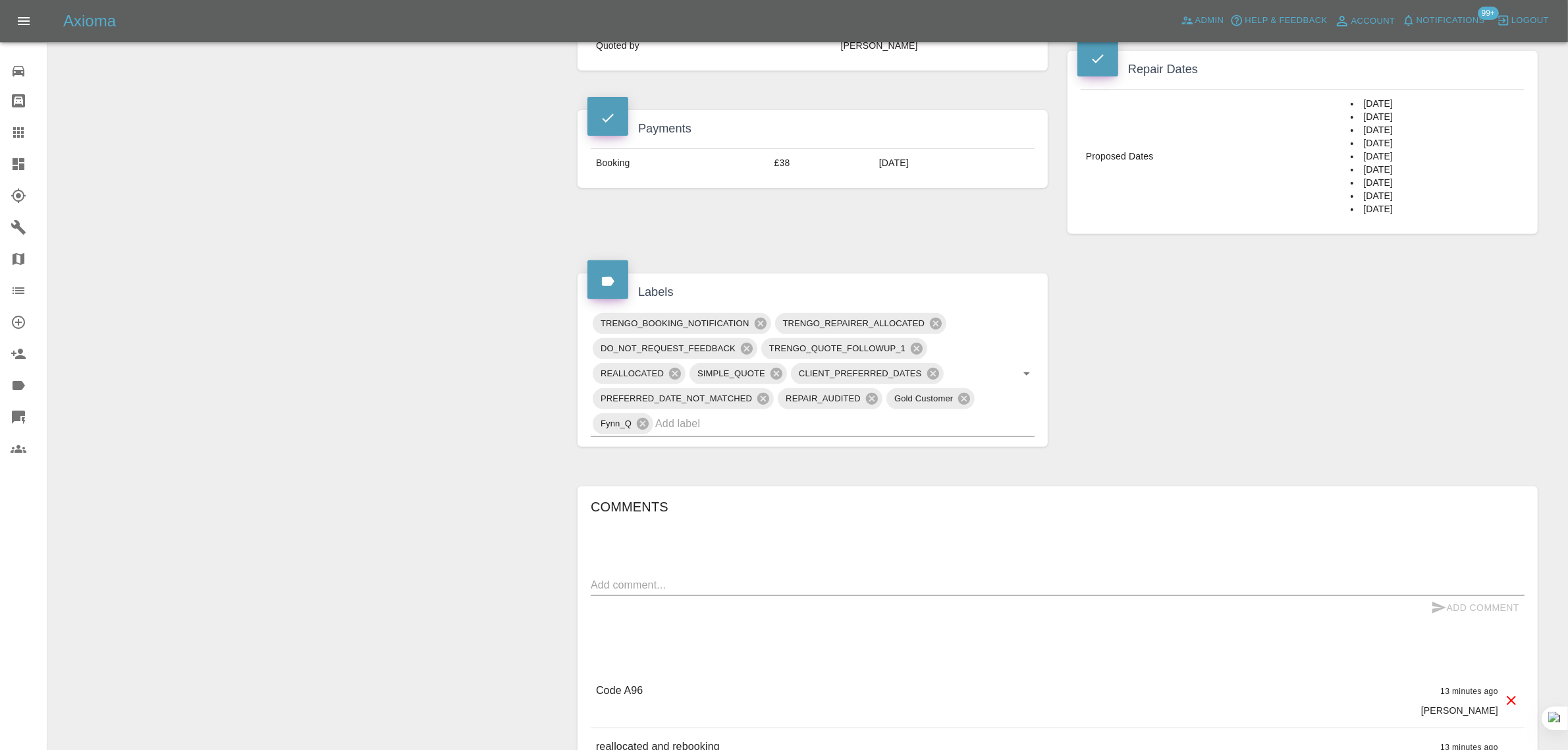
scroll to position [330, 0]
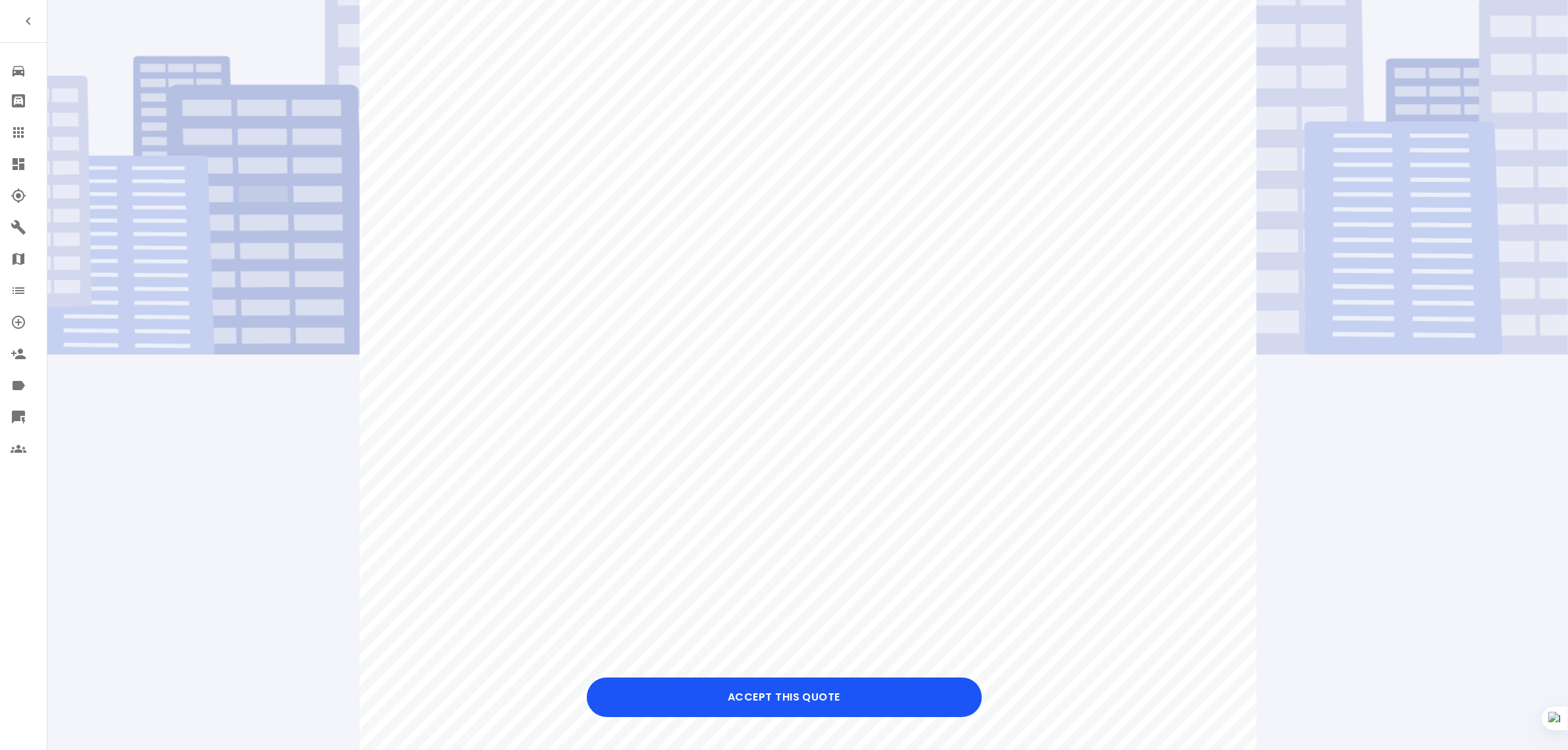
scroll to position [164, 0]
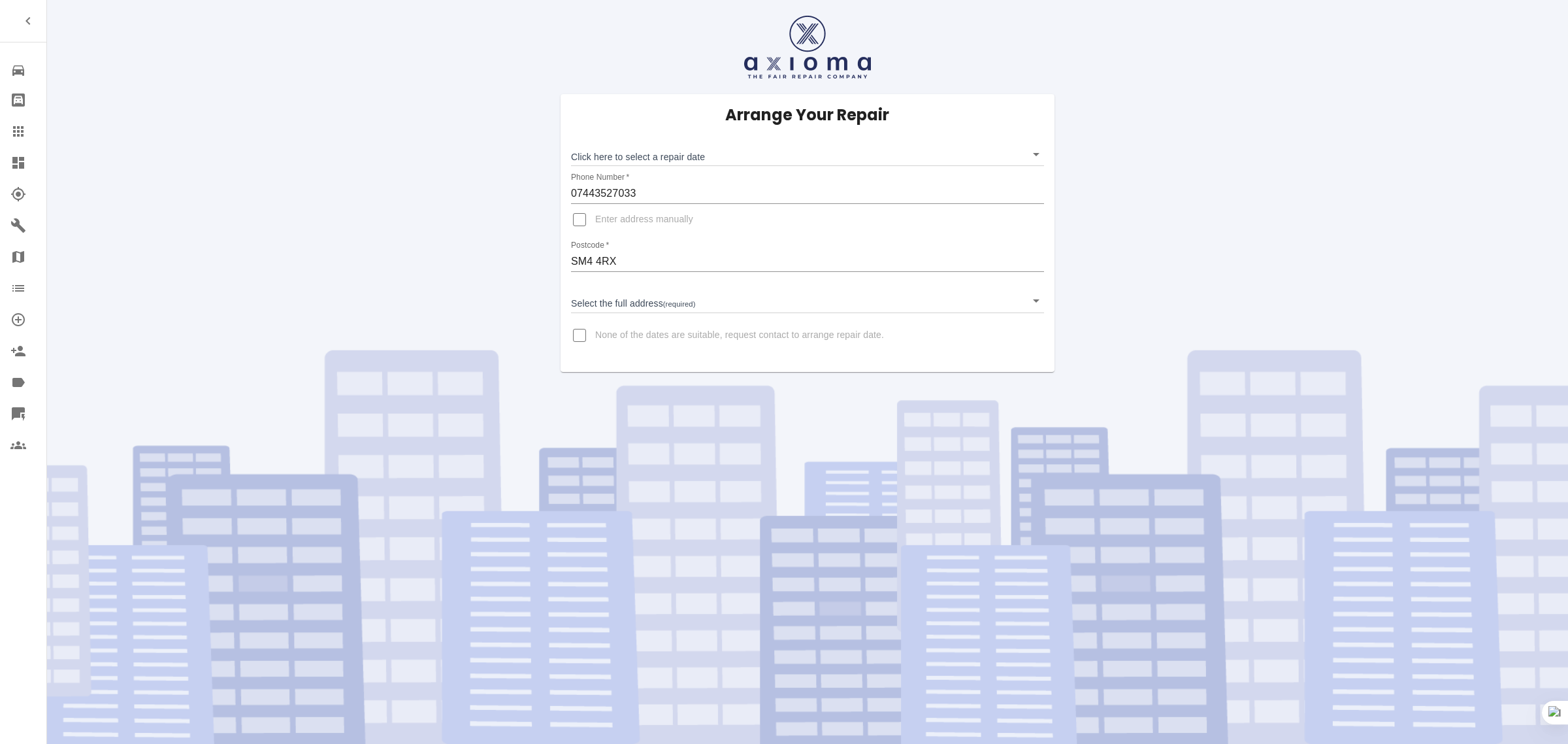
click at [29, 133] on div at bounding box center [28, 131] width 37 height 16
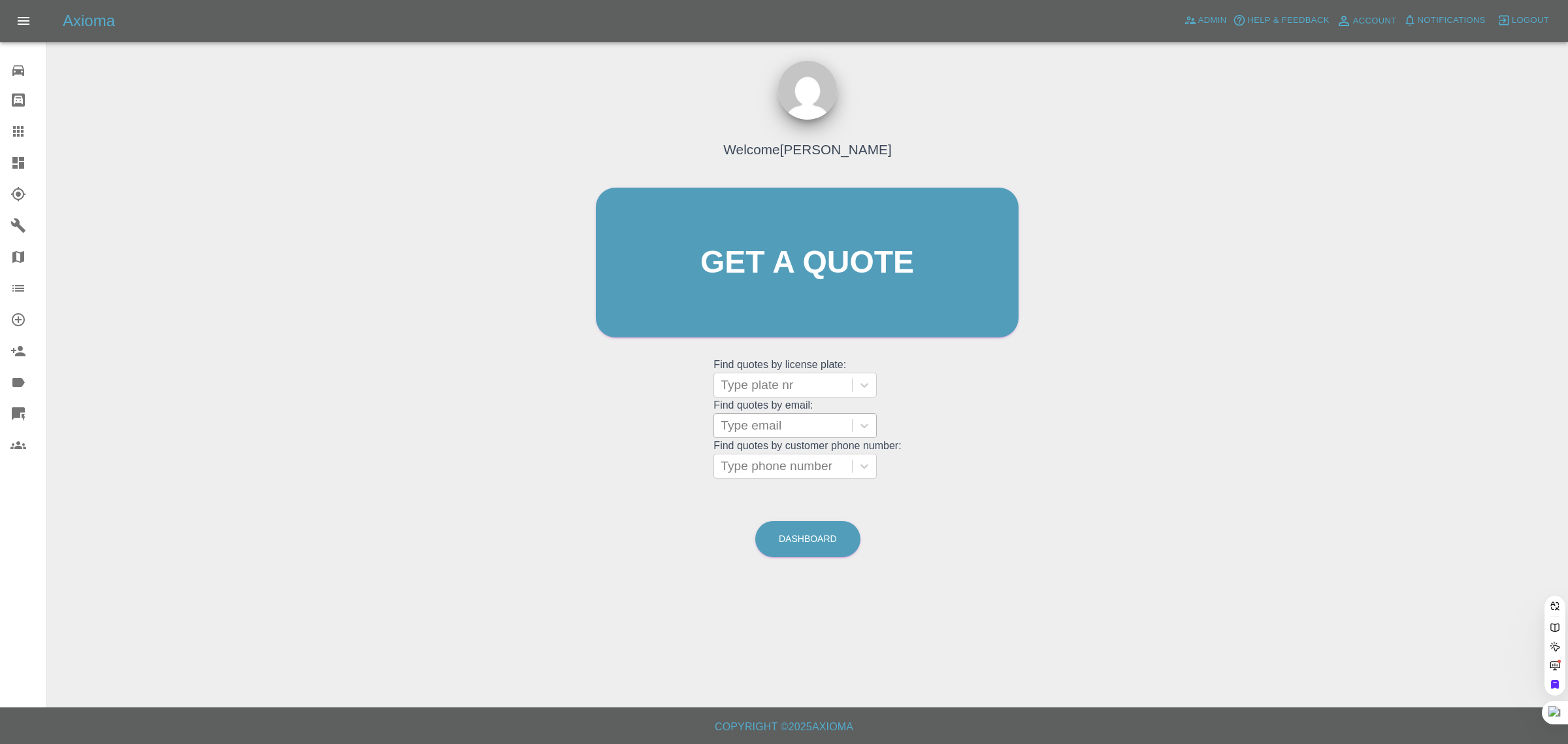
click at [755, 423] on div at bounding box center [783, 425] width 125 height 18
paste input "ishwar.gunaki@yahoo.co.uk"
type input "ishwar.gunaki@yahoo.co.uk"
click at [765, 459] on div "LK68 XOX, Finished" at bounding box center [794, 458] width 163 height 26
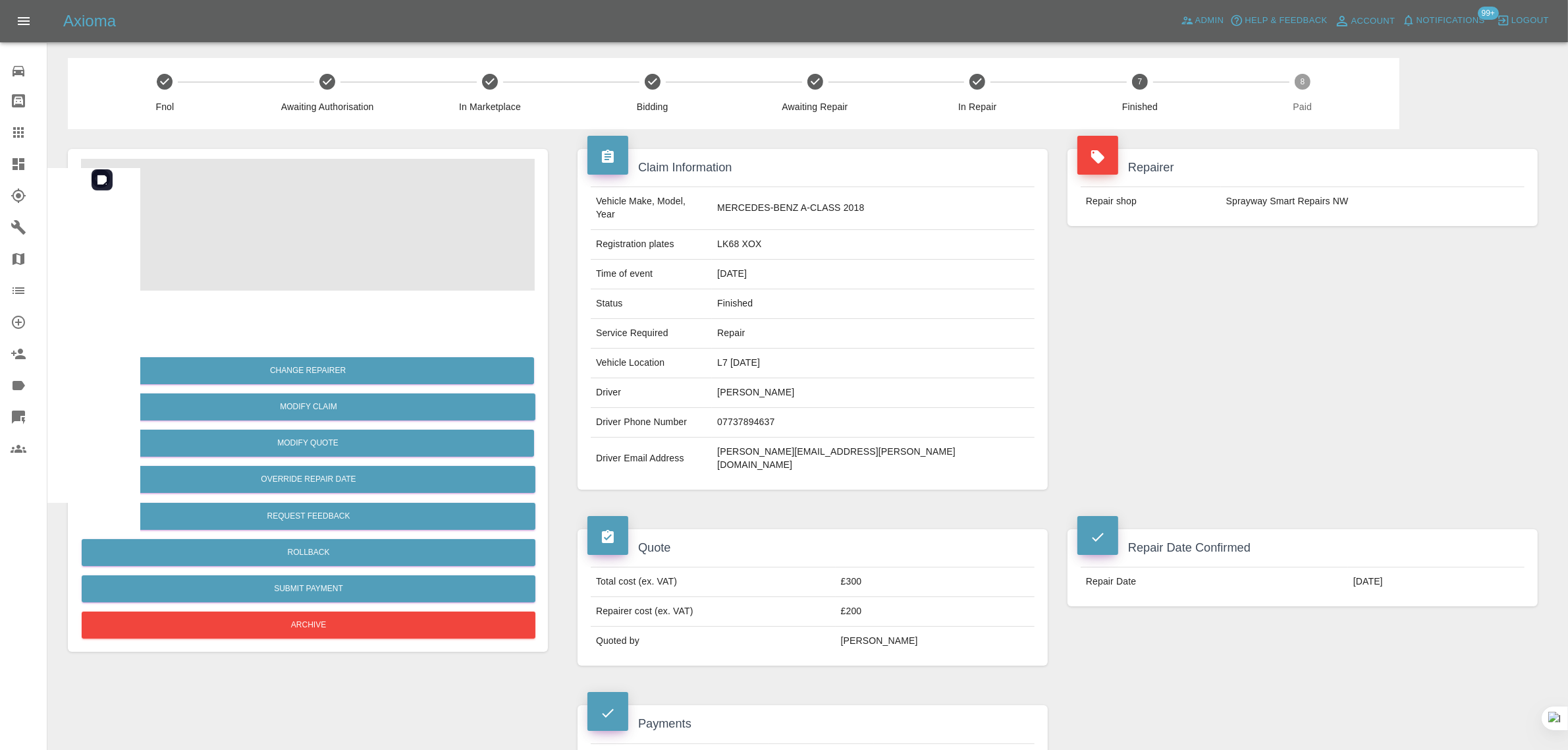
click at [250, 225] on img at bounding box center [308, 225] width 454 height 132
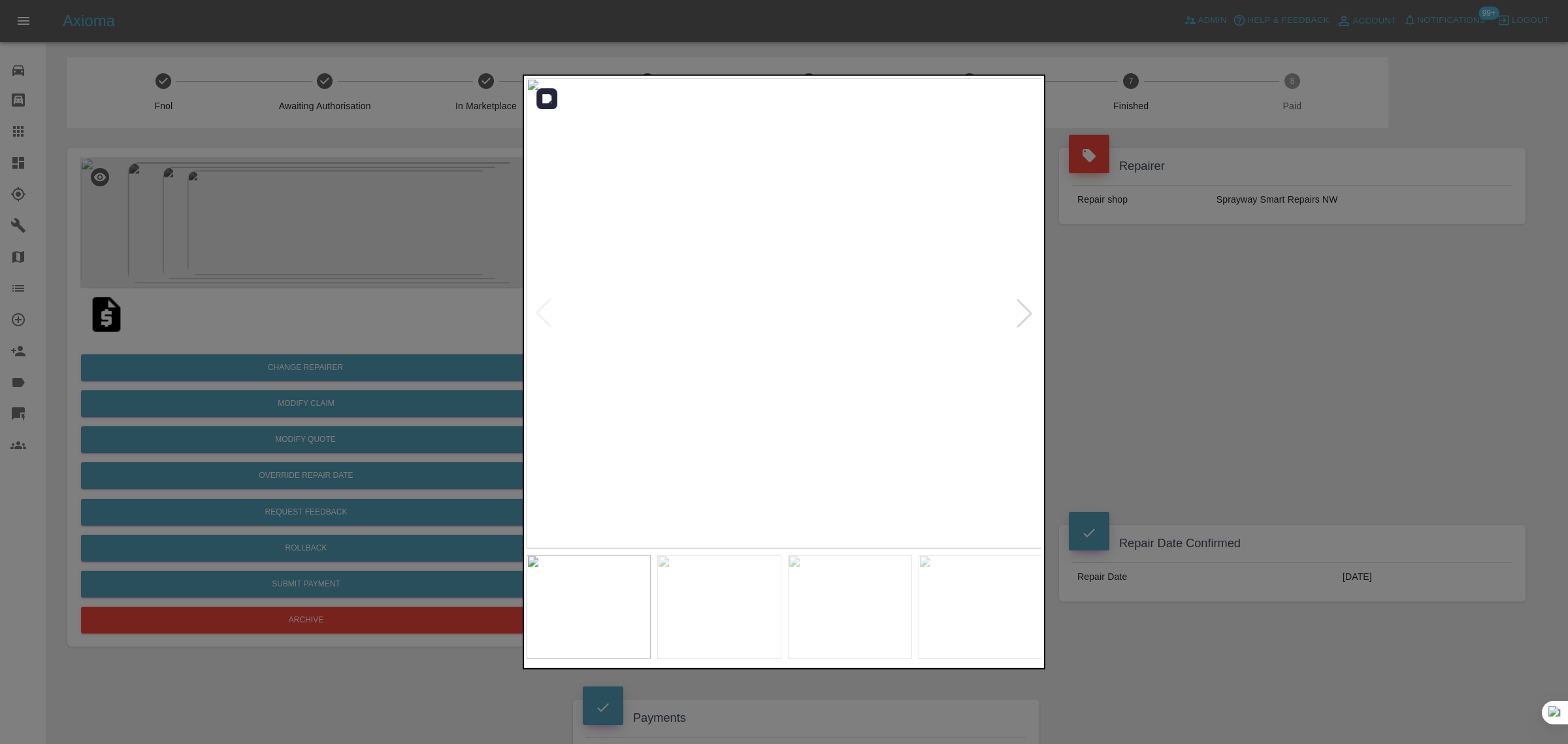
click at [1127, 301] on div at bounding box center [784, 372] width 1568 height 744
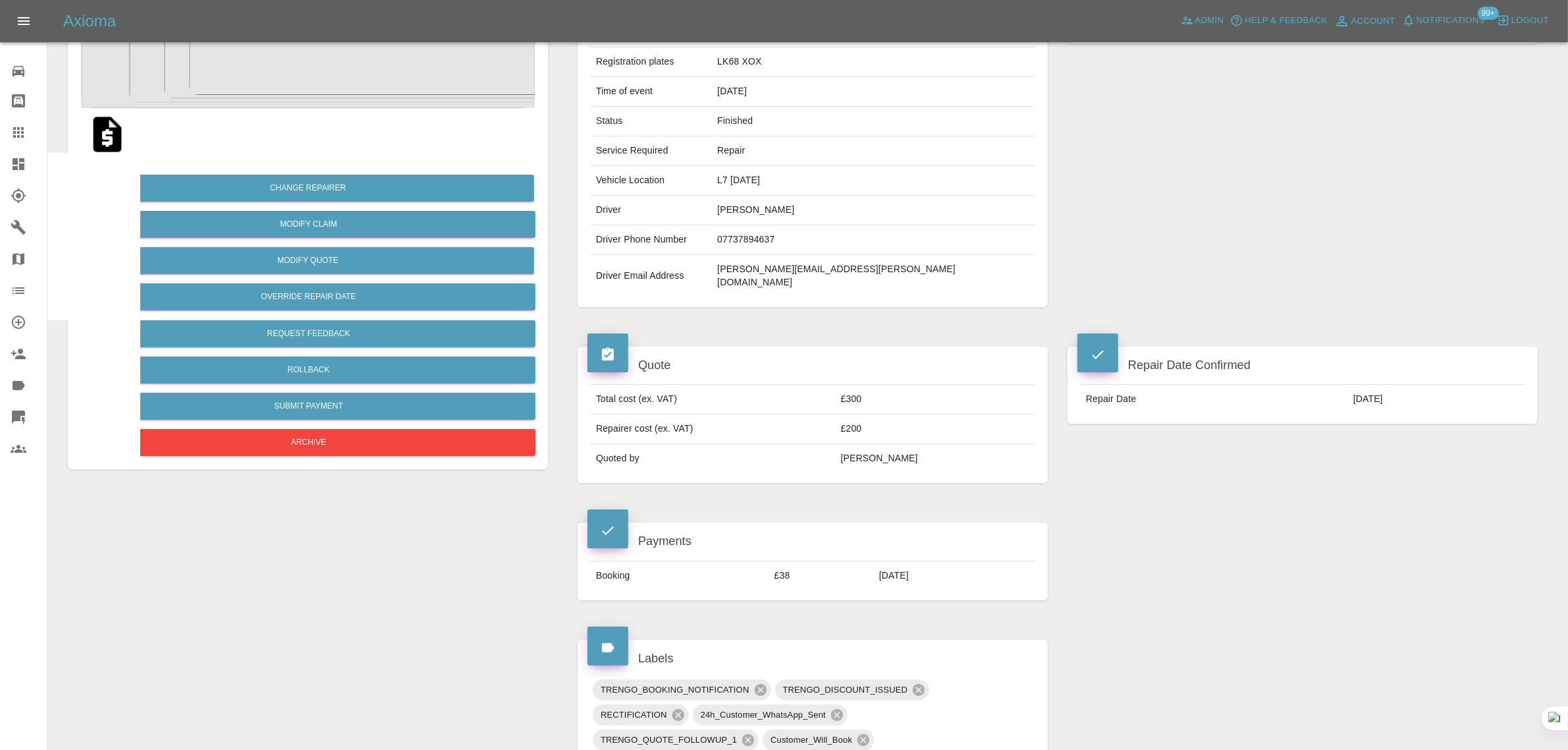
scroll to position [659, 0]
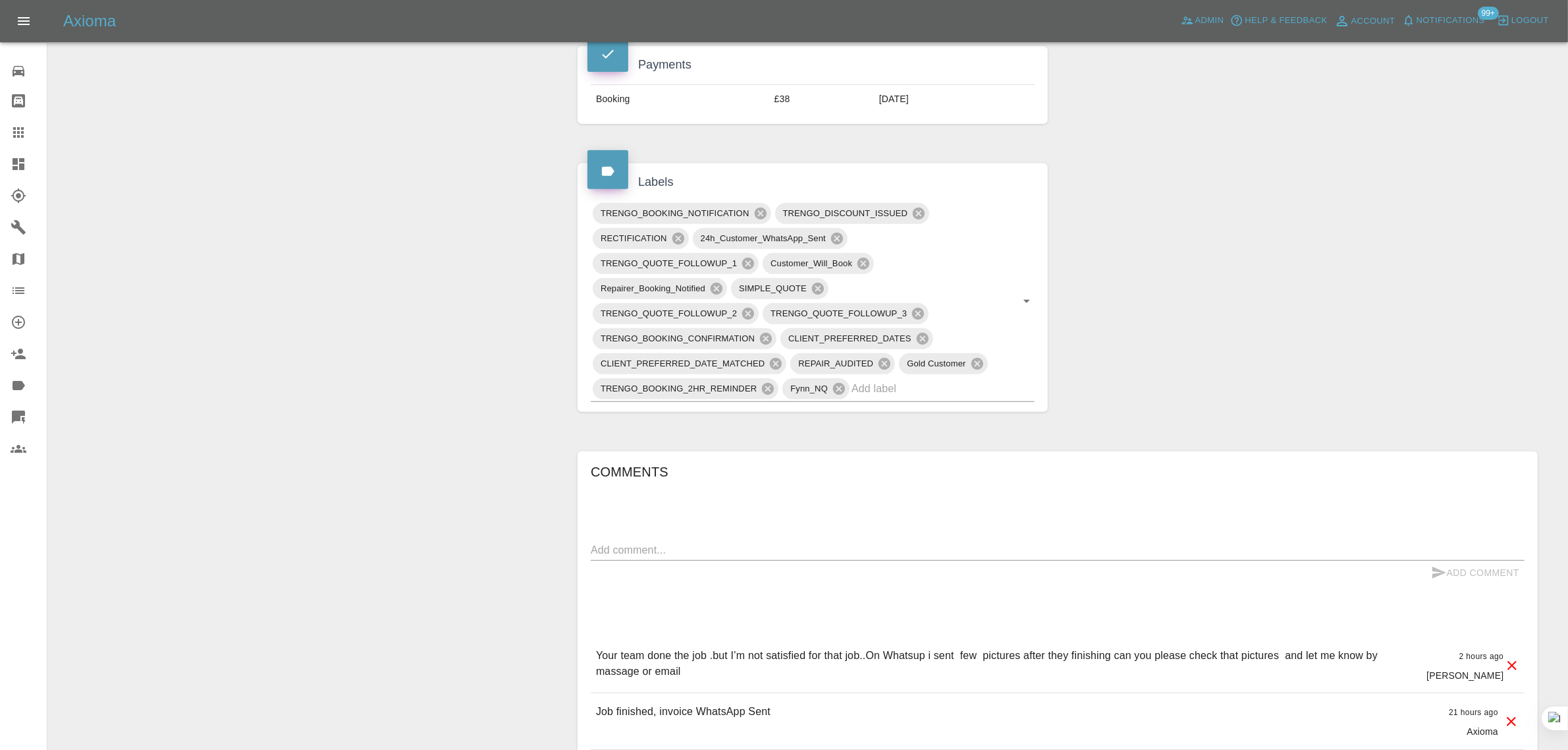
click at [20, 135] on icon at bounding box center [18, 132] width 16 height 16
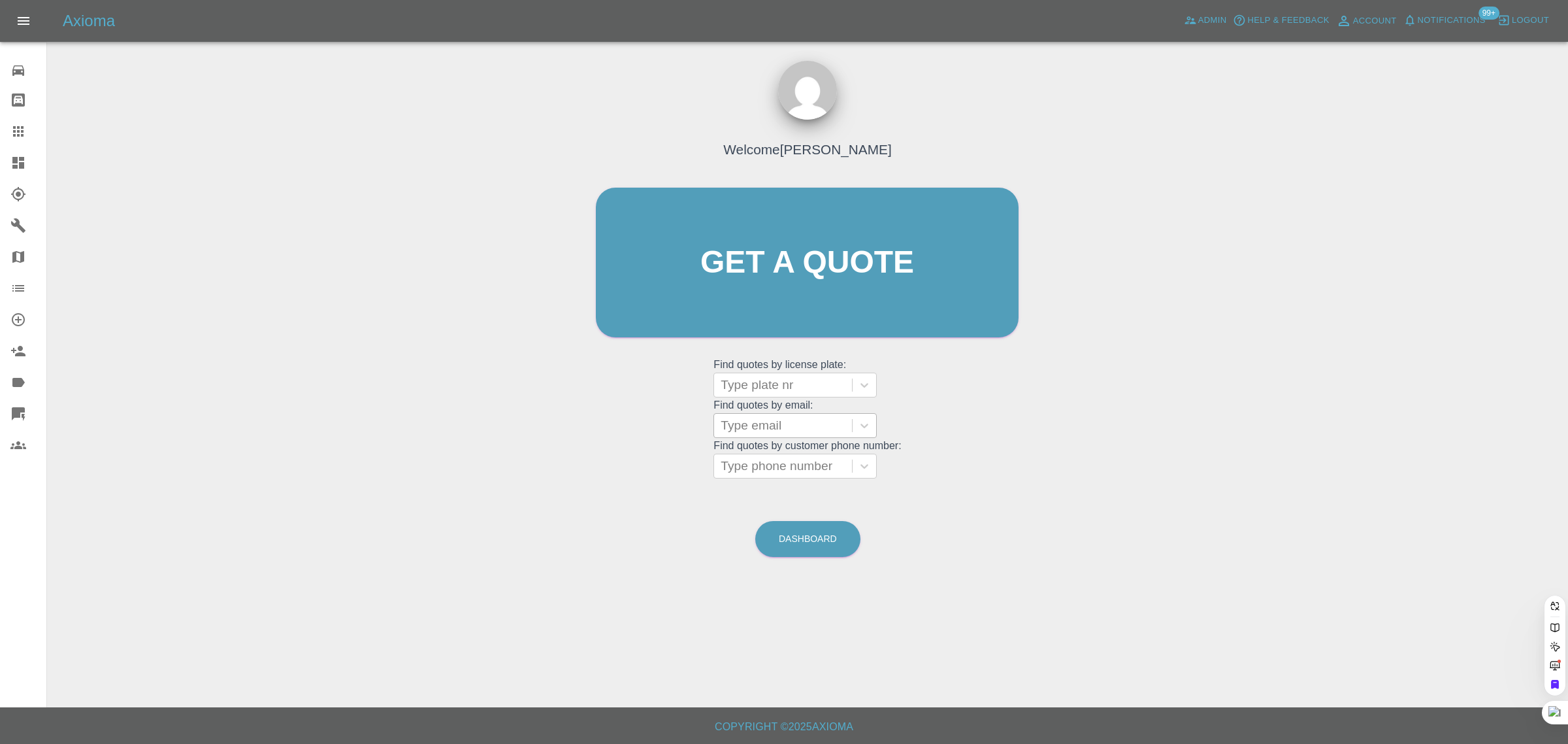
click at [750, 428] on div at bounding box center [783, 425] width 125 height 18
paste input "gilly@saffies-house.co.uk"
type input "gilly@saffies-house.co.uk"
click at [775, 453] on div "KV69LKF, Finished" at bounding box center [794, 458] width 163 height 26
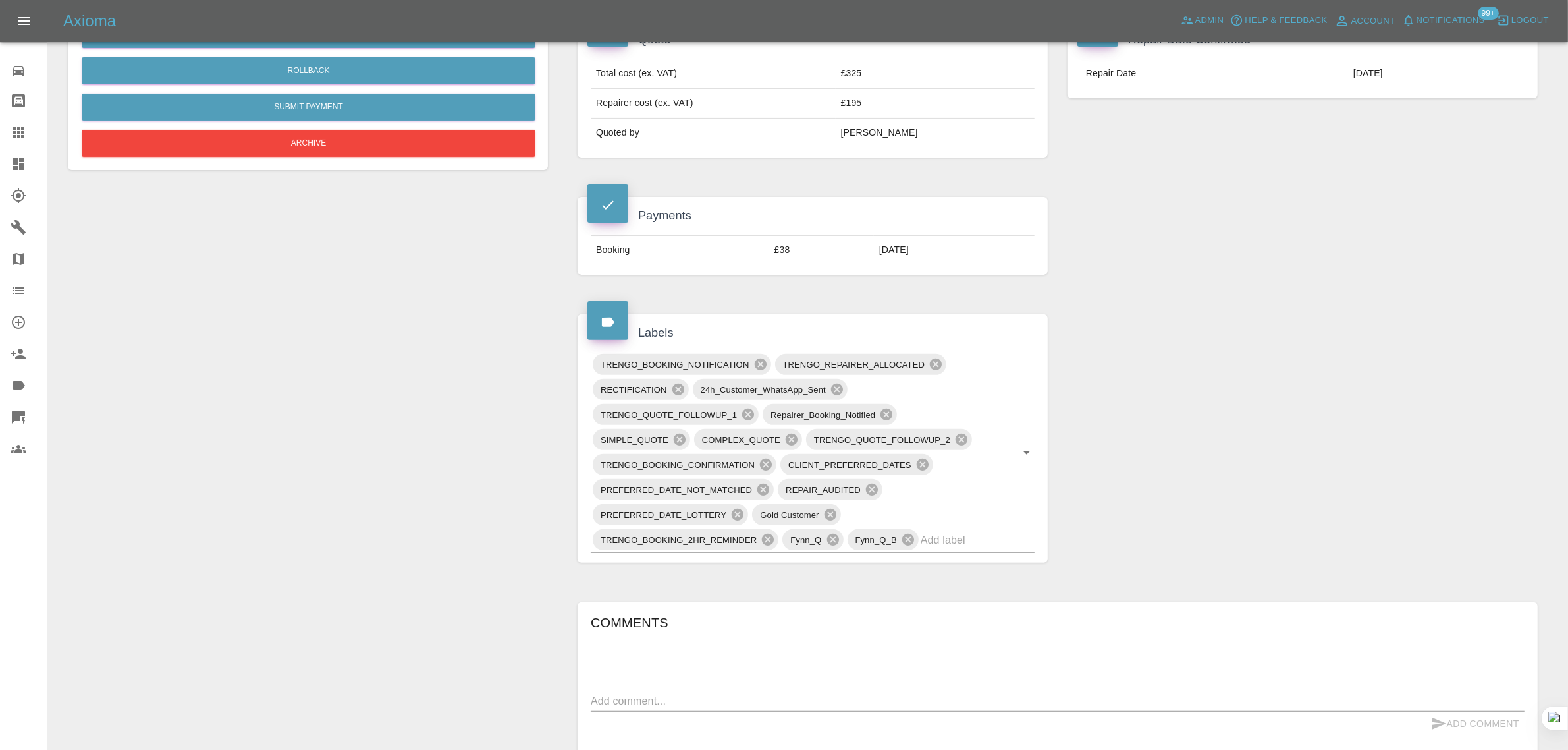
scroll to position [577, 0]
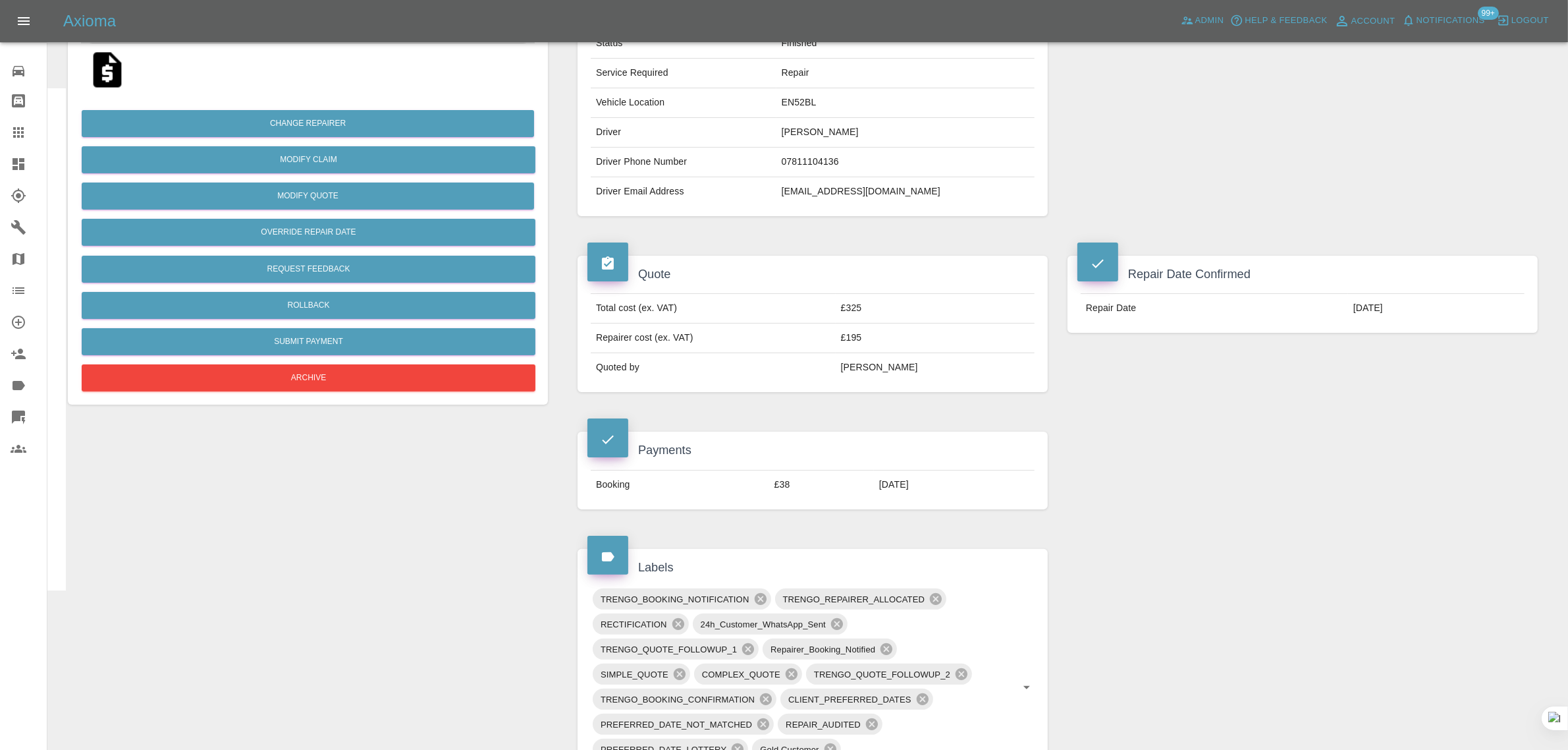
scroll to position [659, 0]
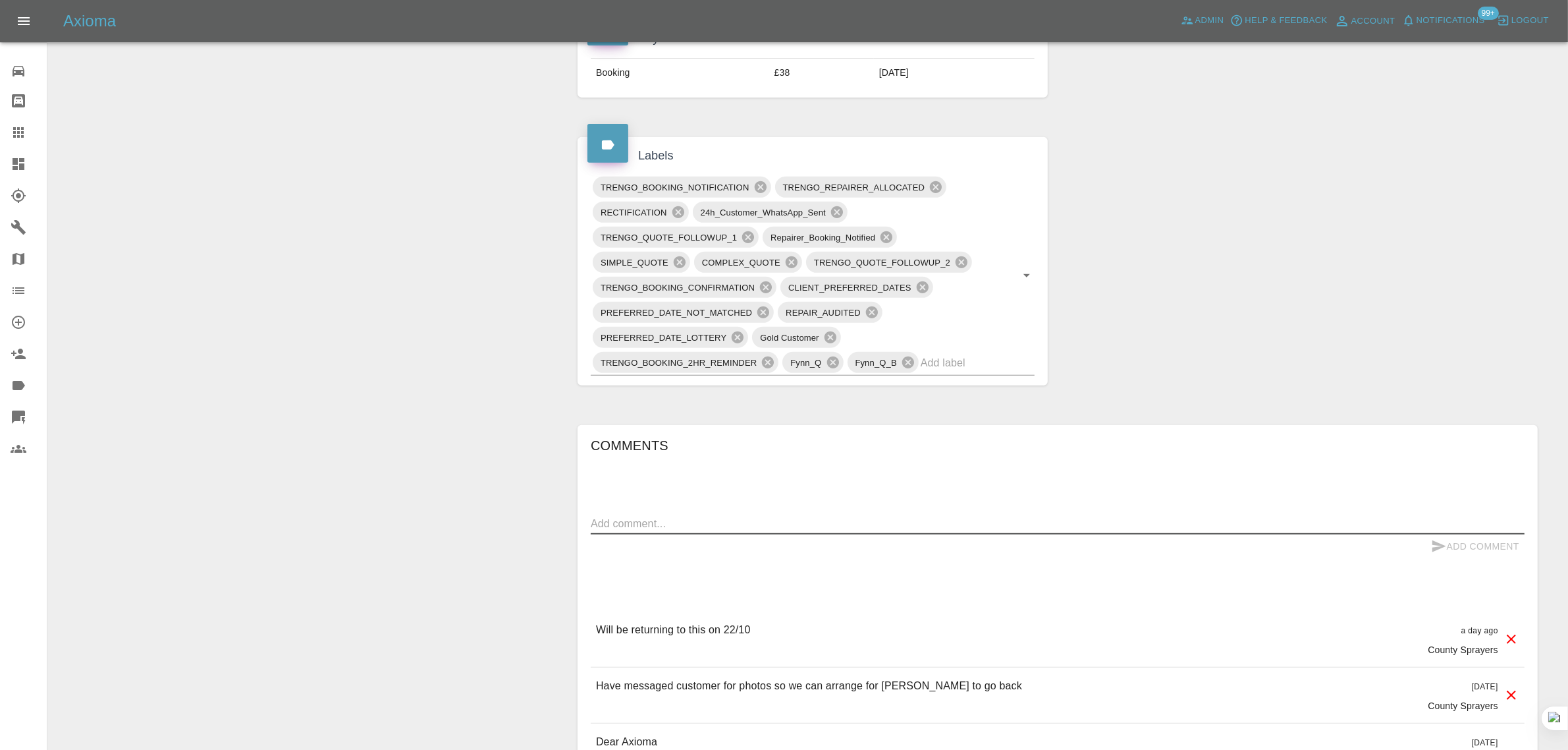
click at [797, 531] on textarea at bounding box center [1057, 523] width 934 height 15
paste textarea "The repairer has been in contact with me and a further visit to repair the dama…"
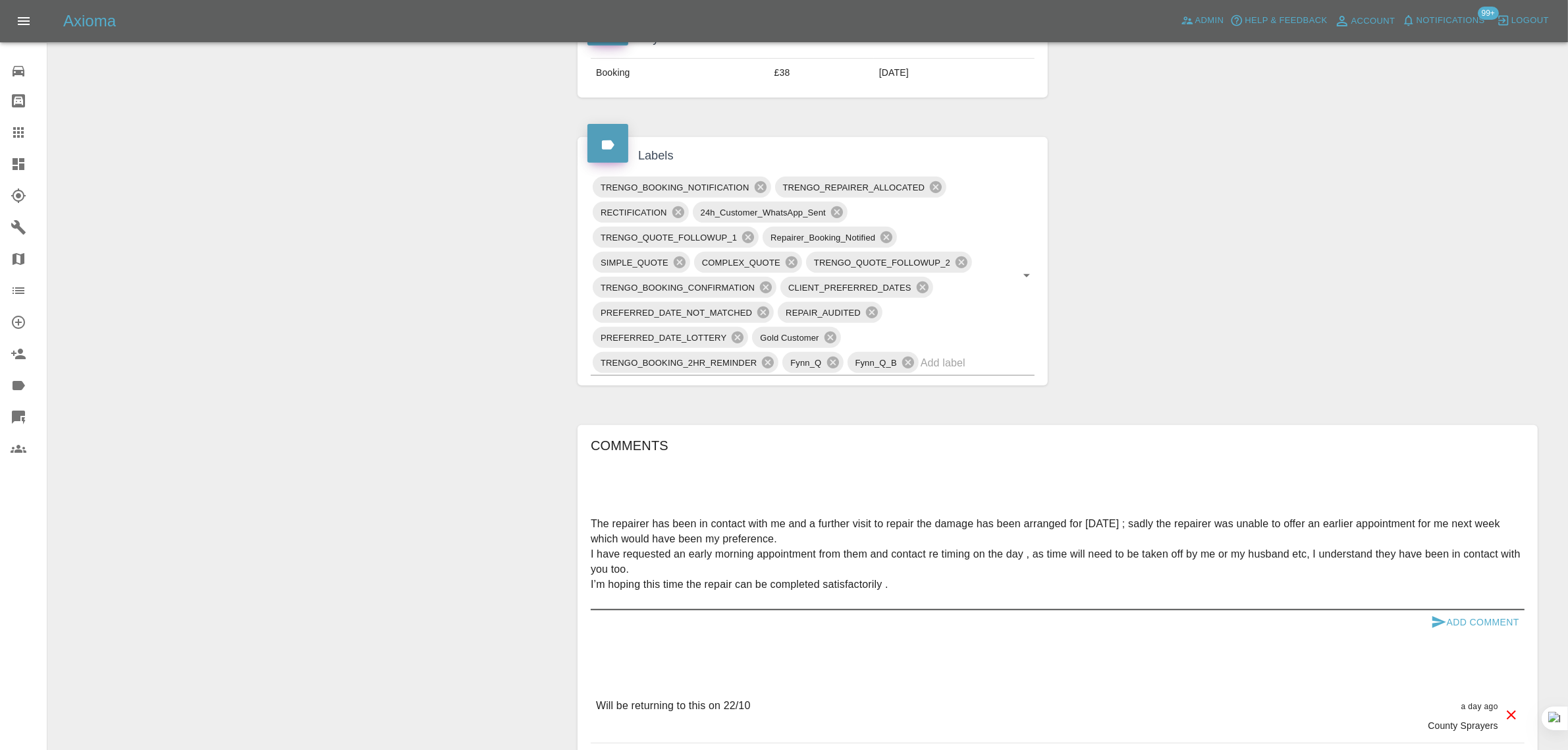
type textarea "The repairer has been in contact with me and a further visit to repair the dama…"
click at [1460, 620] on button "Add Comment" at bounding box center [1475, 622] width 99 height 25
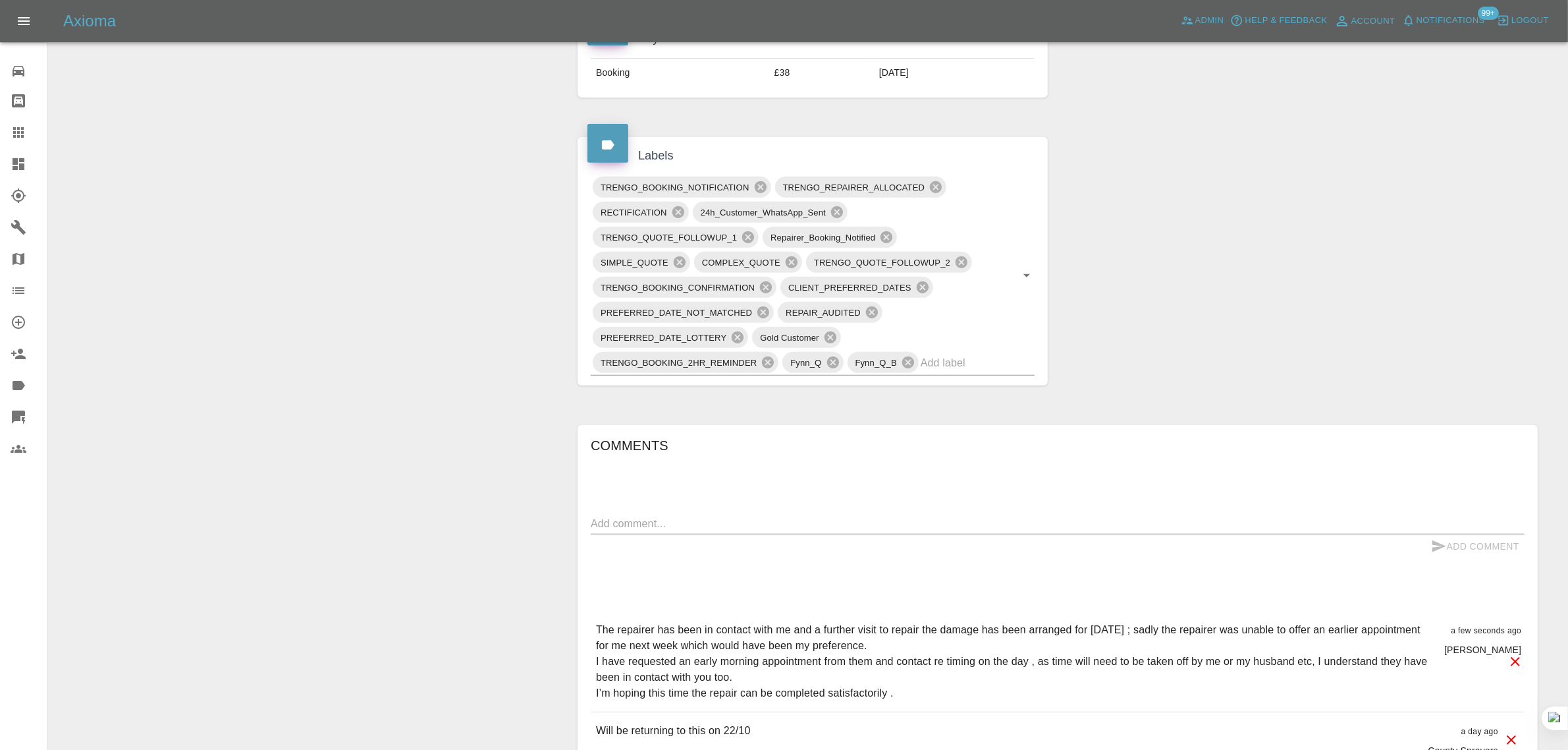
click at [27, 140] on div at bounding box center [29, 132] width 37 height 16
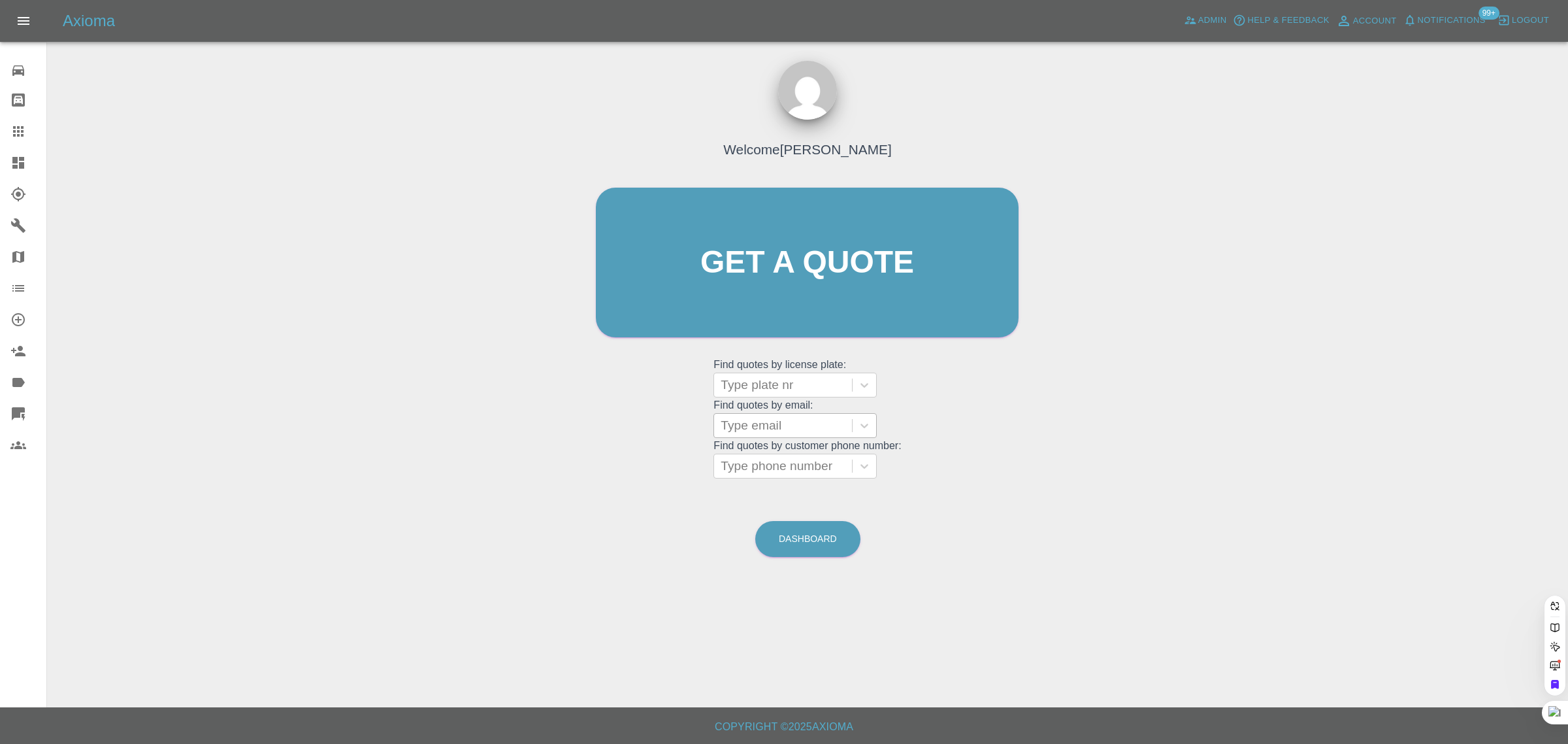
click at [790, 426] on div at bounding box center [783, 425] width 125 height 18
paste input "marian.milev@icloud.com"
type input "marian.milev@icloud.co"
click at [809, 454] on div "KP19MDF, Awaiting Repair" at bounding box center [794, 466] width 163 height 42
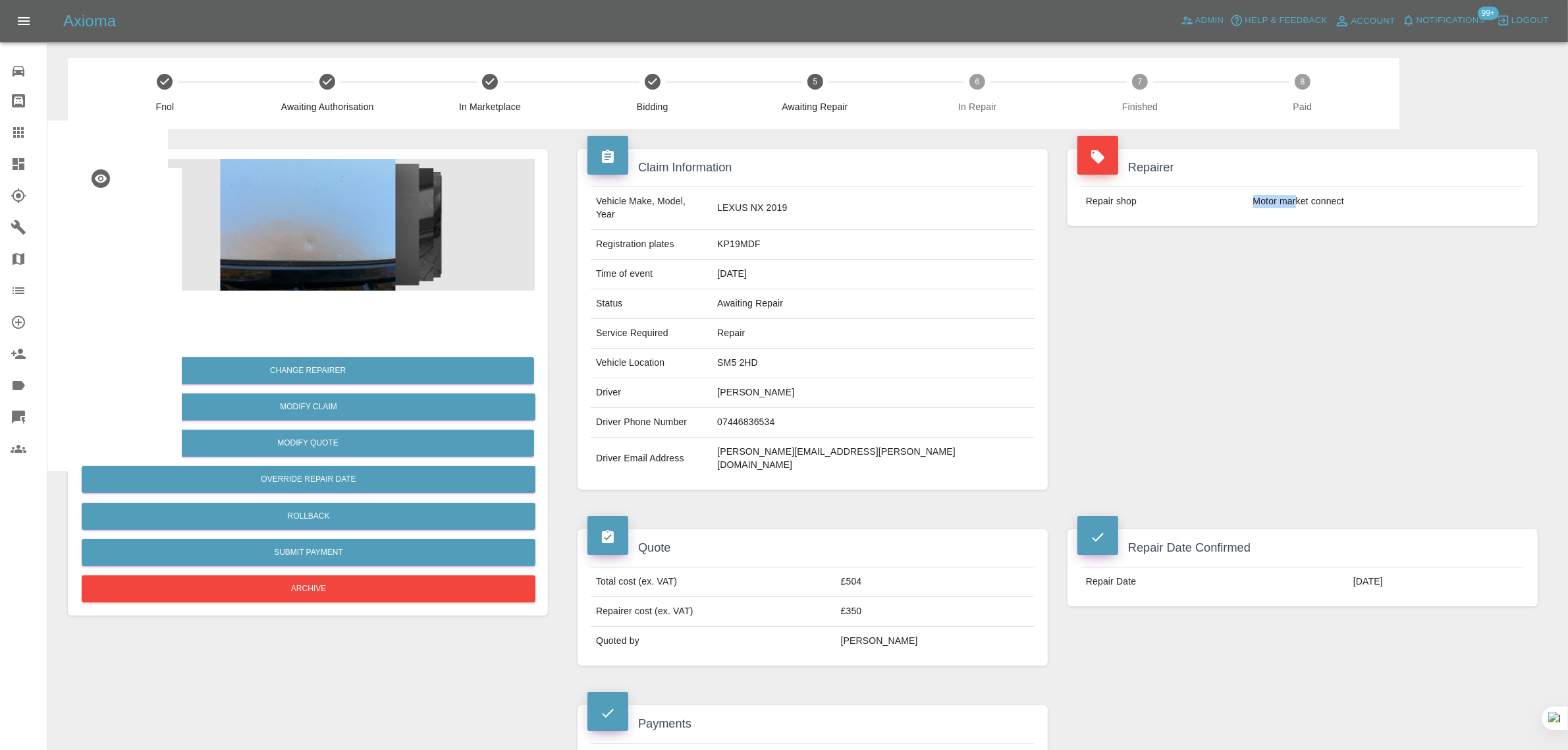
drag, startPoint x: 1243, startPoint y: 199, endPoint x: 1295, endPoint y: 202, distance: 52.1
click at [1295, 202] on tr "Repair shop Motor market connect" at bounding box center [1302, 201] width 444 height 29
copy tr "Motor mar"
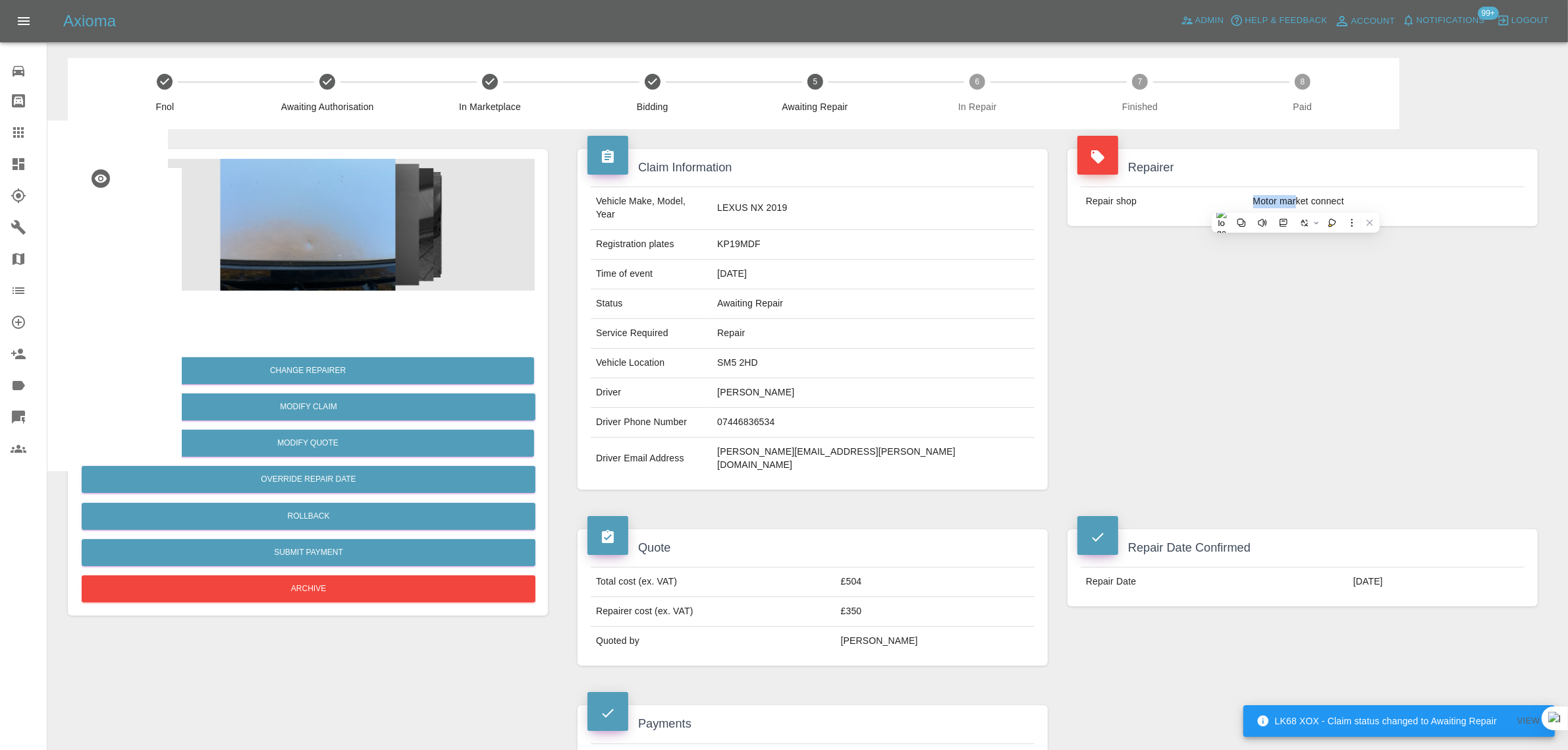
click at [27, 140] on div at bounding box center [29, 132] width 37 height 16
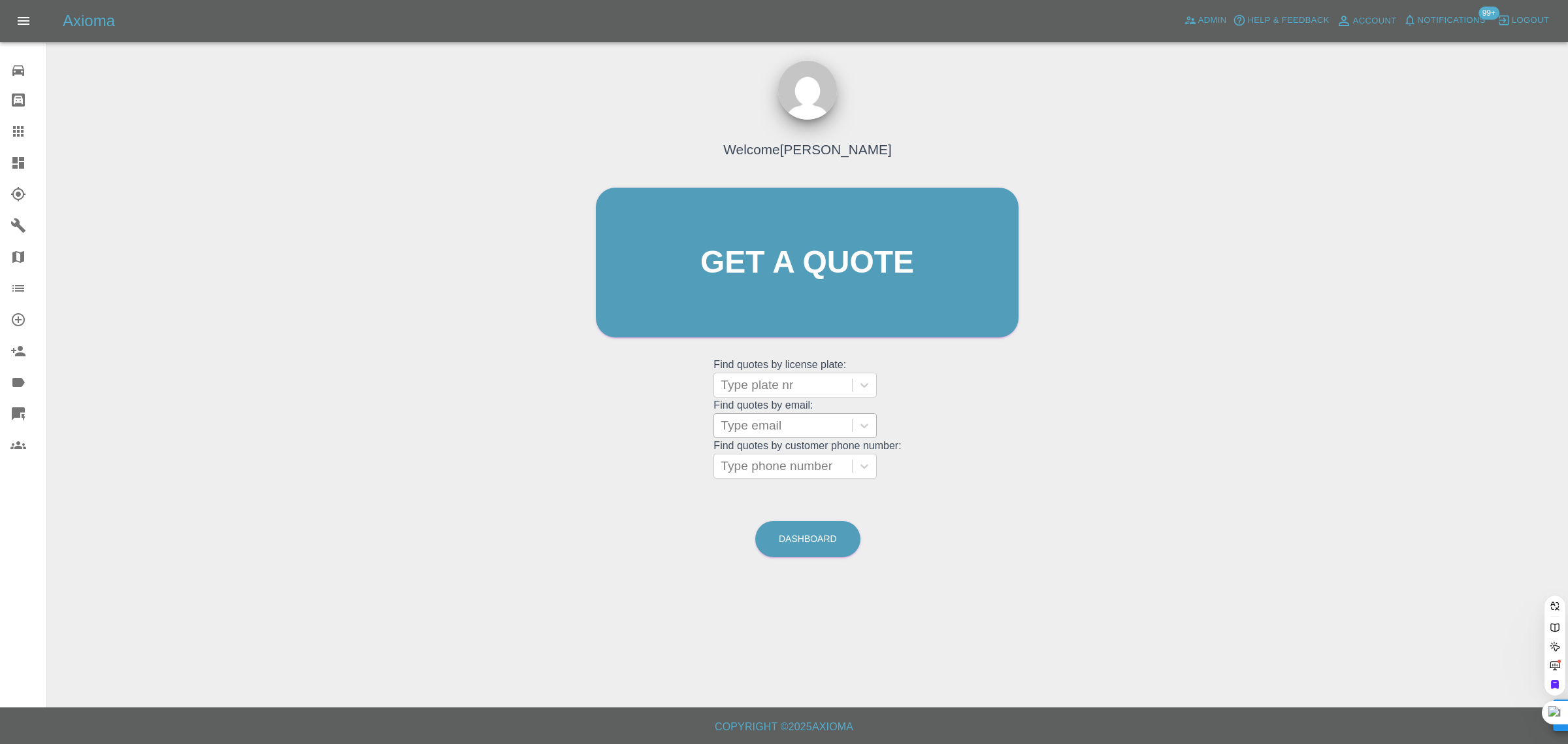
click at [750, 420] on div at bounding box center [783, 425] width 125 height 18
paste input "ishwar.gunaki@yahoo.co.uk"
type input "ishwar.gunaki@yahoo.co.u"
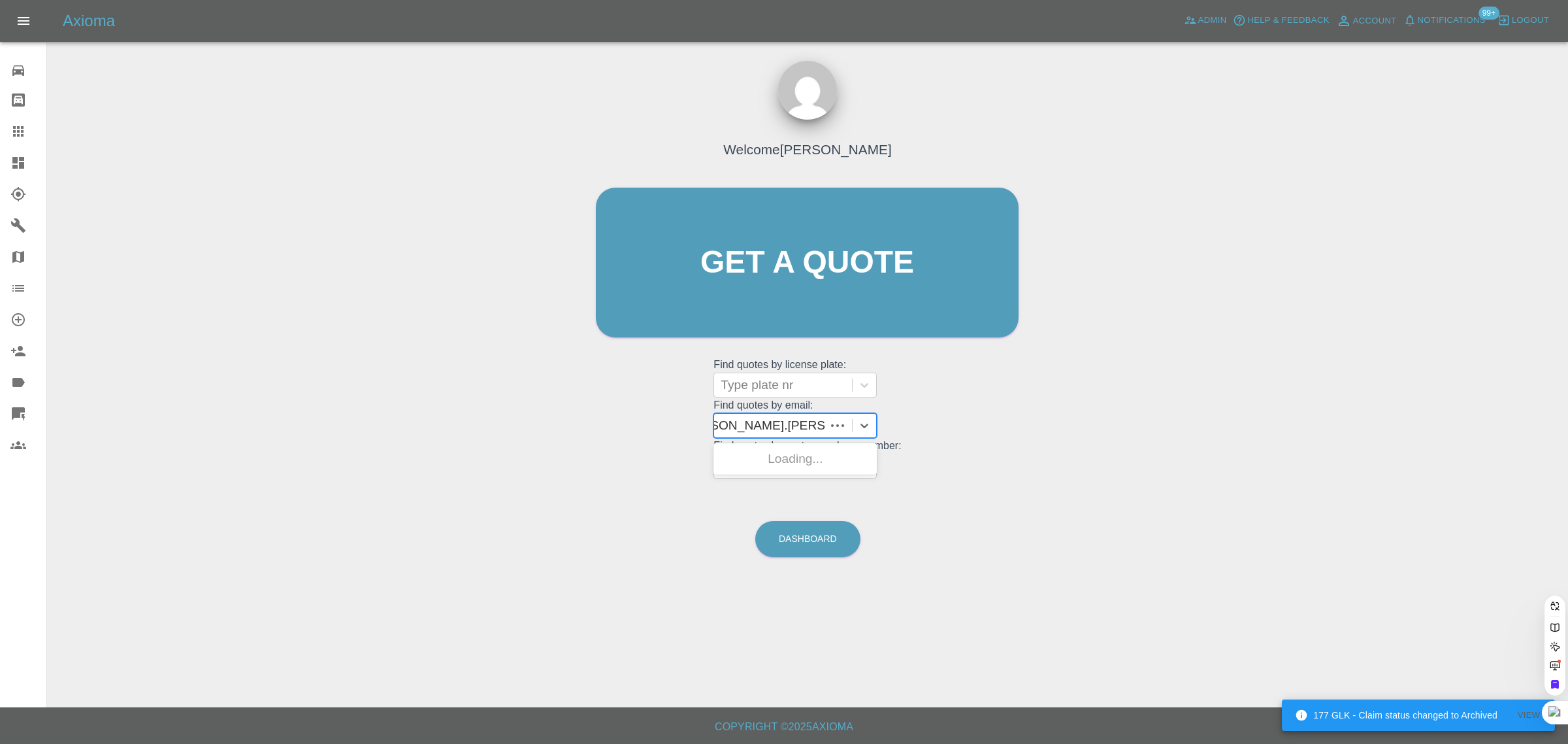
scroll to position [0, 18]
click at [805, 452] on div "LK68 XOX, Bidding" at bounding box center [794, 458] width 163 height 26
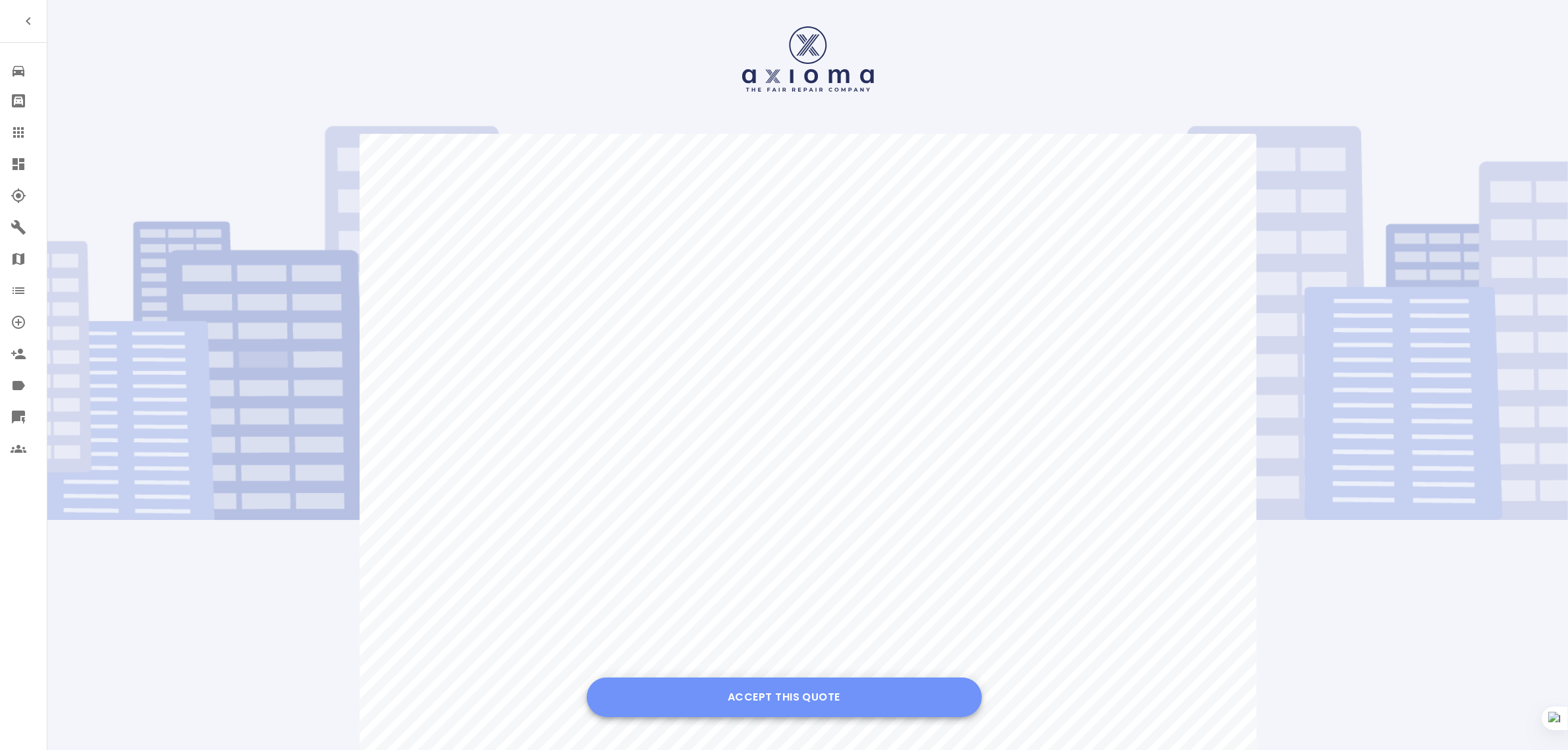
click at [795, 697] on button "Accept this Quote" at bounding box center [784, 697] width 395 height 40
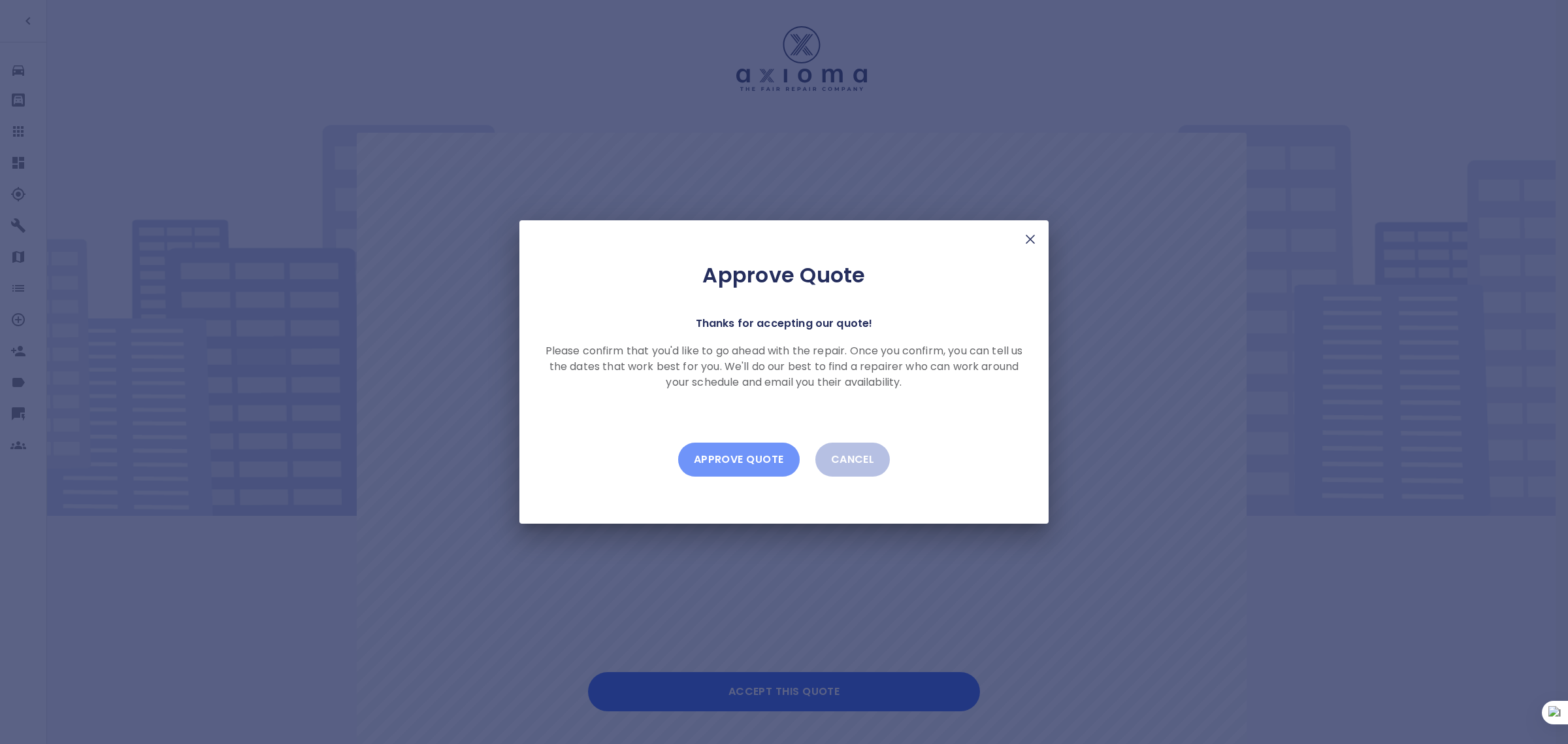
click at [748, 461] on button "Approve Quote" at bounding box center [739, 460] width 122 height 34
